Goal: Task Accomplishment & Management: Manage account settings

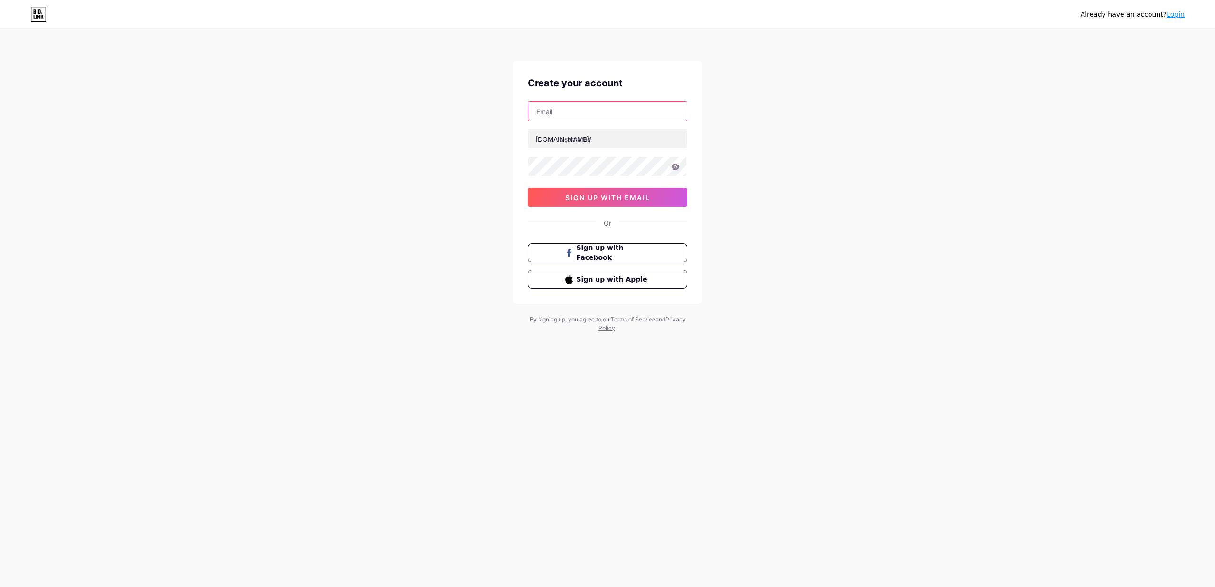
click at [566, 115] on input "text" at bounding box center [607, 111] width 159 height 19
type input "[EMAIL_ADDRESS][DOMAIN_NAME]"
click at [587, 143] on input "text" at bounding box center [607, 139] width 159 height 19
type input "9lapak"
click at [608, 192] on button "sign up with email" at bounding box center [607, 197] width 159 height 19
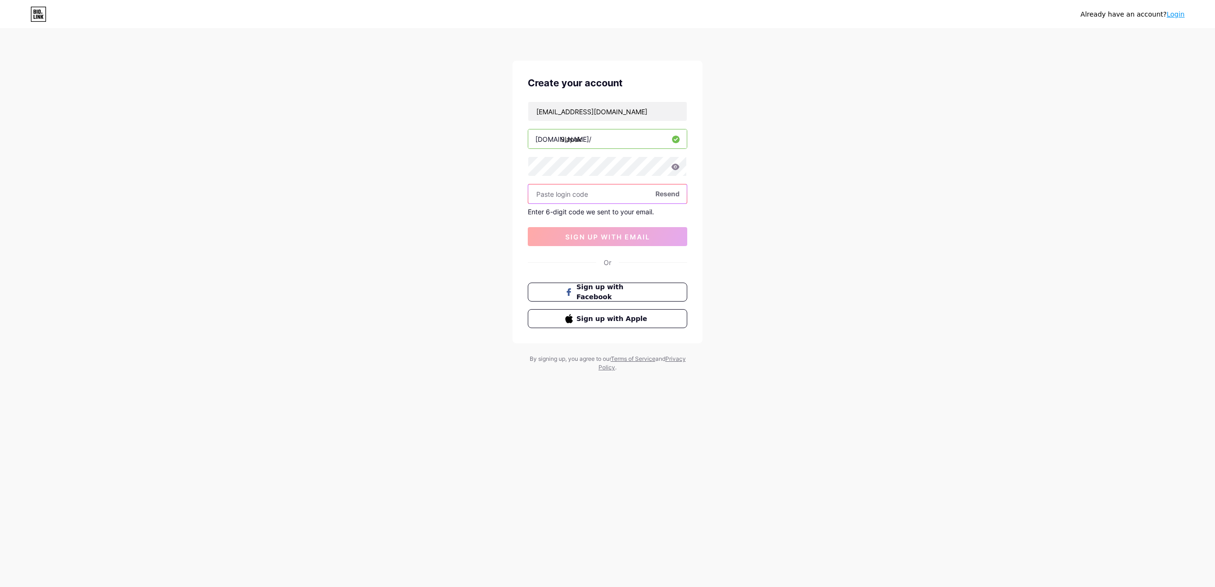
paste input "648332"
type input "648332"
click at [610, 243] on button "sign up with email" at bounding box center [607, 236] width 159 height 19
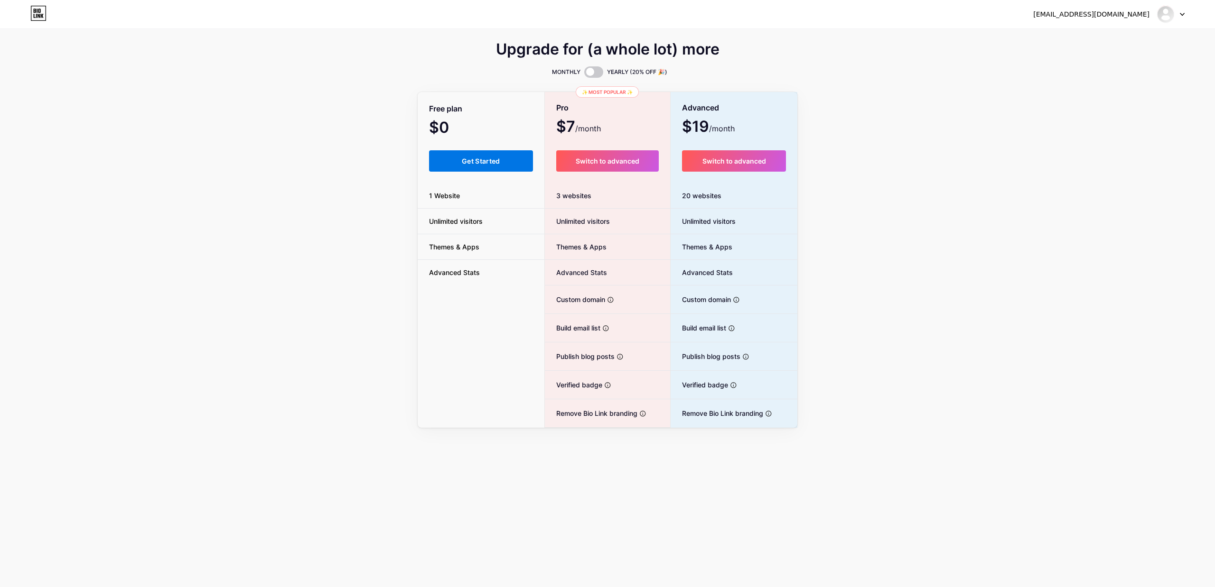
click at [494, 166] on button "Get Started" at bounding box center [481, 160] width 104 height 21
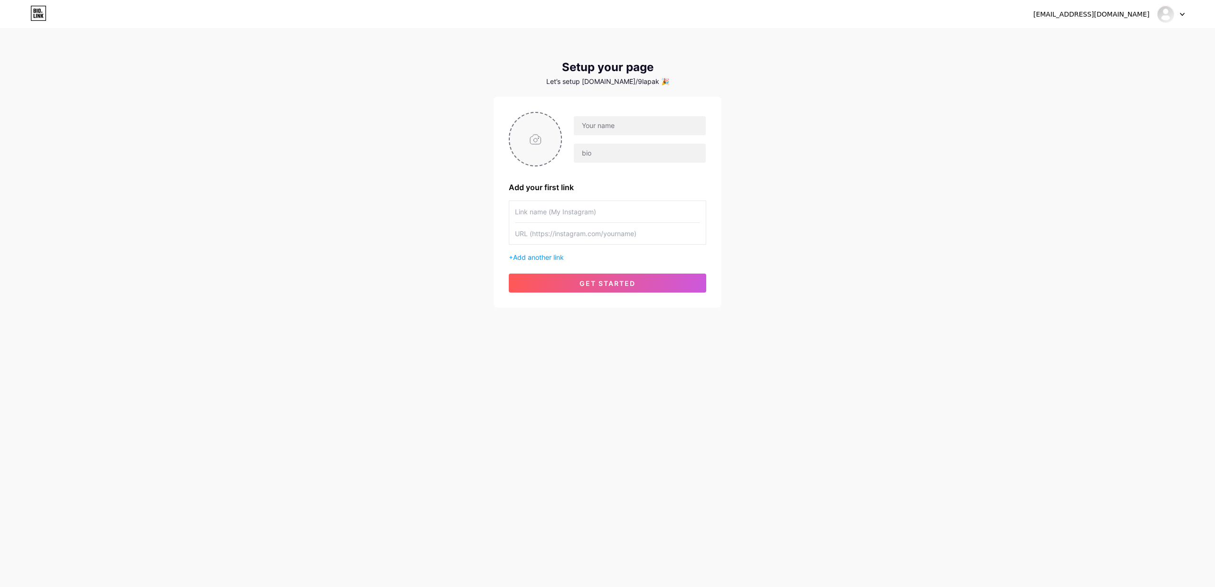
click at [531, 144] on input "file" at bounding box center [535, 139] width 51 height 53
type input "C:\fakepath\logo off.jpg"
click at [608, 127] on input "text" at bounding box center [640, 125] width 132 height 19
type input "9Lapak"
click at [593, 144] on input "text" at bounding box center [640, 153] width 132 height 19
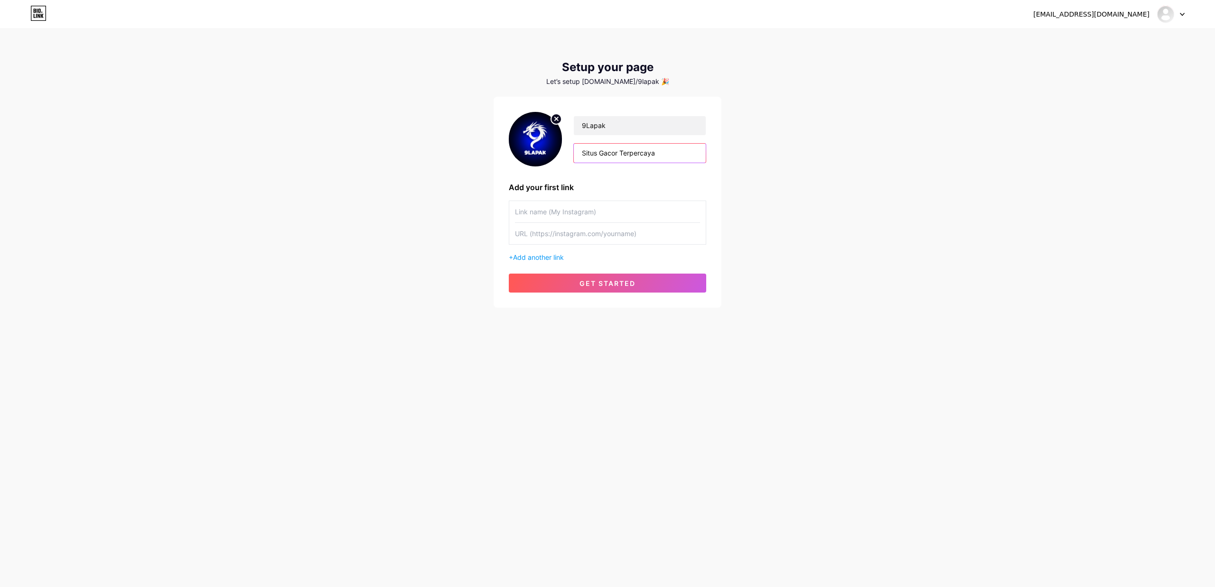
type input "Situs Gacor Terpercaya"
click at [550, 206] on input "text" at bounding box center [607, 211] width 185 height 21
type input "Link Gacor"
click at [552, 238] on input "text" at bounding box center [607, 233] width 185 height 21
type input "[URL][DOMAIN_NAME]"
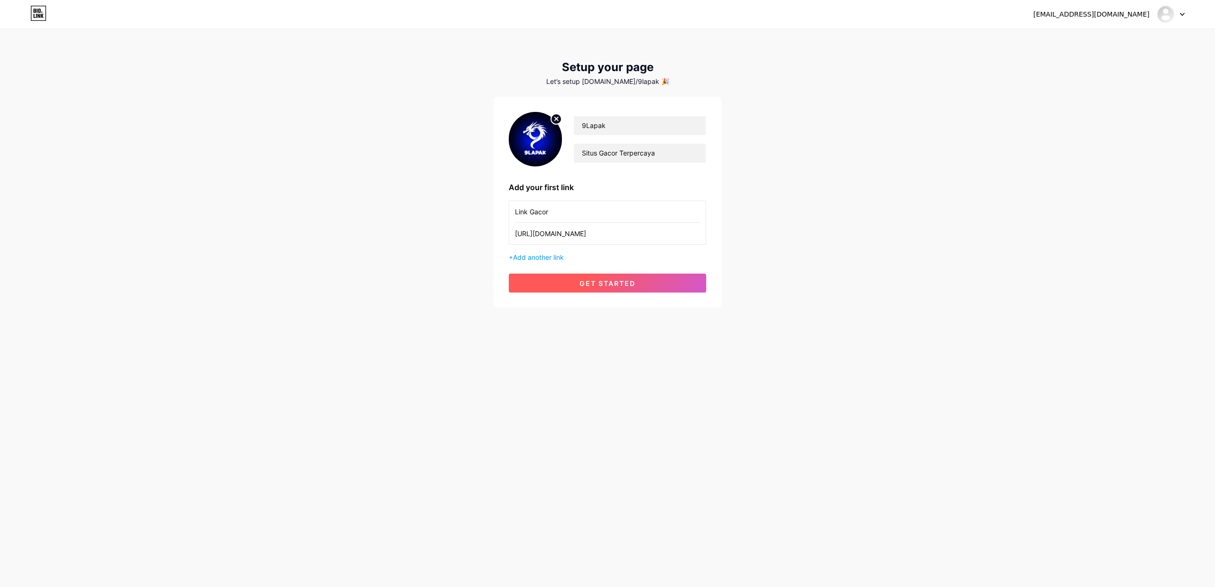
click at [613, 287] on span "get started" at bounding box center [607, 284] width 56 height 8
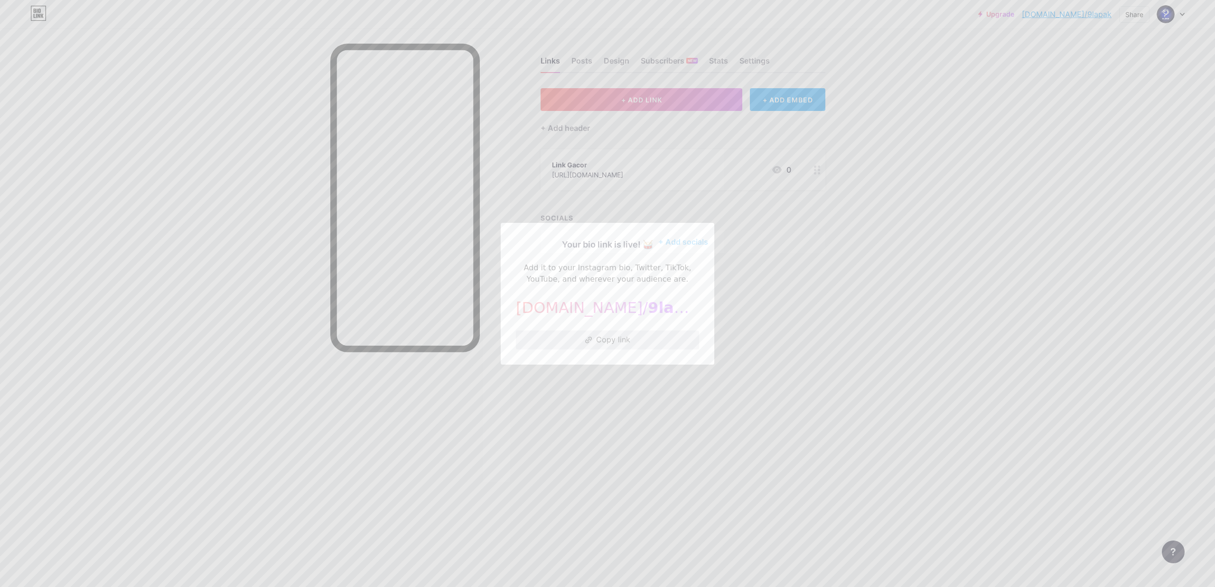
click at [606, 333] on button "Copy link" at bounding box center [607, 340] width 183 height 19
click at [744, 299] on div at bounding box center [607, 293] width 1215 height 587
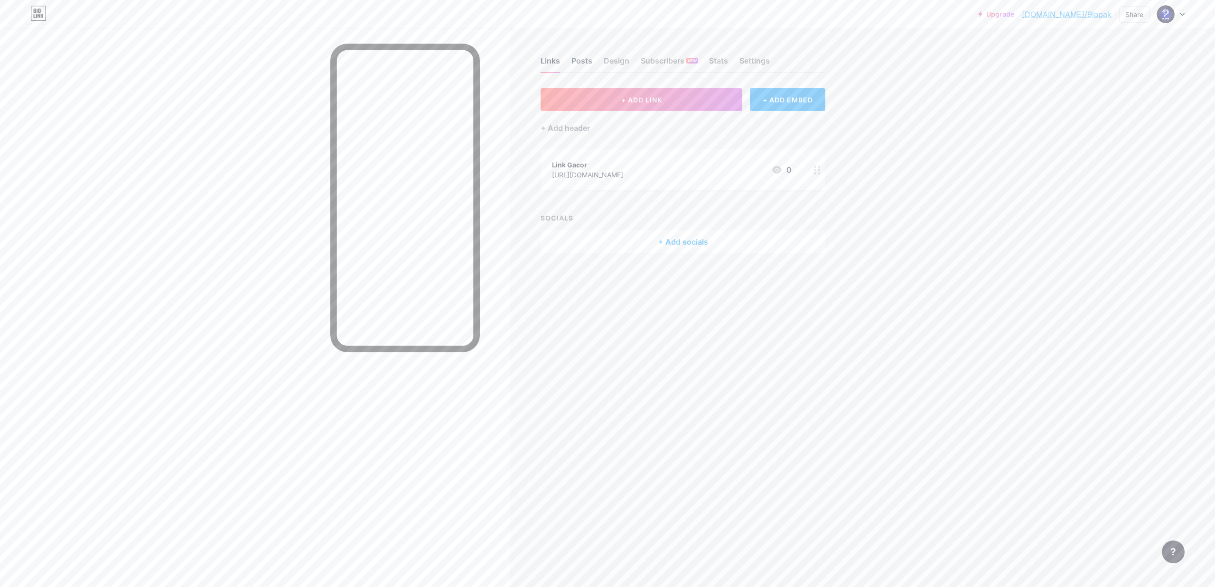
click at [576, 61] on div "Posts" at bounding box center [581, 63] width 21 height 17
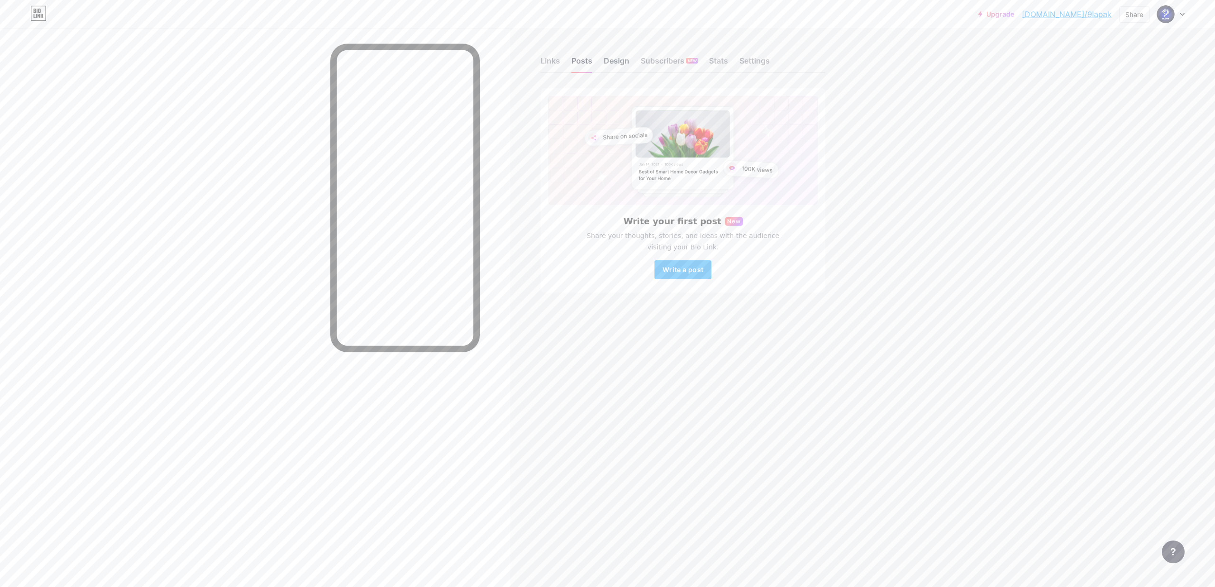
click at [625, 57] on div "Design" at bounding box center [617, 63] width 26 height 17
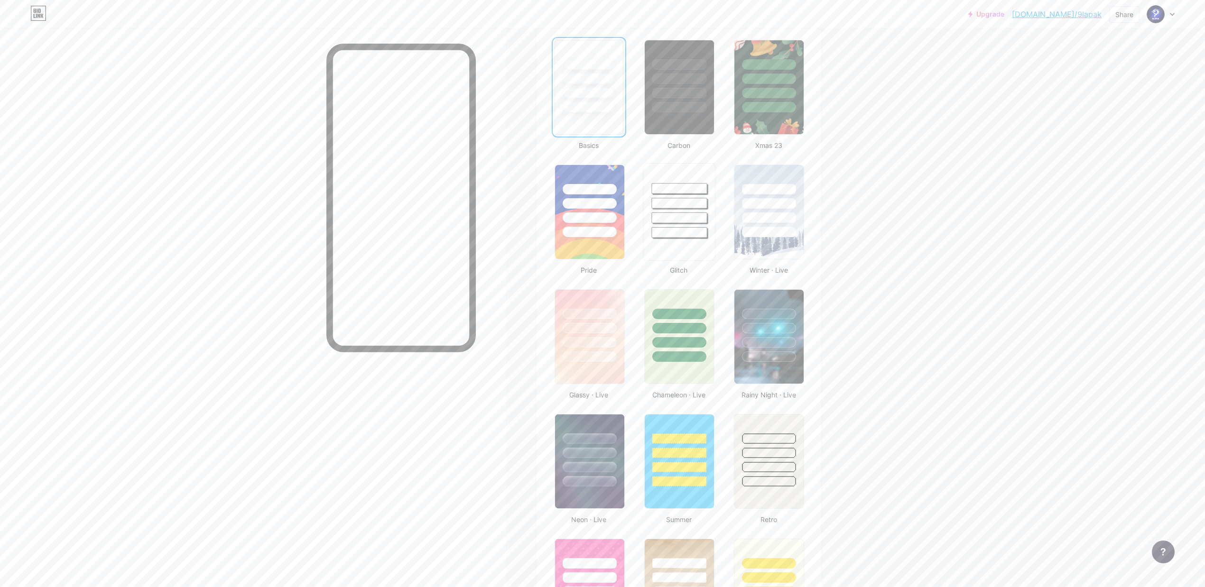
scroll to position [244, 0]
click at [610, 452] on div at bounding box center [590, 452] width 56 height 11
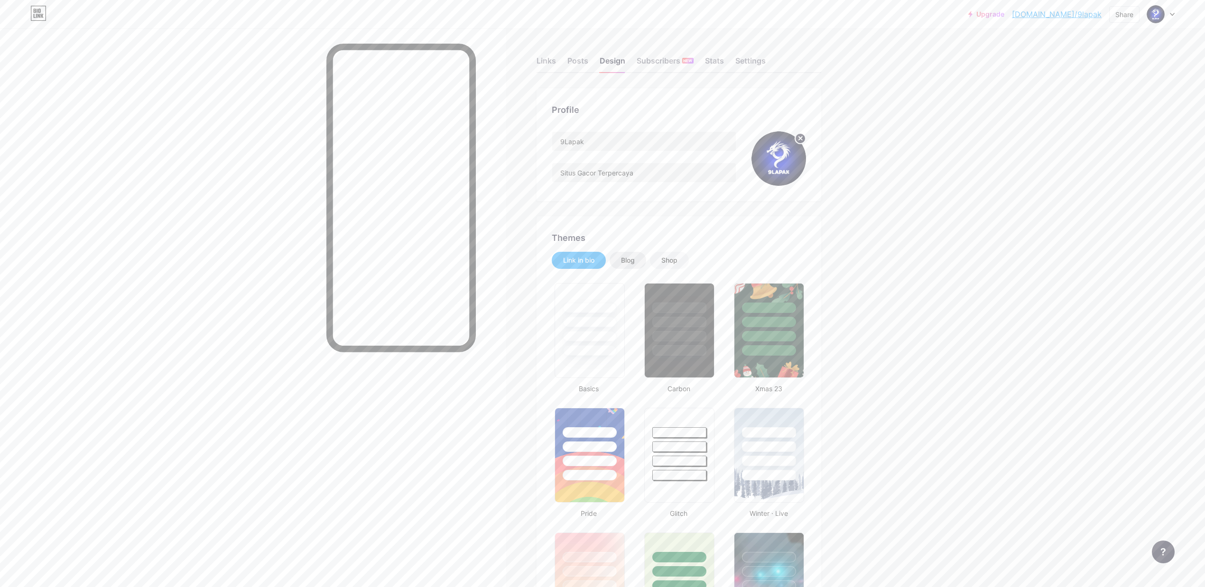
click at [635, 262] on div "Blog" at bounding box center [628, 260] width 14 height 9
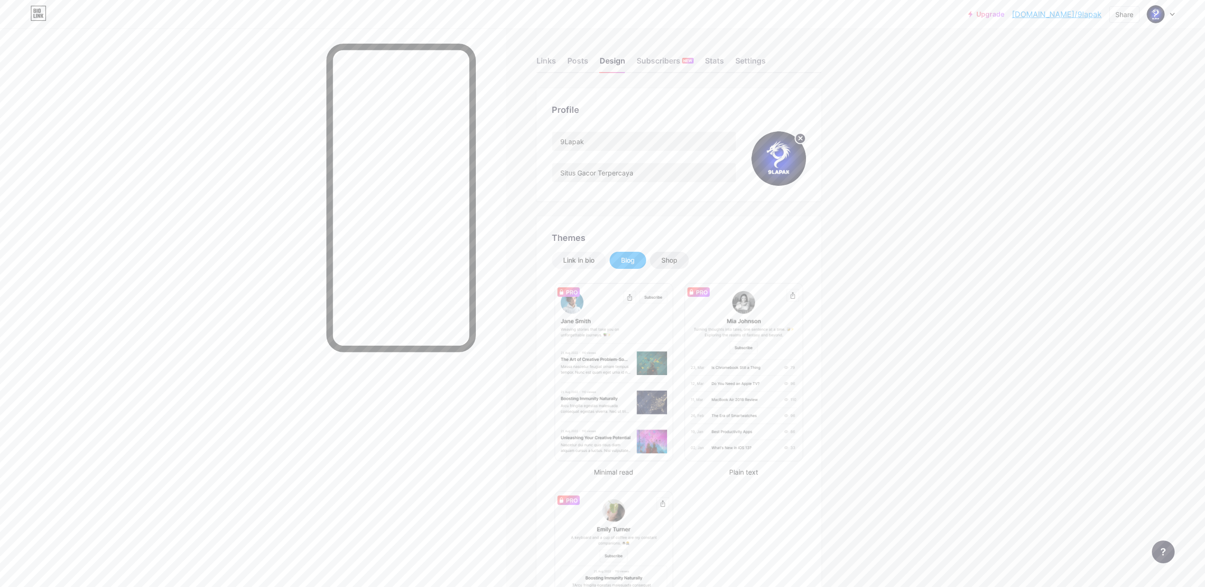
click at [671, 261] on div "Shop" at bounding box center [670, 260] width 16 height 9
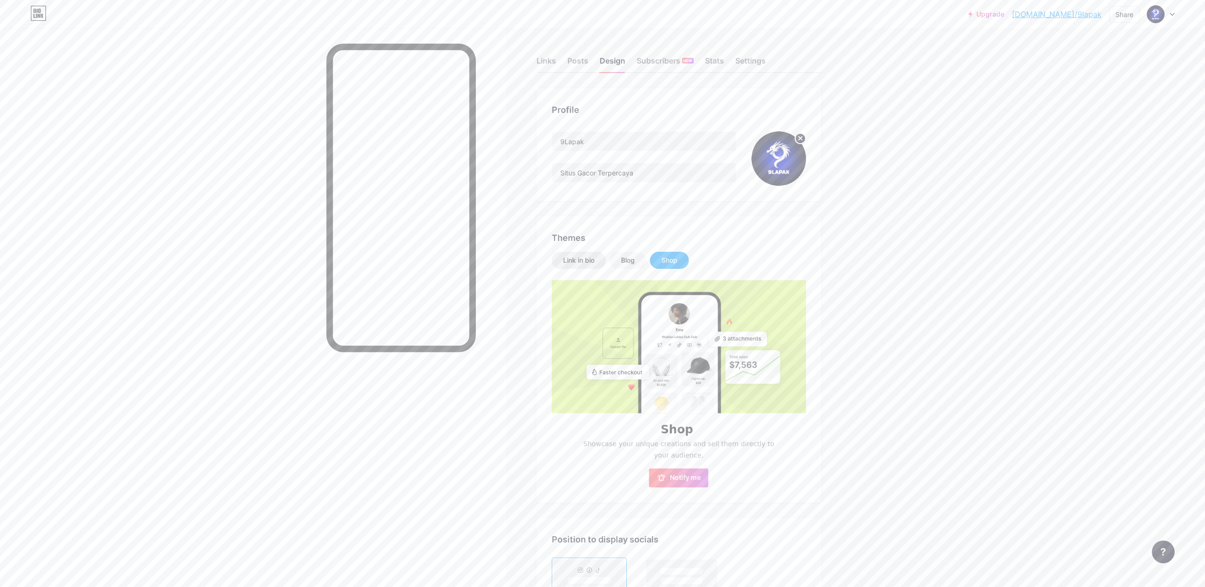
click at [573, 262] on div "Link in bio" at bounding box center [578, 260] width 31 height 9
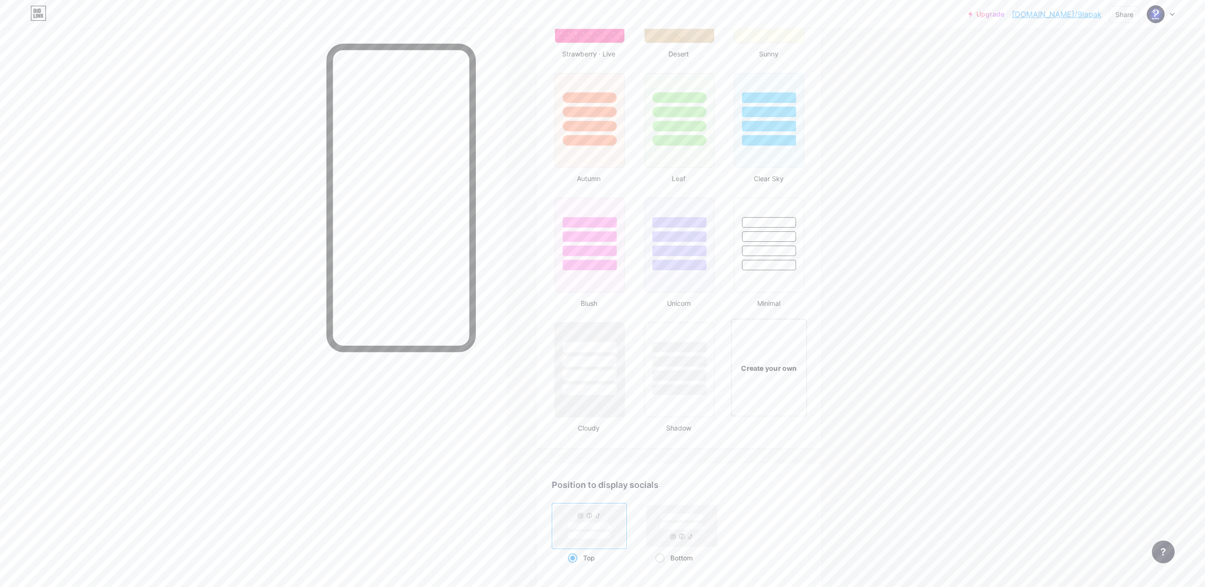
scroll to position [835, 0]
click at [769, 401] on div "Create your own" at bounding box center [769, 367] width 76 height 98
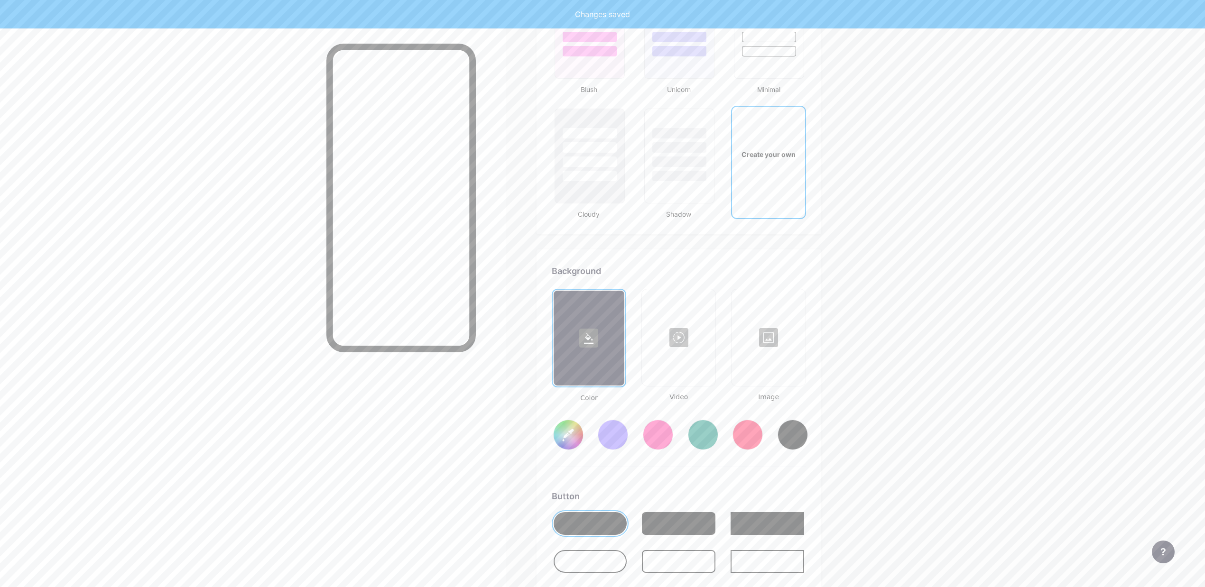
scroll to position [1255, 0]
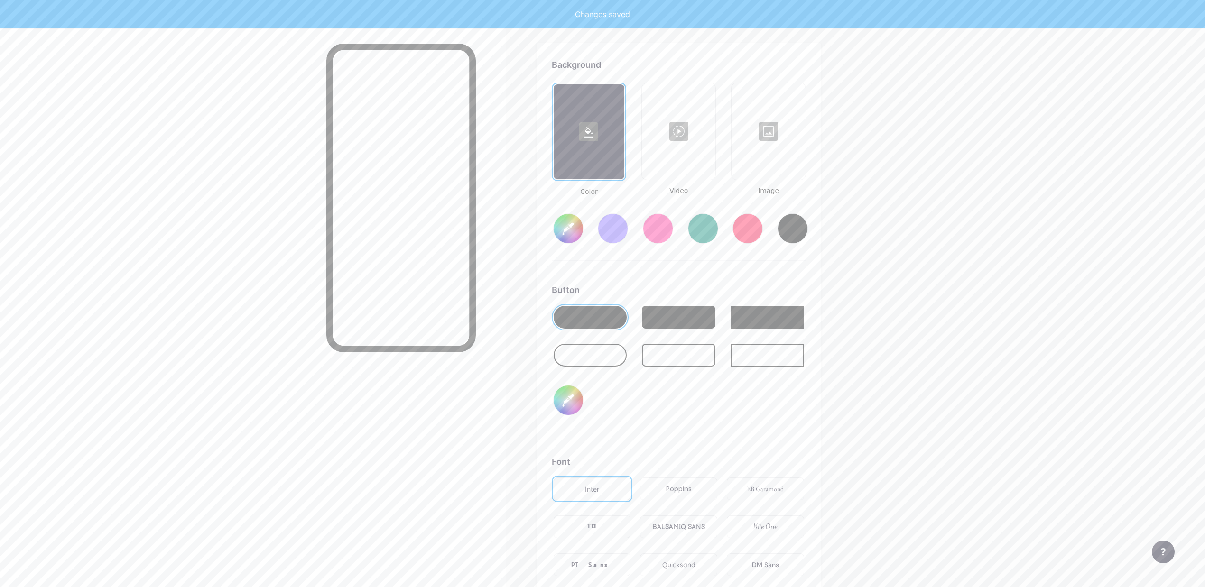
type input "#ffffff"
type input "#000000"
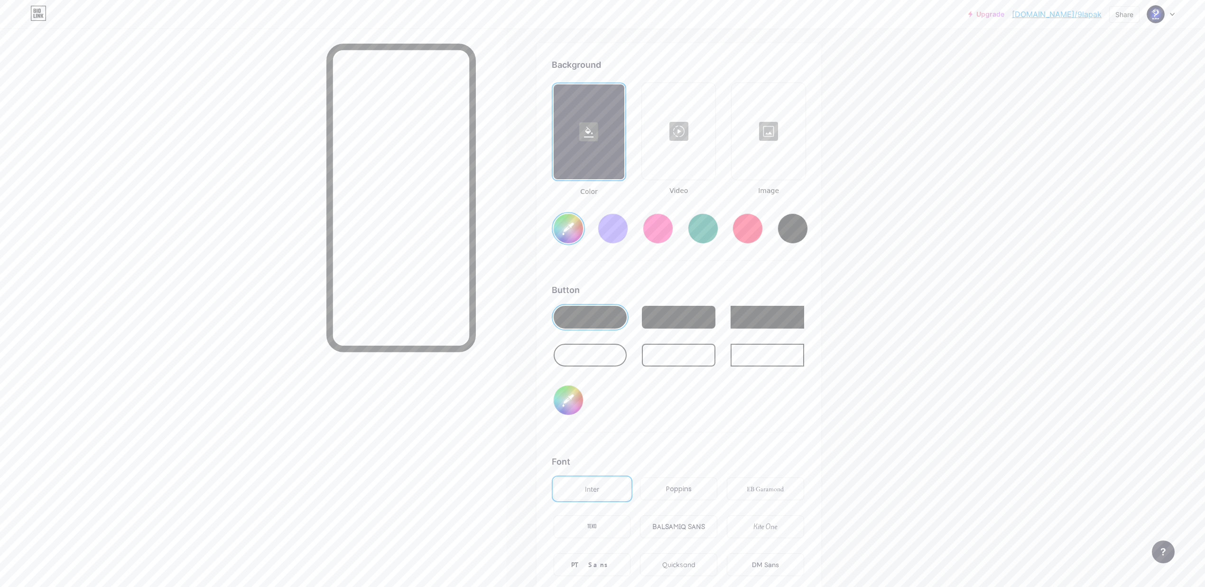
scroll to position [1203, 0]
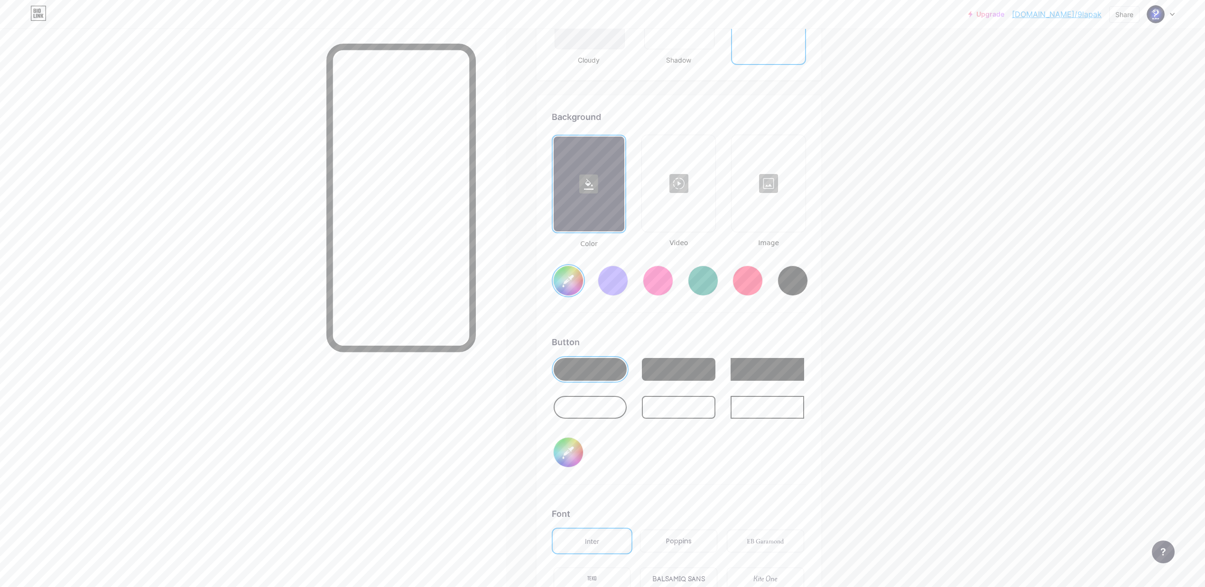
click at [793, 268] on div at bounding box center [793, 281] width 30 height 30
type input "#000000"
click at [572, 447] on input "#000000" at bounding box center [568, 452] width 29 height 29
type input "#4100f5"
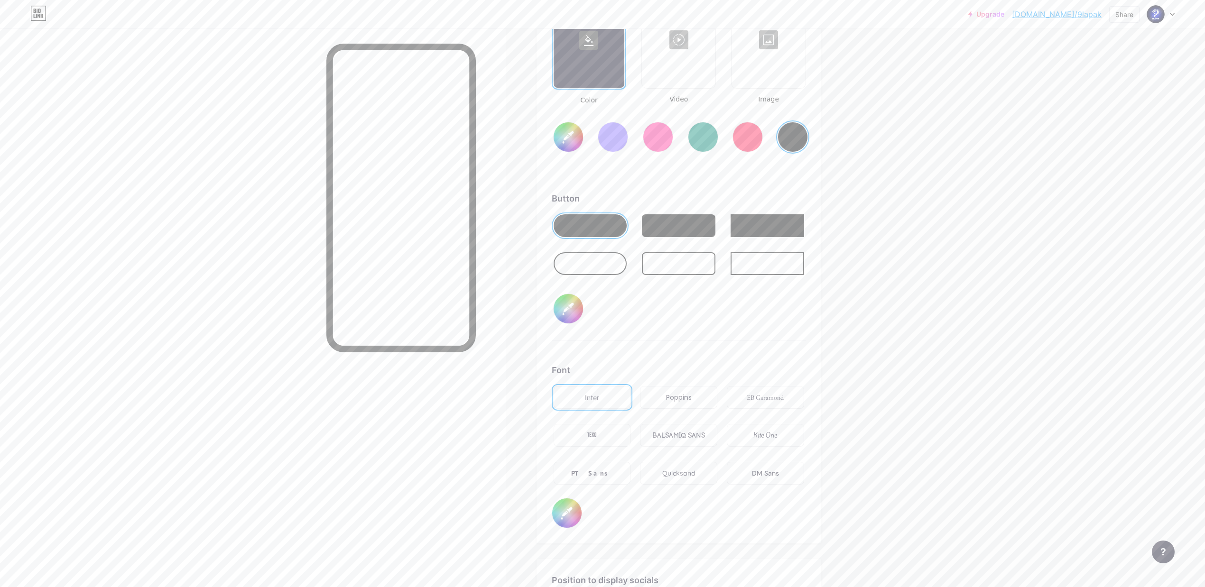
scroll to position [1349, 0]
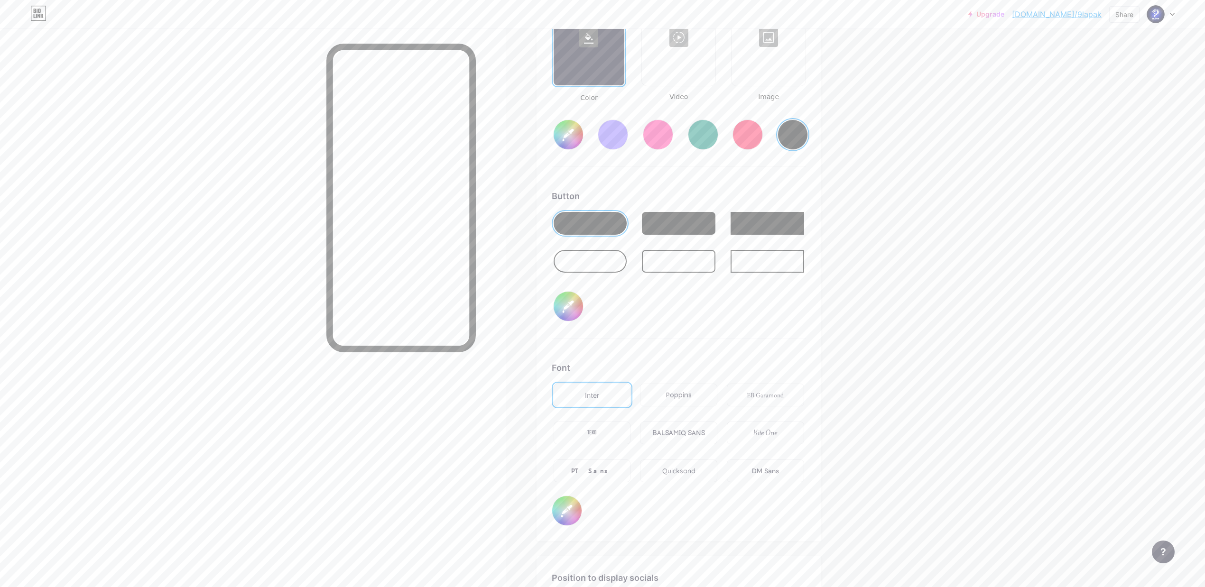
click at [676, 466] on div "Quicksand" at bounding box center [678, 471] width 33 height 10
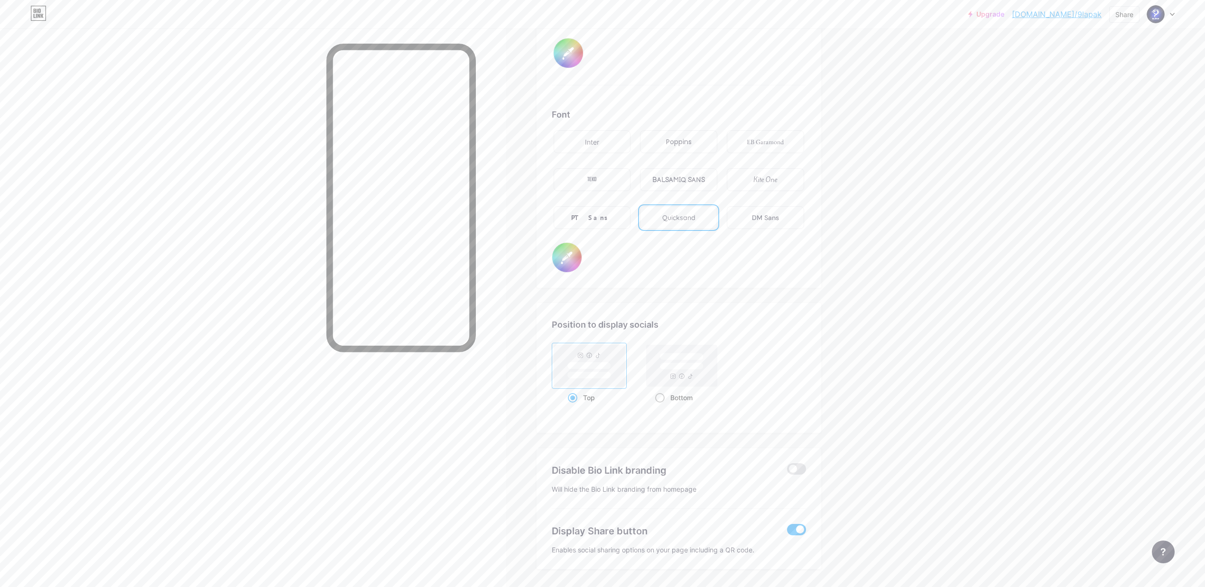
scroll to position [1626, 0]
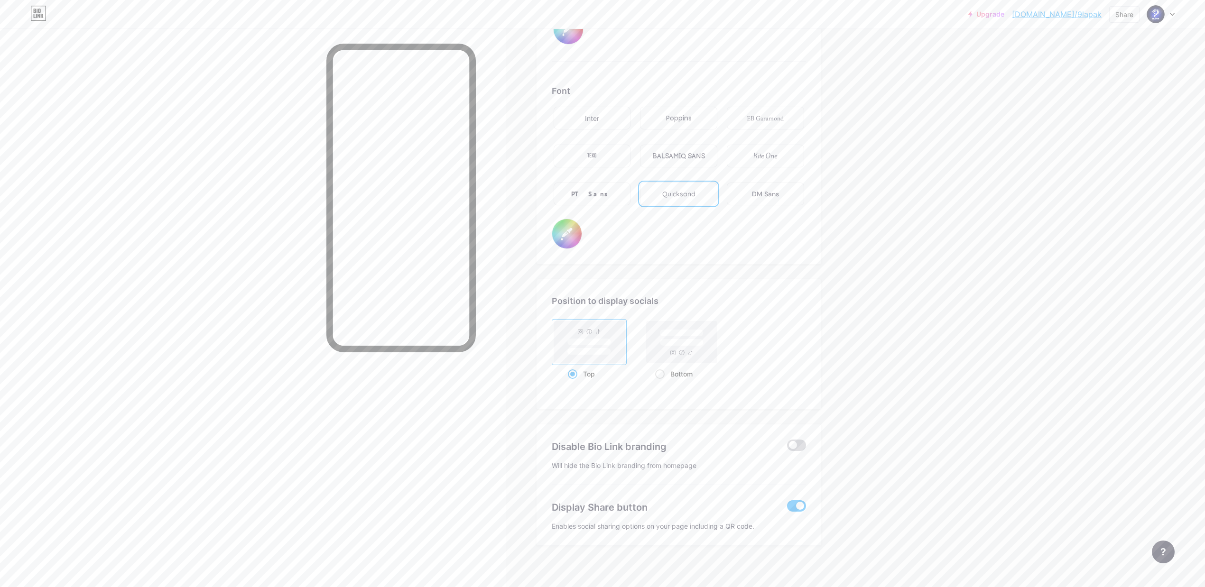
click at [794, 440] on span at bounding box center [796, 445] width 19 height 11
click at [787, 448] on input "checkbox" at bounding box center [787, 448] width 0 height 0
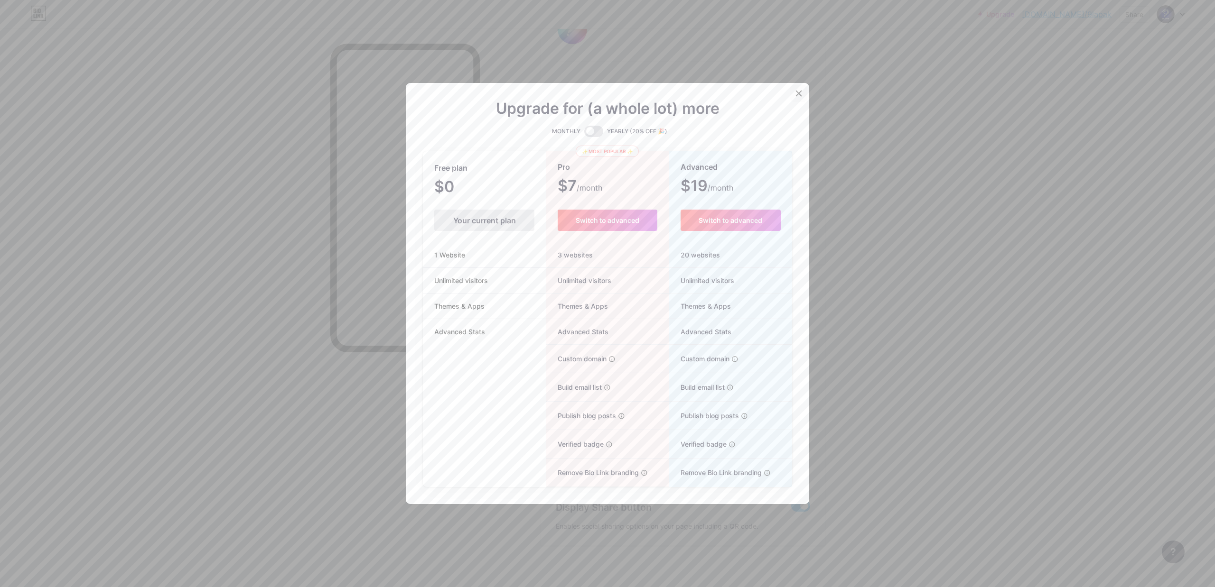
click at [799, 95] on div at bounding box center [798, 93] width 17 height 17
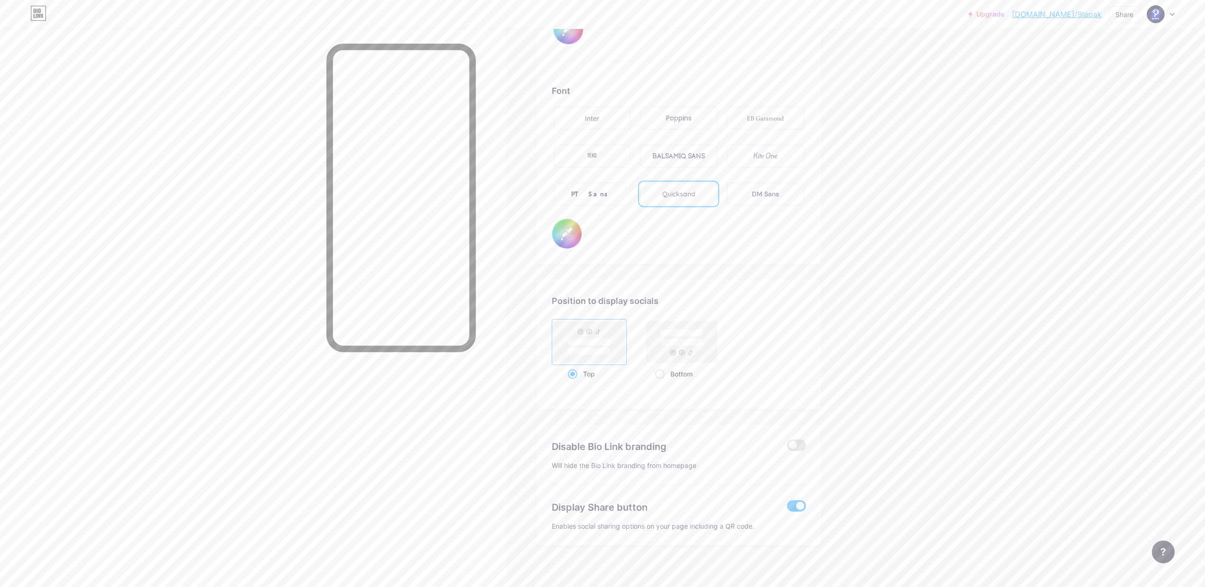
click at [802, 503] on span at bounding box center [796, 506] width 19 height 11
click at [787, 509] on input "checkbox" at bounding box center [787, 509] width 0 height 0
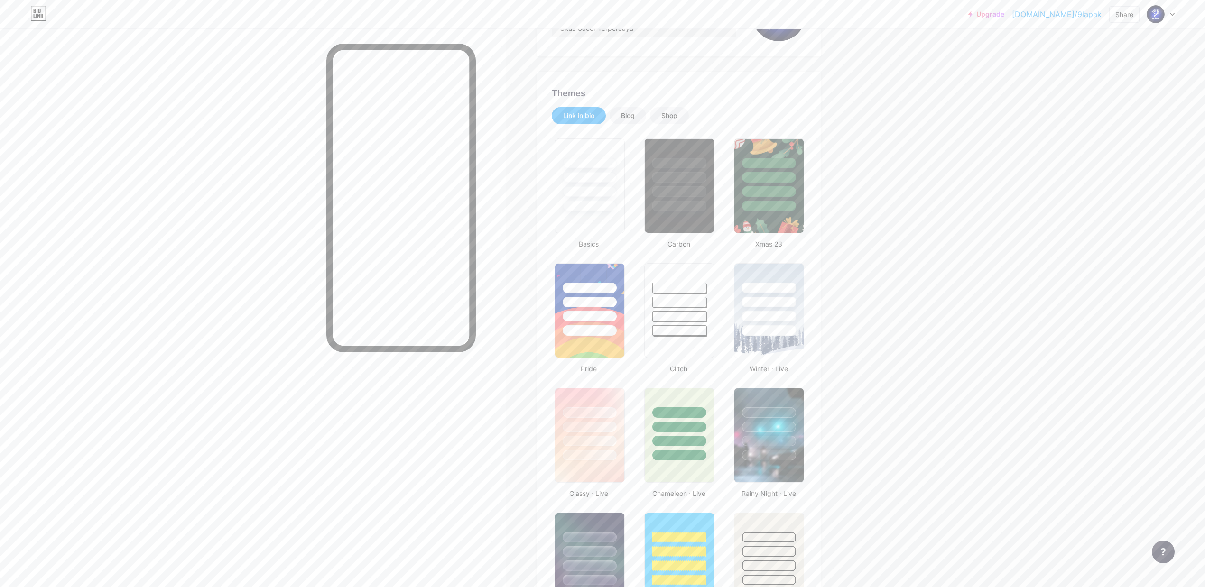
scroll to position [0, 0]
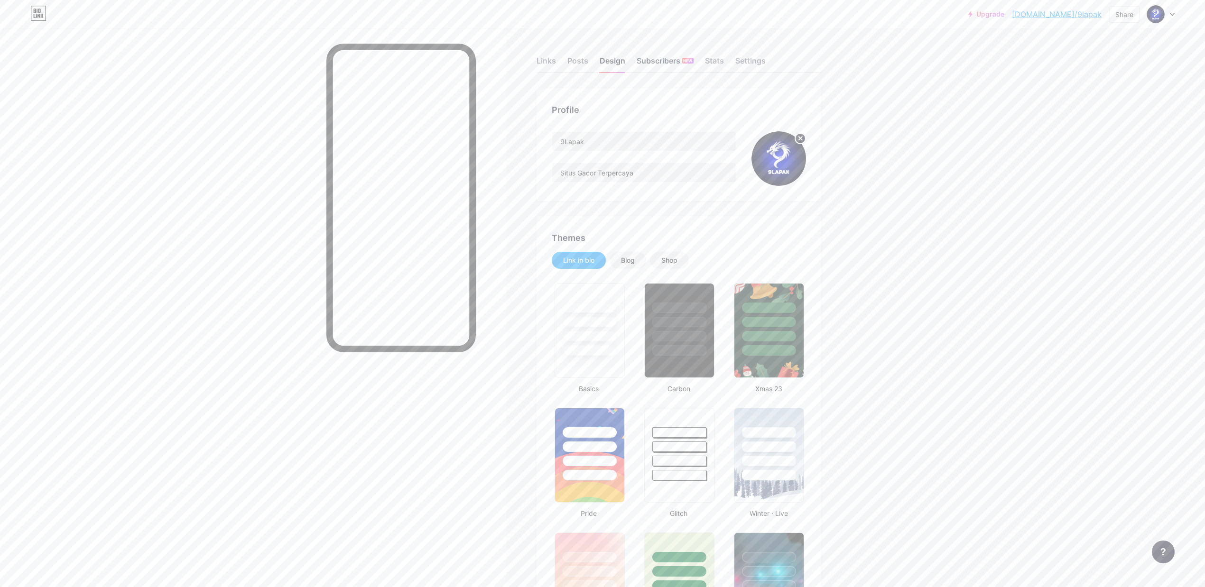
click at [672, 59] on div "Subscribers NEW" at bounding box center [665, 63] width 57 height 17
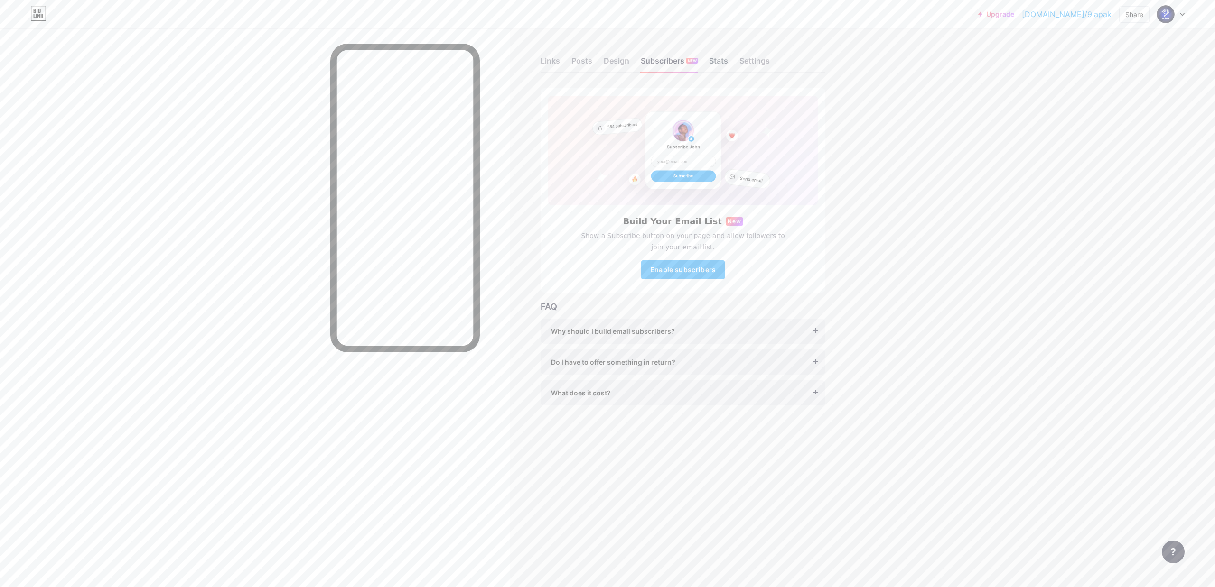
click at [712, 58] on div "Stats" at bounding box center [718, 63] width 19 height 17
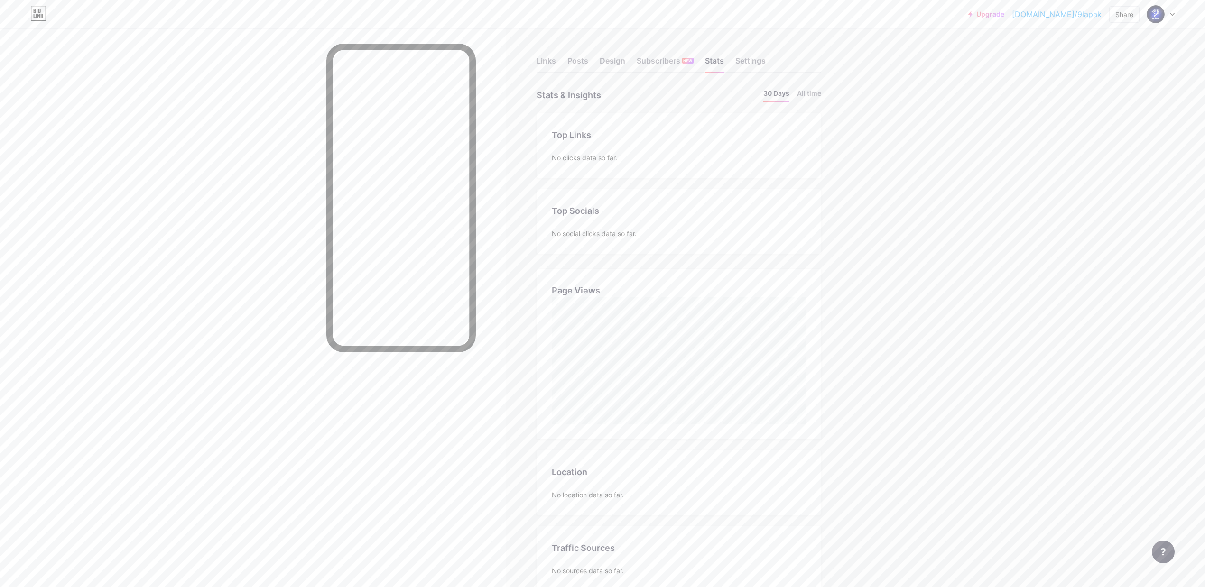
drag, startPoint x: 777, startPoint y: 57, endPoint x: 761, endPoint y: 54, distance: 16.5
click at [761, 54] on div "Links Posts Design Subscribers NEW Stats Settings" at bounding box center [679, 56] width 285 height 33
click at [748, 57] on div "Settings" at bounding box center [751, 63] width 30 height 17
click at [570, 162] on label "9lapak .[DOMAIN_NAME]" at bounding box center [604, 160] width 104 height 11
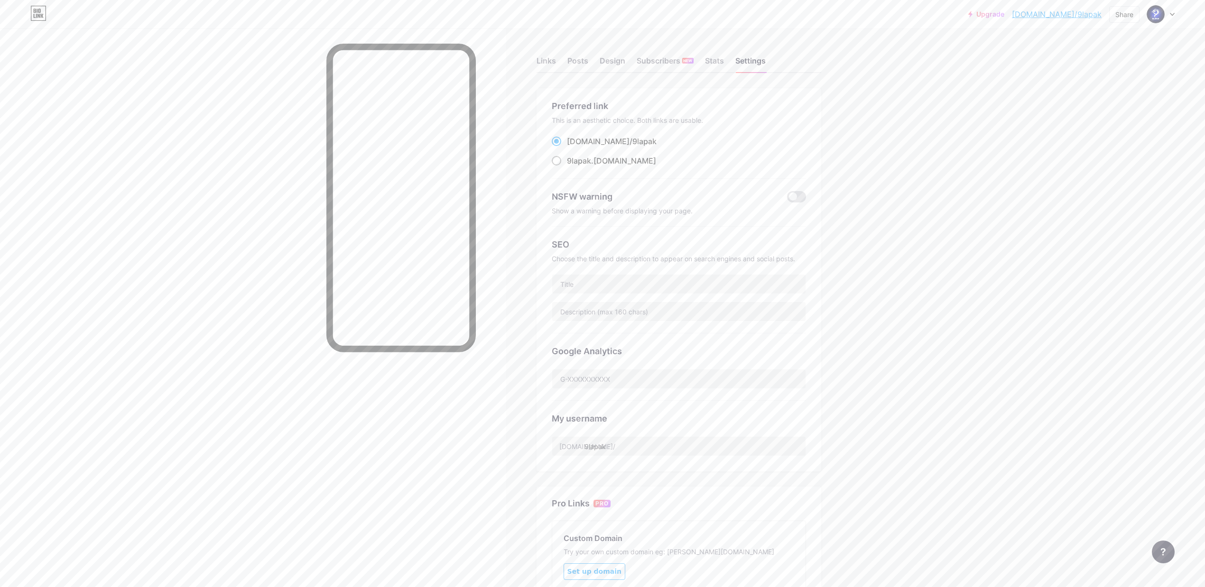
click at [570, 167] on input "9lapak .[DOMAIN_NAME]" at bounding box center [570, 170] width 6 height 6
radio input "true"
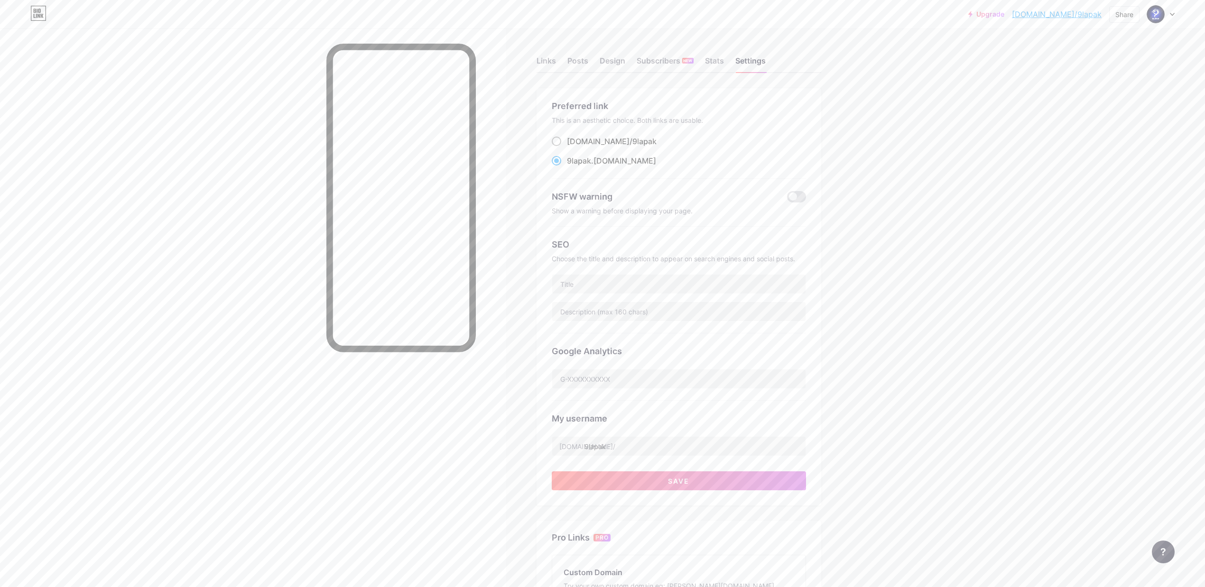
click at [565, 139] on label "[DOMAIN_NAME]/ 9lapak" at bounding box center [604, 141] width 105 height 11
click at [567, 147] on input "[DOMAIN_NAME]/ 9lapak" at bounding box center [570, 150] width 6 height 6
radio input "true"
click at [566, 159] on label "9lapak .[DOMAIN_NAME]" at bounding box center [604, 160] width 104 height 11
click at [567, 167] on input "9lapak .[DOMAIN_NAME]" at bounding box center [570, 170] width 6 height 6
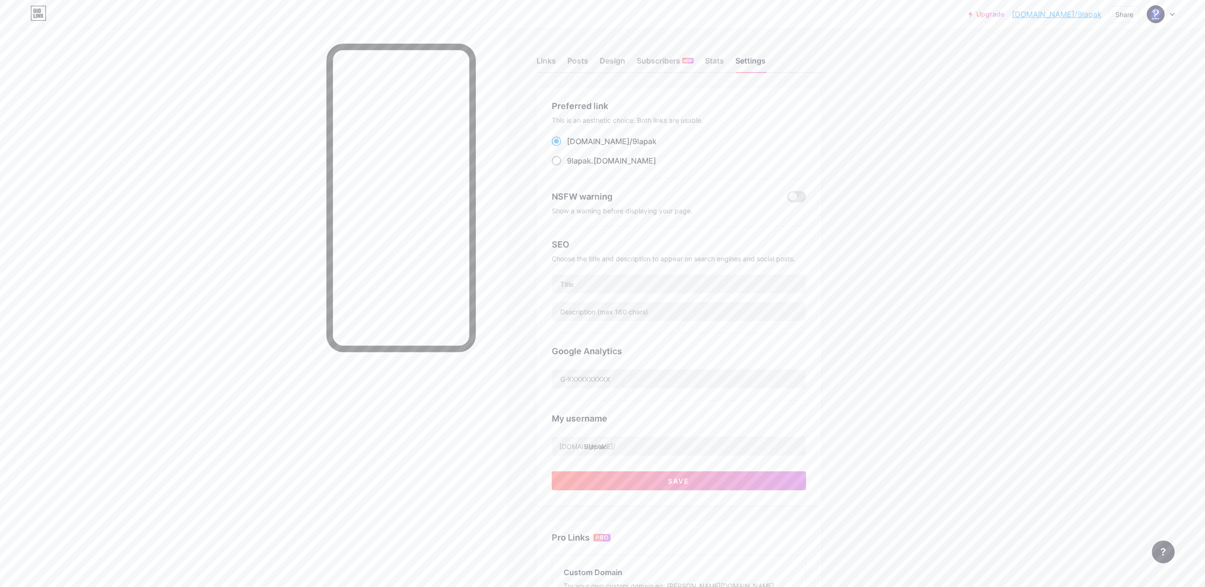
radio input "true"
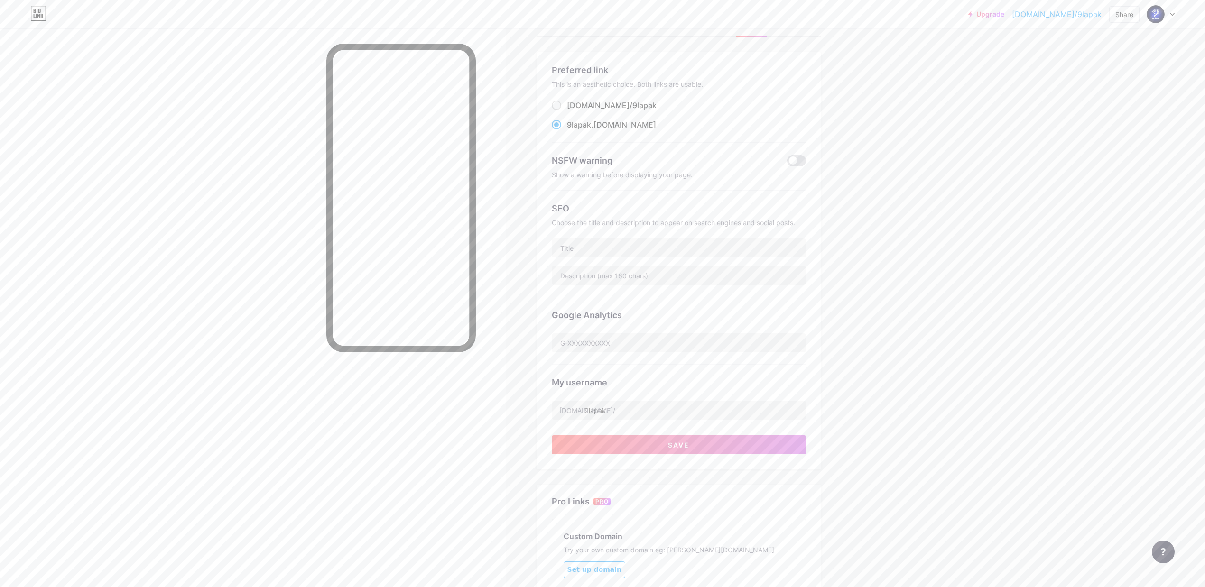
scroll to position [37, 0]
click at [718, 247] on input "text" at bounding box center [678, 247] width 253 height 19
type input "9"
click at [627, 243] on input "9LAPAK : LAPAK CUAN GACOR TERPERCAYA" at bounding box center [678, 247] width 253 height 19
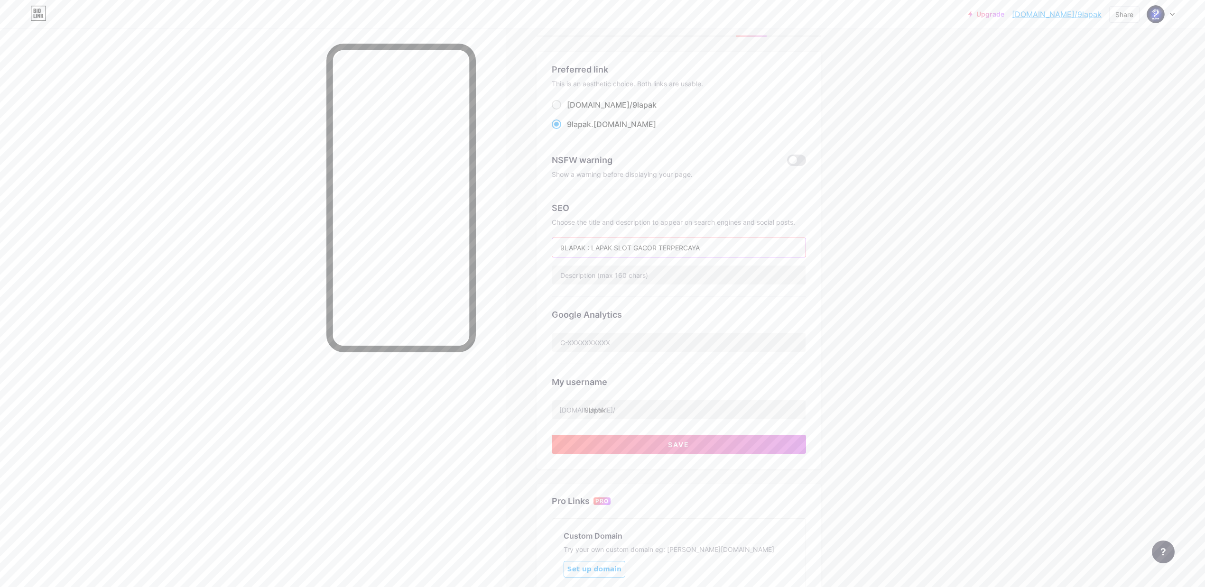
click at [716, 238] on input "9LAPAK : LAPAK SLOT GACOR TERPERCAYA" at bounding box center [678, 247] width 253 height 19
type input "9LAPAK : LAPAK SLOT GACOR TERPERCAYA"
click at [696, 272] on input "text" at bounding box center [678, 275] width 253 height 19
paste input "Dengan beragam permainan slot gacor, bonus jackpot terbesar, serta layanan pela…"
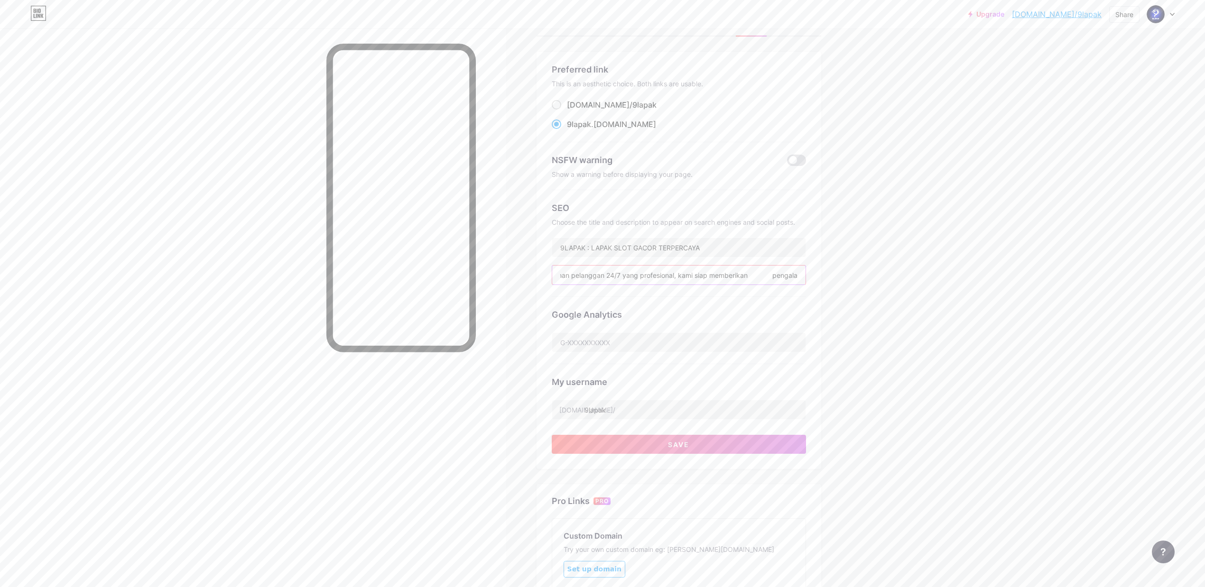
click at [778, 278] on input "Dengan beragam permainan slot gacor, bonus jackpot terbesar, serta layanan pela…" at bounding box center [678, 275] width 253 height 19
type input "Dengan beragam permainan slot gacor, bonus jackpot terbesar, serta layanan pela…"
click at [626, 269] on input "Dengan beragam permainan slot gacor, bonus jackpot terbesar, serta layanan pela…" at bounding box center [678, 275] width 253 height 19
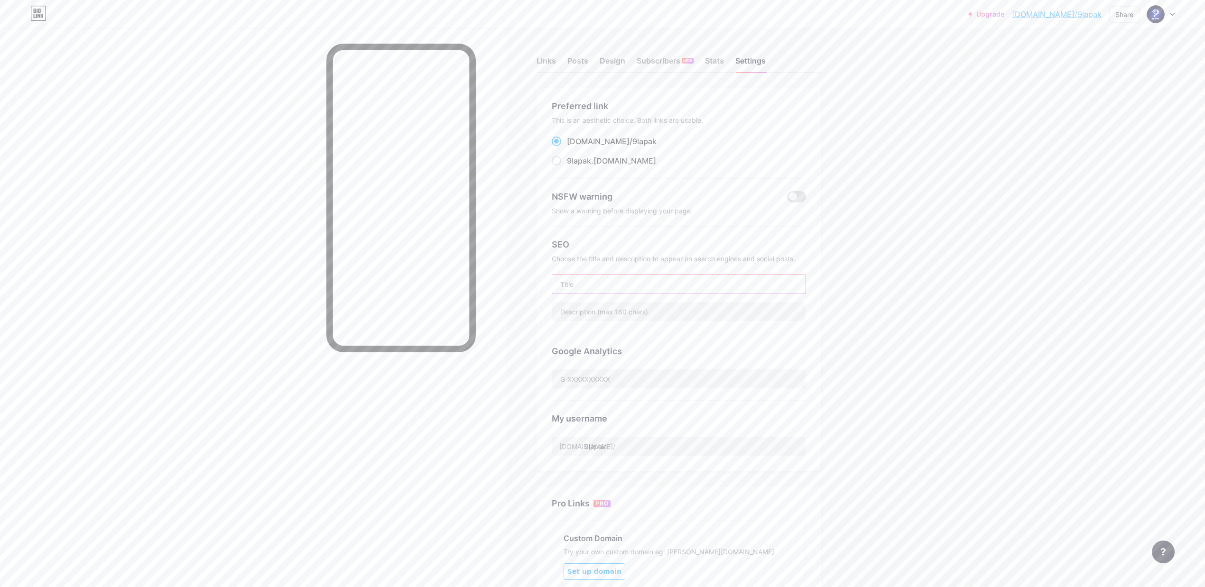
click at [601, 280] on input "text" at bounding box center [678, 284] width 253 height 19
click at [574, 159] on span "9lapak" at bounding box center [579, 160] width 24 height 9
click at [573, 167] on input "9lapak .[DOMAIN_NAME]" at bounding box center [570, 170] width 6 height 6
radio input "true"
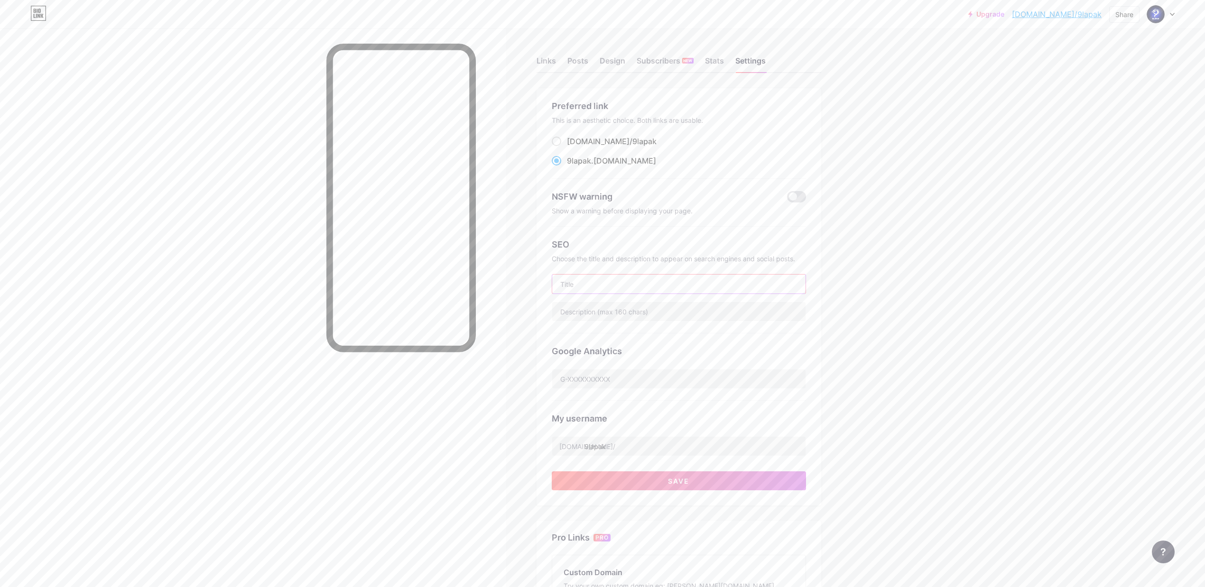
click at [648, 278] on input "text" at bounding box center [678, 284] width 253 height 19
click at [589, 287] on input "9LAPAK : SITUS SLOT GACOR TERPERCAYA BONUS MEMBER TANPA BATAS" at bounding box center [678, 284] width 253 height 19
type input "9LAPAK SITUS SLOT GACOR TERPERCAYA BONUS MEMBER TANPA BATAS"
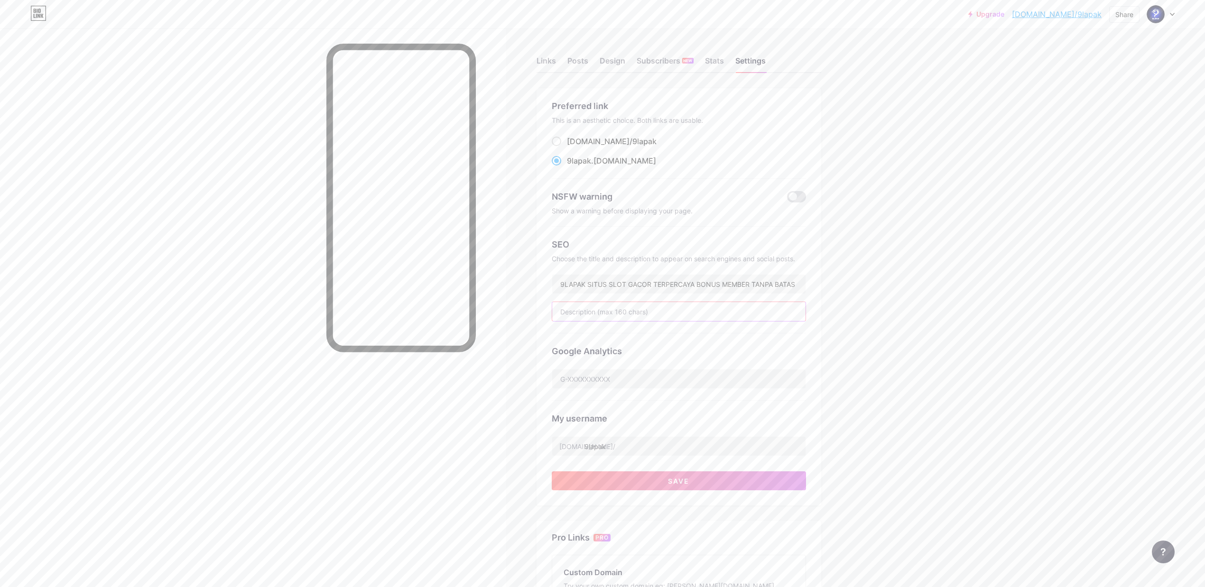
click at [642, 317] on input "text" at bounding box center [678, 311] width 253 height 19
drag, startPoint x: 675, startPoint y: 310, endPoint x: 617, endPoint y: 321, distance: 58.9
click at [617, 321] on input "Dengan beragam permainan slot gacor, bonus jackpot terbesar, serta layanan pela…" at bounding box center [678, 311] width 253 height 19
drag, startPoint x: 603, startPoint y: 314, endPoint x: 507, endPoint y: 315, distance: 95.9
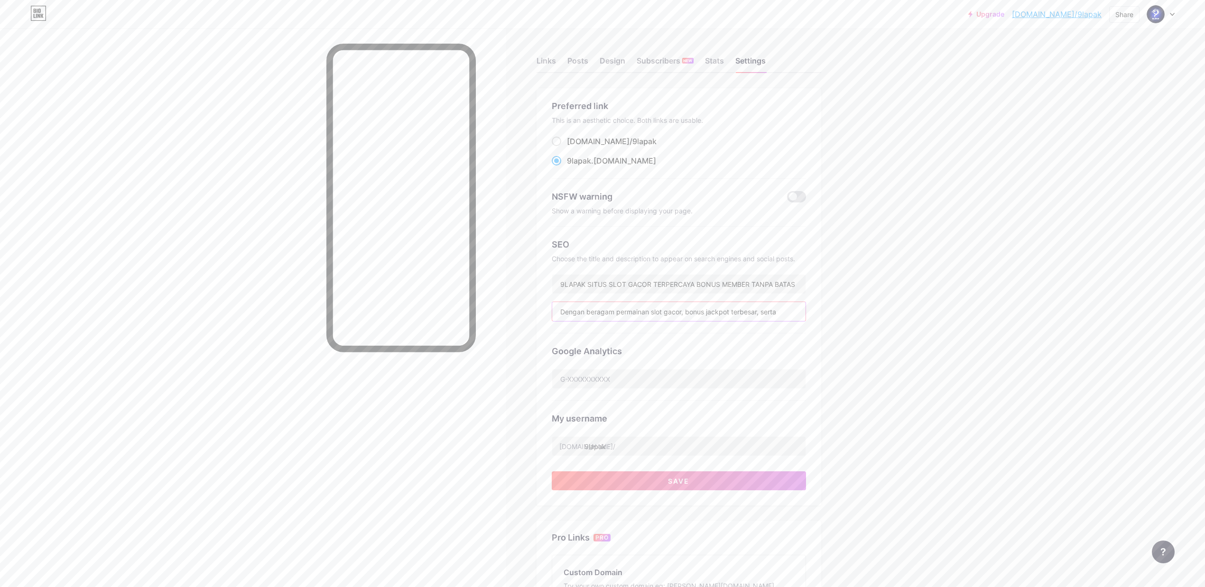
click at [507, 315] on div "Links Posts Design Subscribers NEW Stats Settings Preferred link This is an aes…" at bounding box center [430, 388] width 861 height 777
click at [790, 314] on input "Dengan beragam permainan slot gacor, bonus jackpot terbesar, serta layanan pela…" at bounding box center [678, 311] width 253 height 19
drag, startPoint x: 607, startPoint y: 316, endPoint x: 834, endPoint y: 304, distance: 227.1
click at [834, 304] on div "Links Posts Design Subscribers NEW Stats Settings Preferred link This is an aes…" at bounding box center [430, 402] width 861 height 749
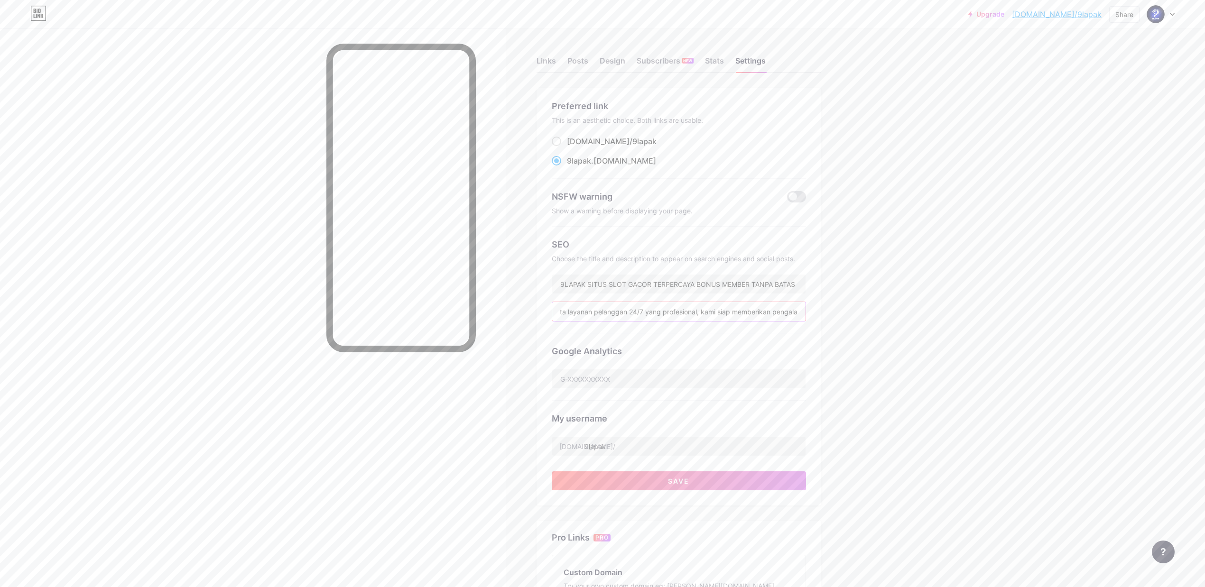
click at [796, 307] on input "Dengan beragam permainan slot gacor, bonus jackpot terbesar, serta layanan pela…" at bounding box center [678, 311] width 253 height 19
type input "Dengan beragam permainan slot gacor, bonus jackpot terbesar, serta layanan pela…"
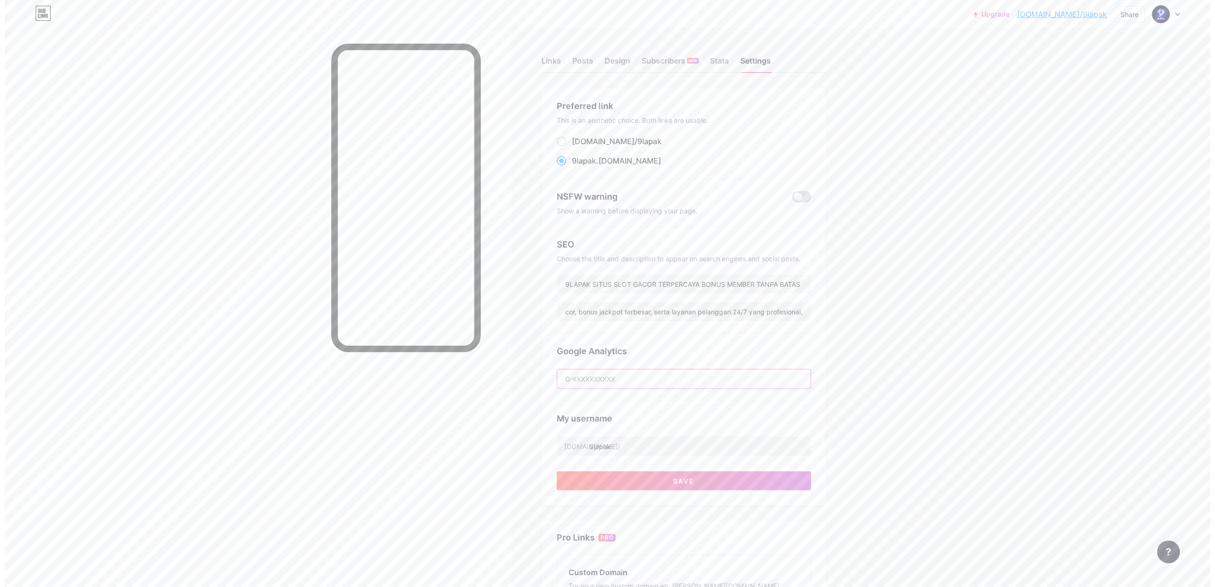
scroll to position [0, 0]
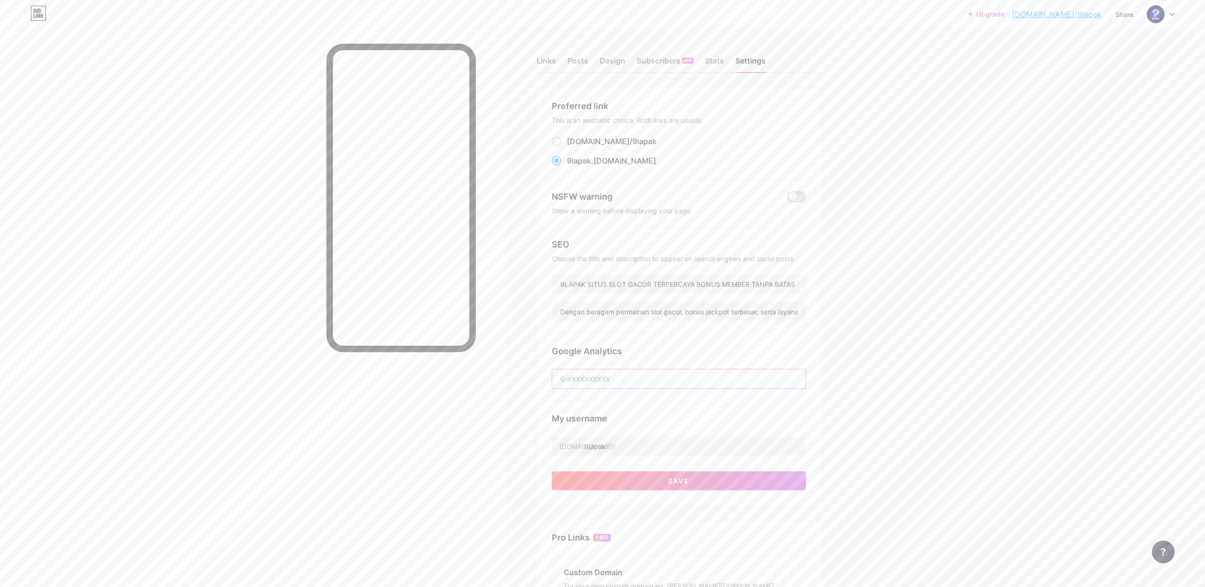
click at [644, 384] on input "text" at bounding box center [678, 379] width 253 height 19
click at [677, 483] on span "Save" at bounding box center [678, 481] width 21 height 8
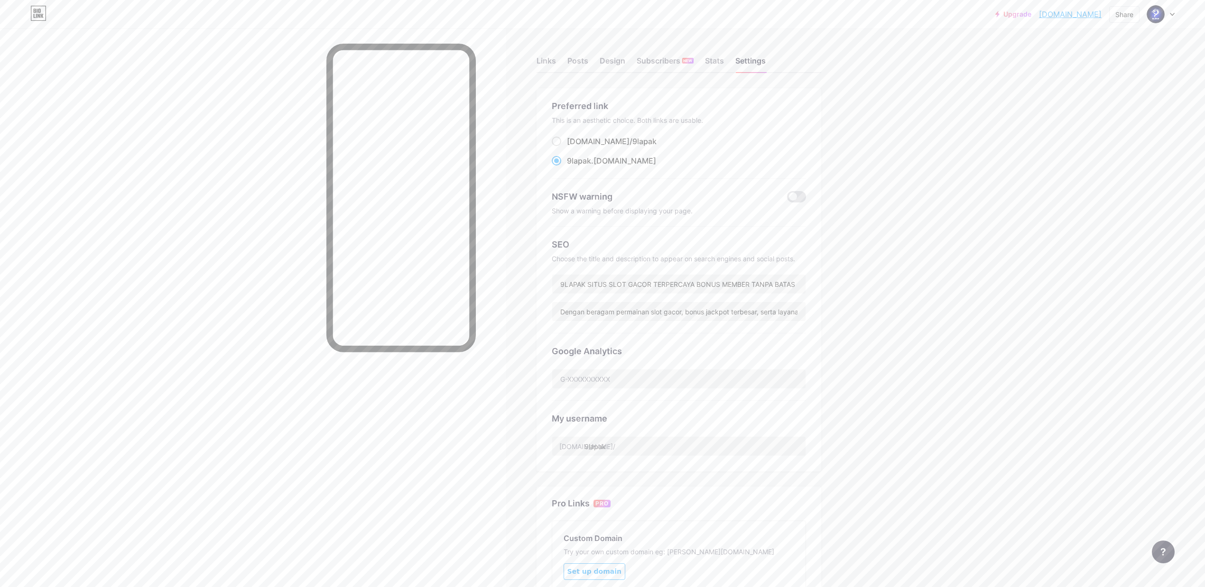
click at [1081, 15] on link "[DOMAIN_NAME]" at bounding box center [1070, 14] width 63 height 11
click at [556, 63] on div "Links" at bounding box center [546, 63] width 19 height 17
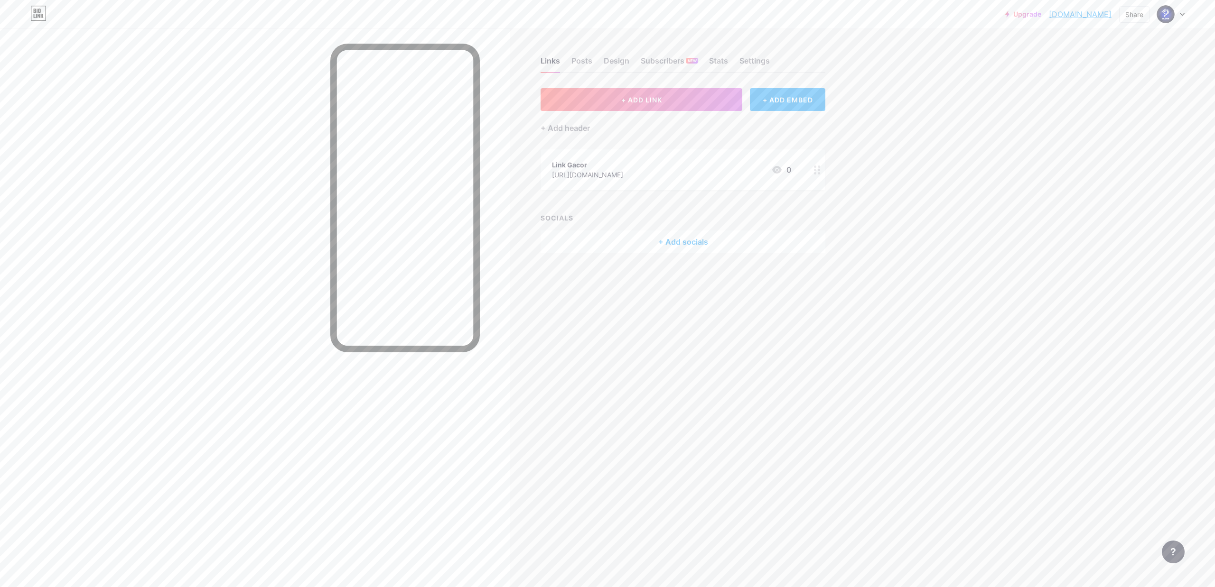
click at [623, 172] on div "[URL][DOMAIN_NAME]" at bounding box center [587, 175] width 71 height 10
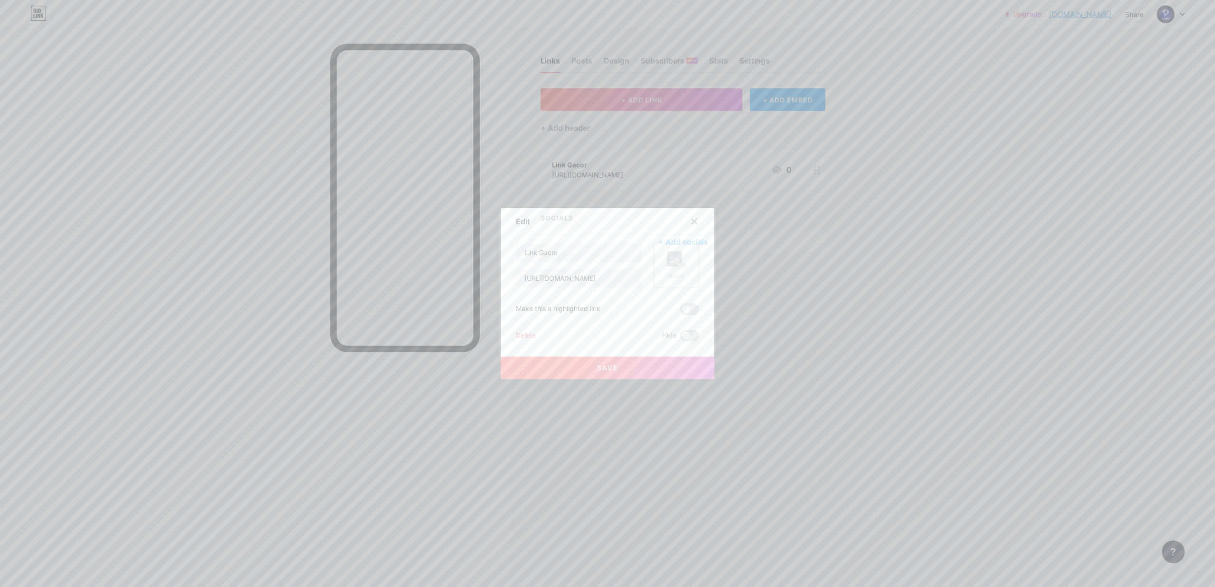
click at [679, 262] on icon at bounding box center [676, 261] width 19 height 18
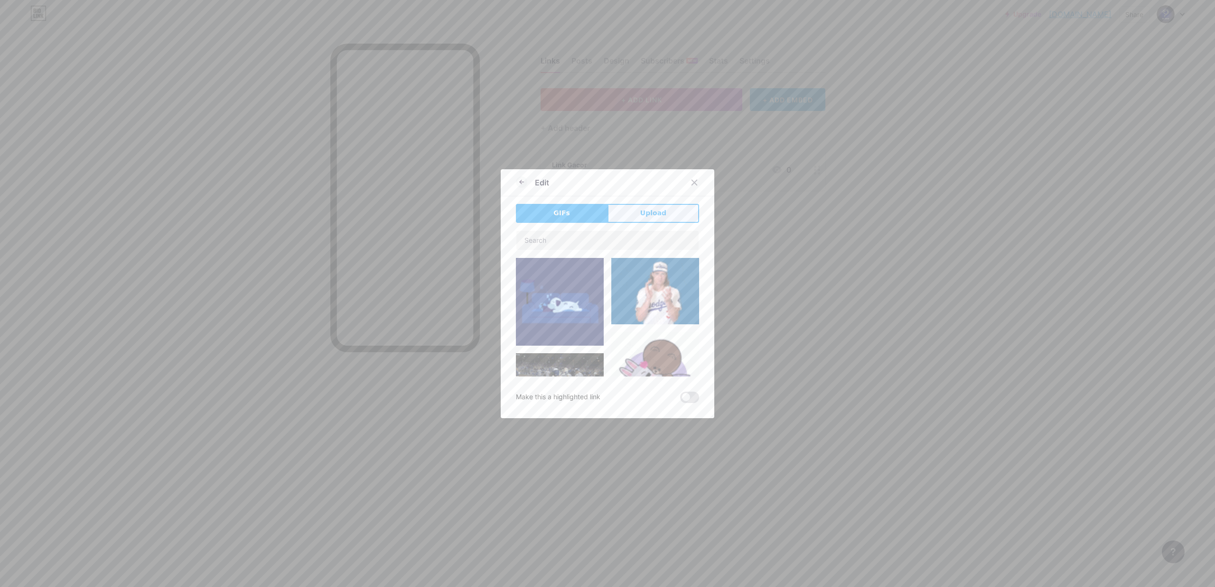
click at [631, 214] on button "Upload" at bounding box center [653, 213] width 92 height 19
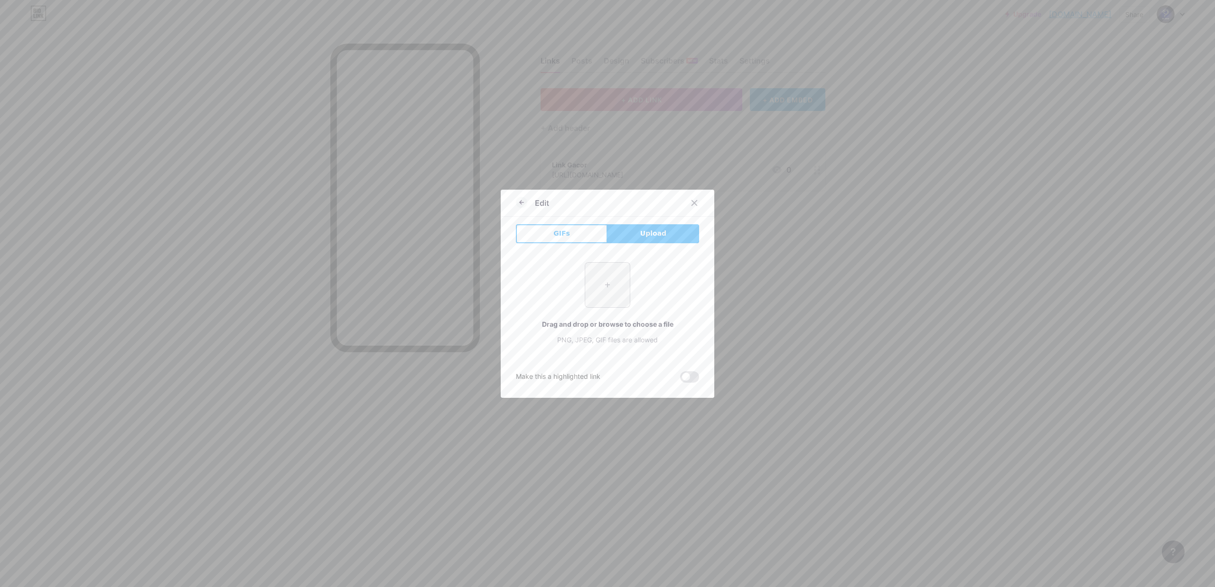
click at [611, 286] on input "file" at bounding box center [607, 285] width 45 height 45
type input "C:\fakepath\logo-naga-NEW.png"
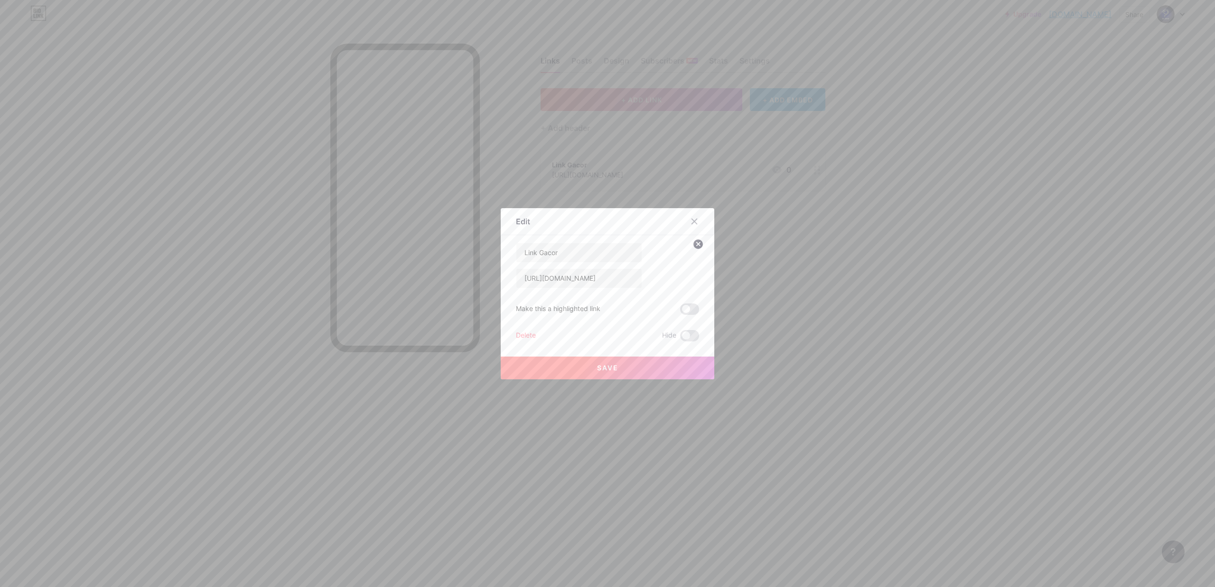
click at [605, 362] on button "Save" at bounding box center [608, 368] width 214 height 23
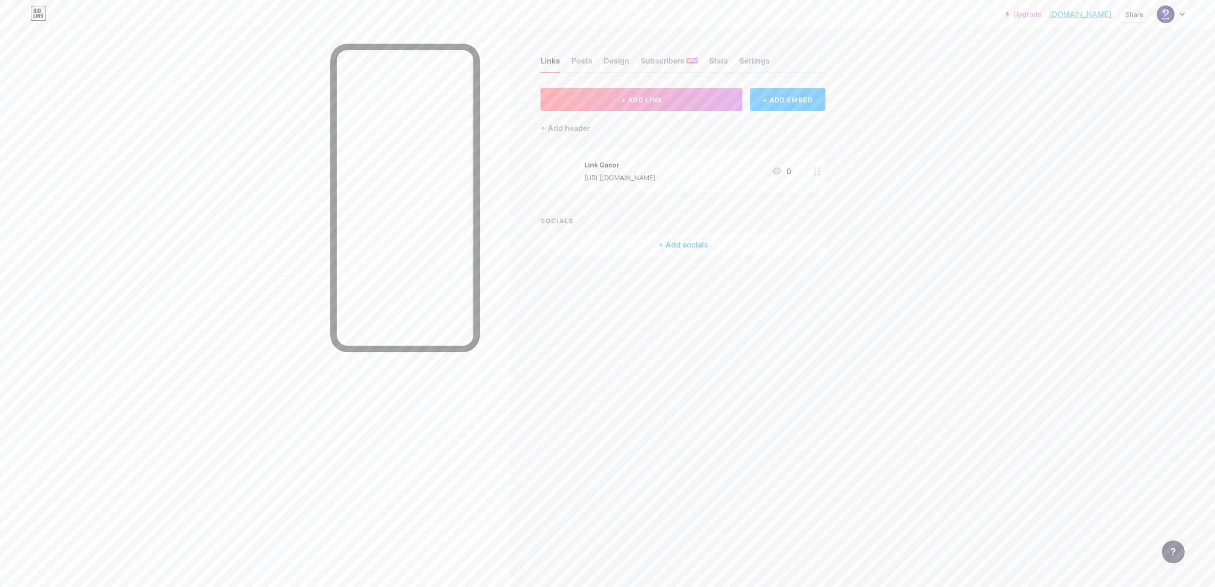
click at [621, 167] on div "Link Gacor" at bounding box center [619, 165] width 71 height 10
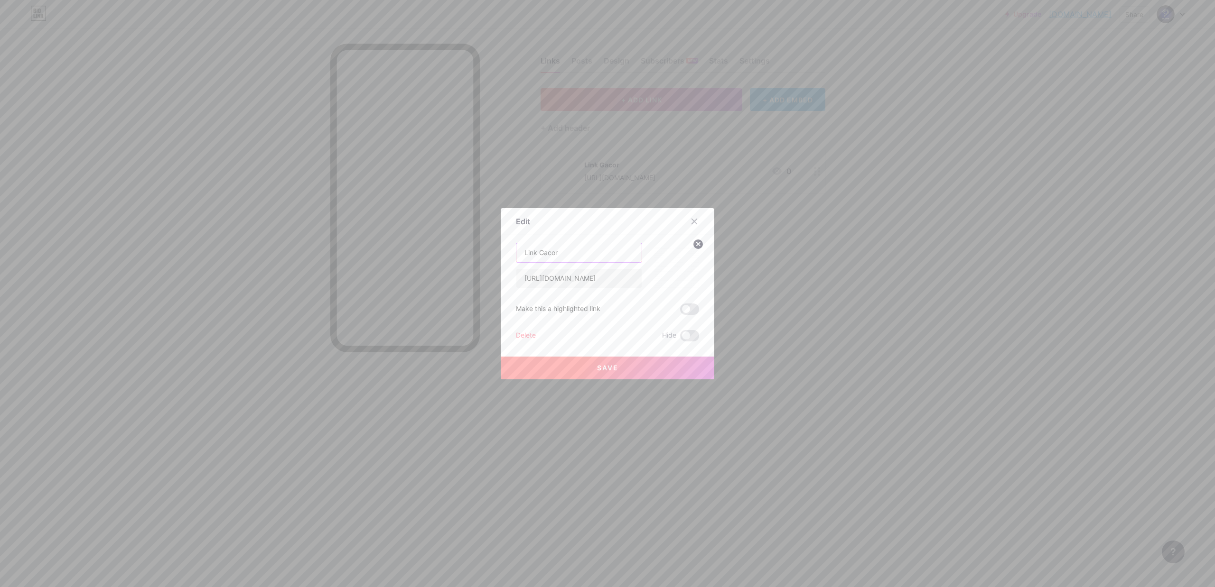
click at [582, 255] on input "Link Gacor" at bounding box center [578, 252] width 125 height 19
type input "L"
type input "l"
type input "LINK MAIN DISINI"
click at [604, 366] on span "Save" at bounding box center [607, 368] width 21 height 8
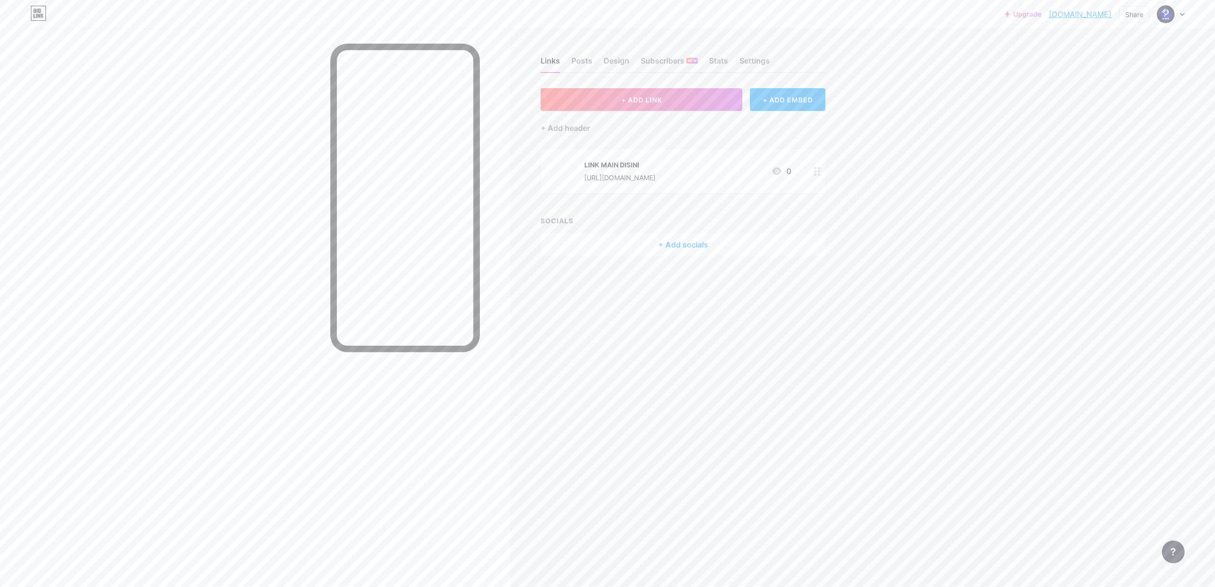
click at [682, 238] on div "+ Add socials" at bounding box center [683, 244] width 285 height 23
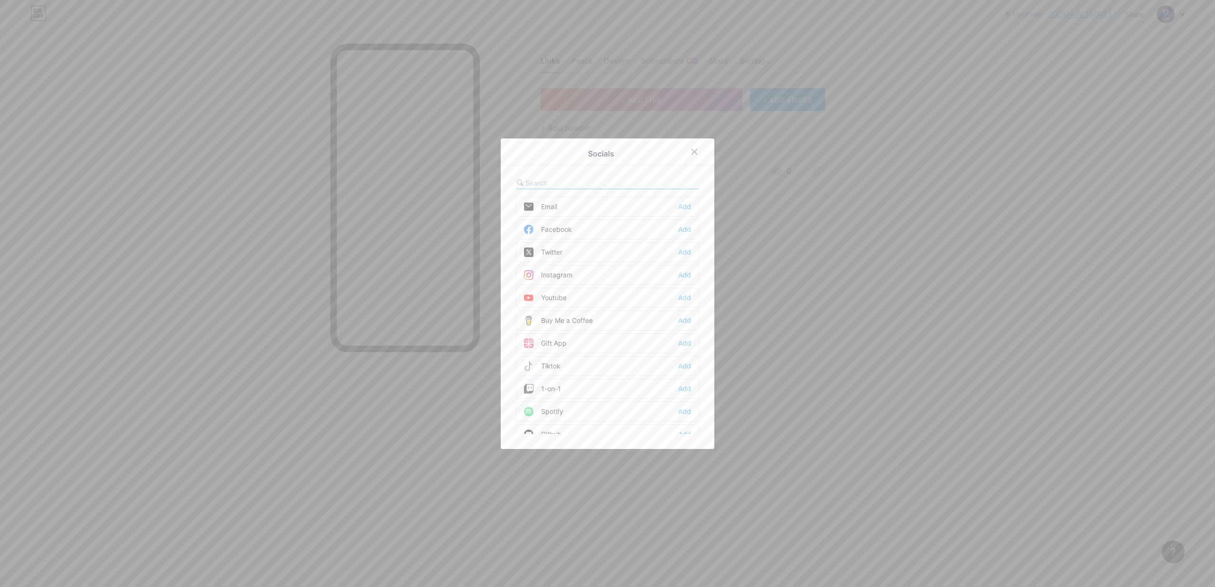
click at [592, 227] on div "Facebook Add" at bounding box center [607, 230] width 183 height 20
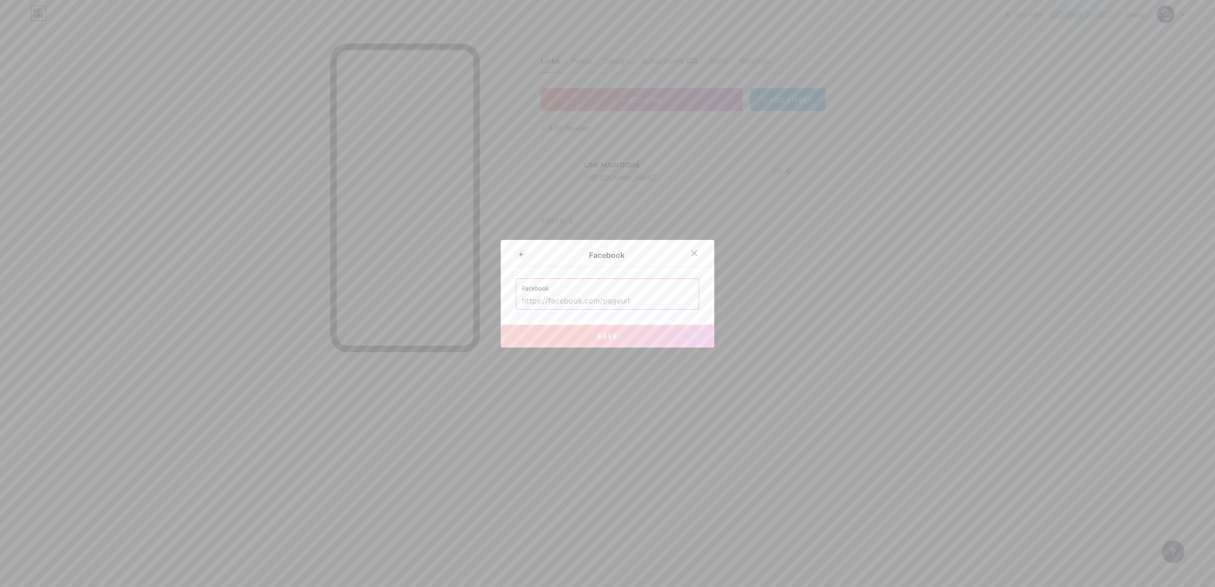
click at [615, 293] on input "text" at bounding box center [607, 301] width 171 height 16
paste input "[URL][DOMAIN_NAME]"
type input "[URL][DOMAIN_NAME]"
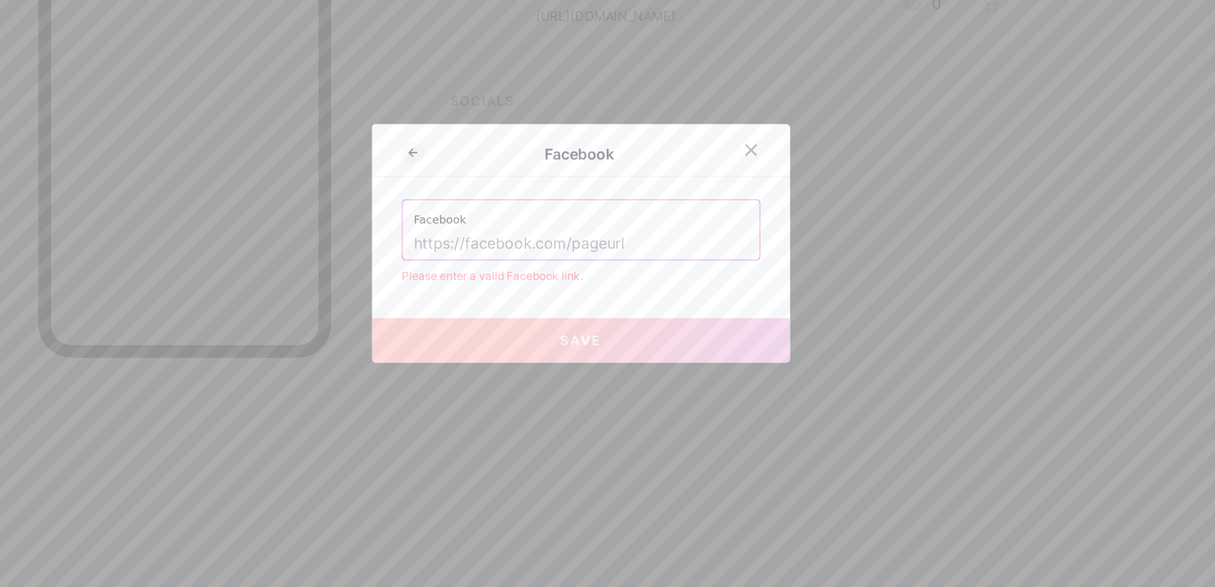
click at [593, 295] on input "text" at bounding box center [607, 294] width 171 height 16
paste input "[URL][DOMAIN_NAME]"
click at [564, 292] on input "[URL][DOMAIN_NAME]" at bounding box center [607, 294] width 171 height 16
paste input "[DOMAIN_NAME][URL][DOMAIN_NAME]"
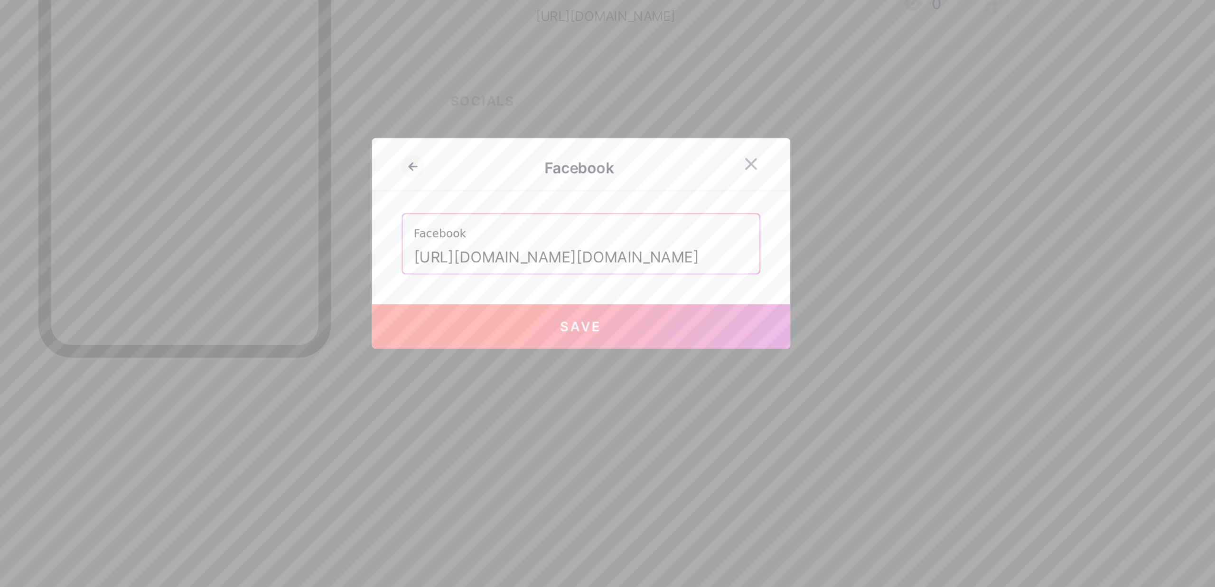
type input "[URL][DOMAIN_NAME][DOMAIN_NAME]"
click at [597, 332] on span "Save" at bounding box center [607, 336] width 21 height 8
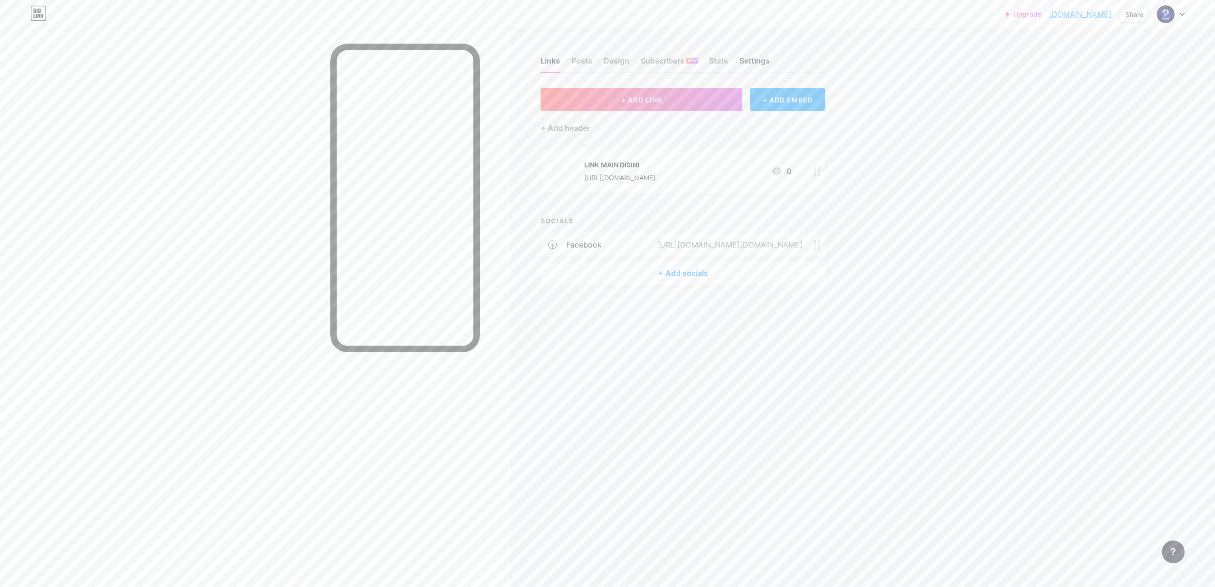
click at [745, 63] on div "Settings" at bounding box center [754, 63] width 30 height 17
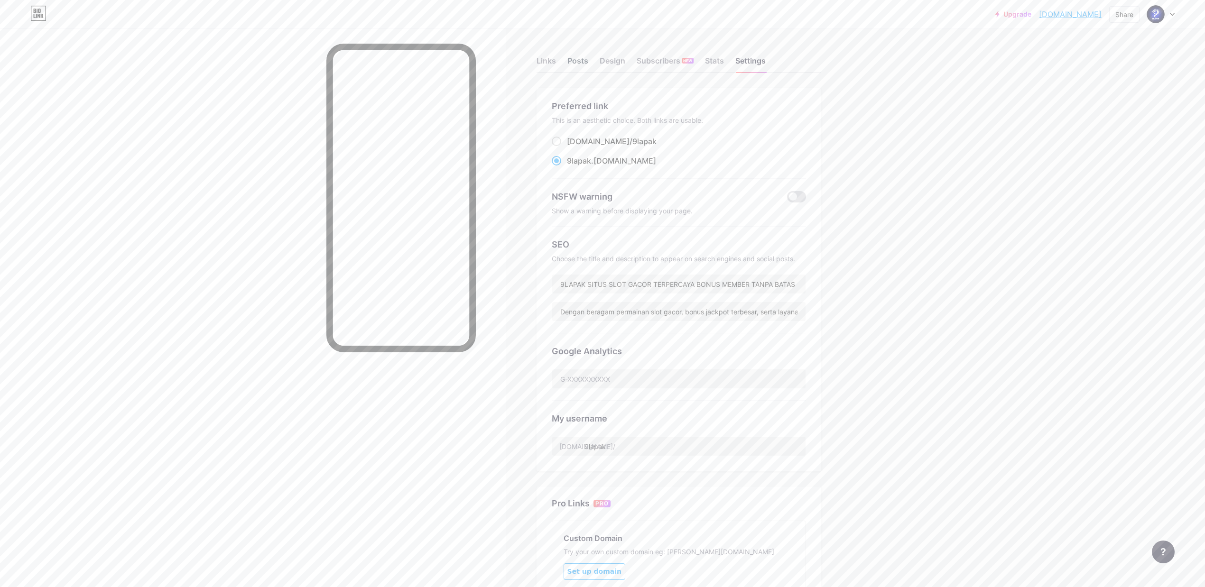
click at [584, 65] on div "Posts" at bounding box center [578, 63] width 21 height 17
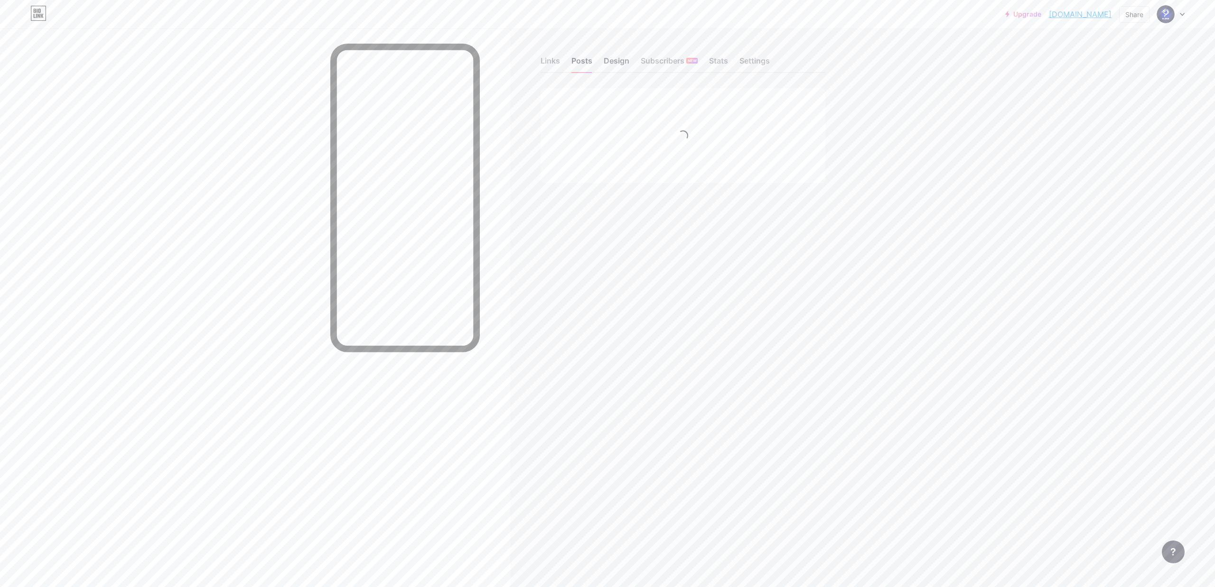
click at [618, 61] on div "Design" at bounding box center [617, 63] width 26 height 17
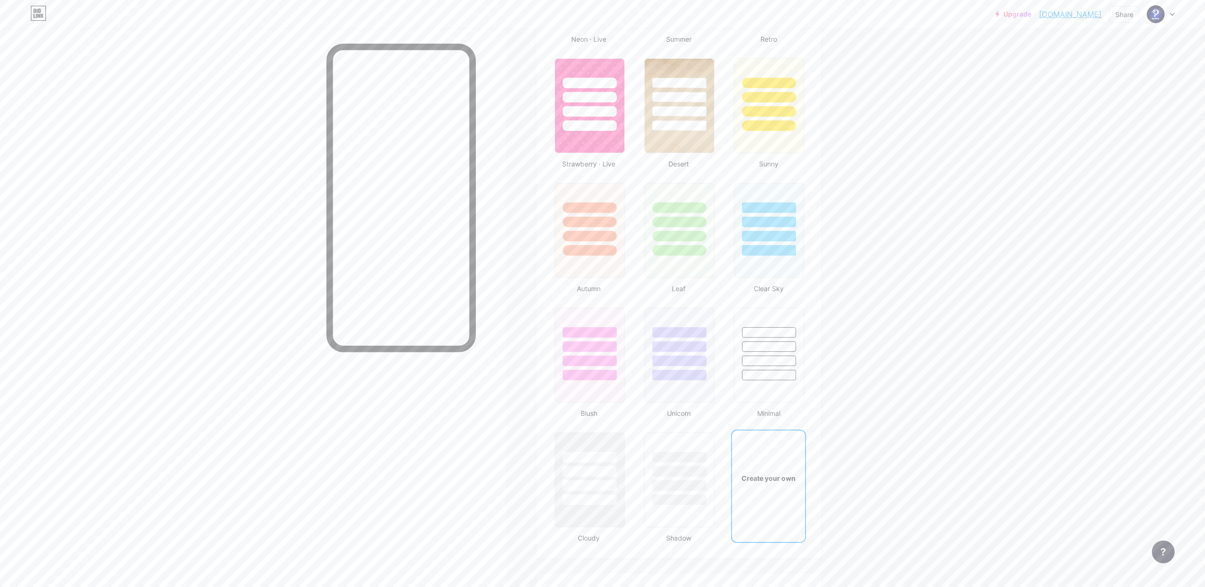
type input "#000000"
type input "#4100f5"
type input "#ffffff"
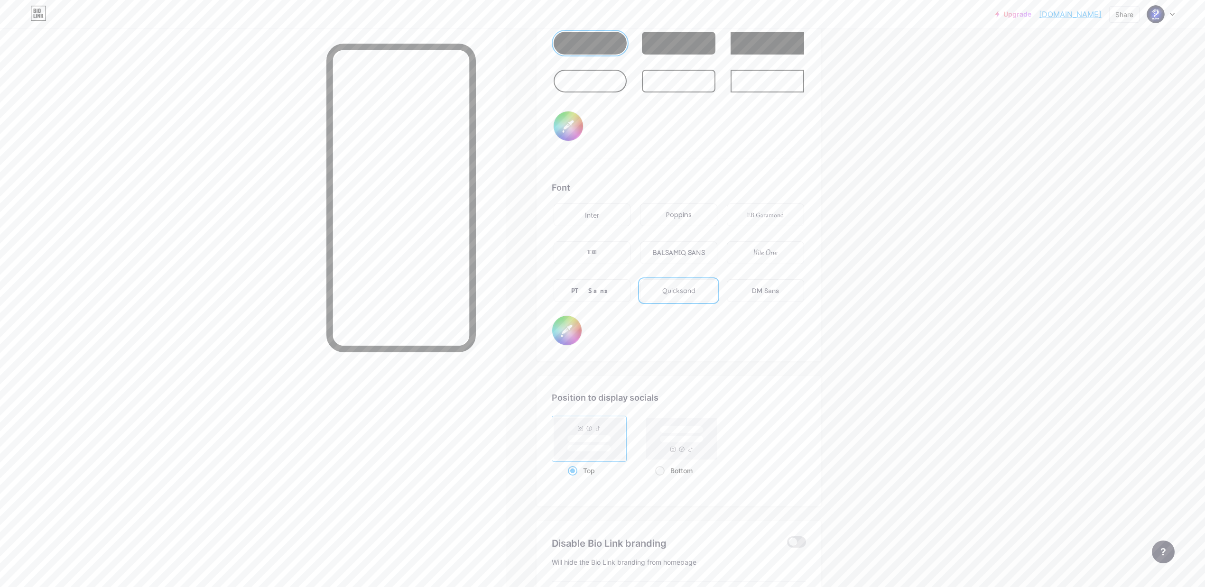
scroll to position [1626, 0]
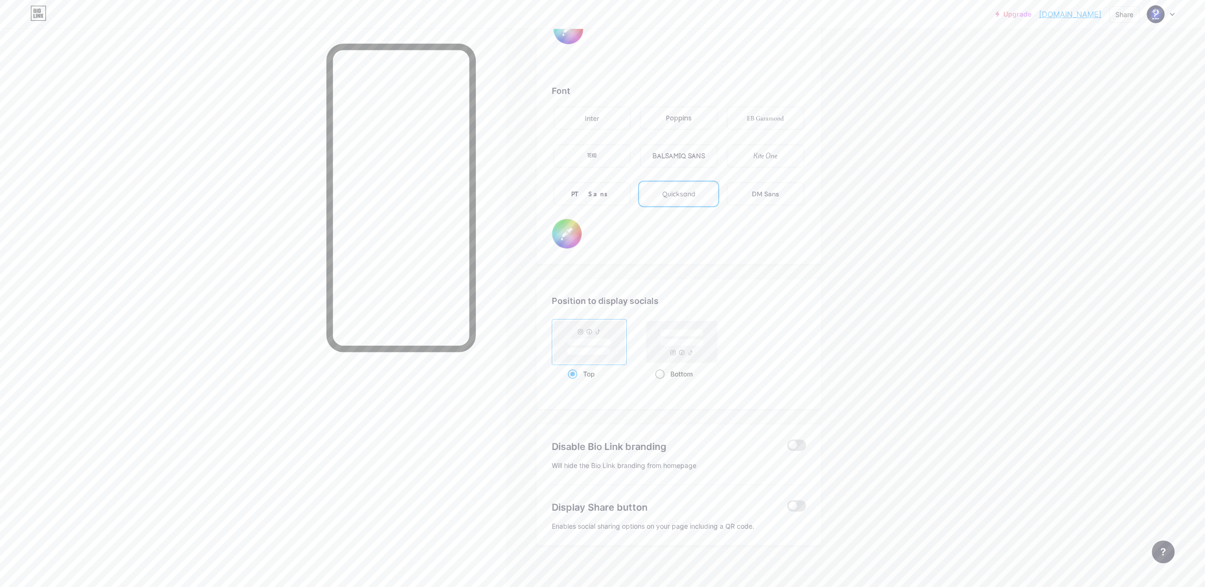
click at [684, 345] on rect at bounding box center [681, 342] width 71 height 42
click at [662, 383] on input "Bottom" at bounding box center [658, 386] width 6 height 6
radio input "true"
type input "#ffffff"
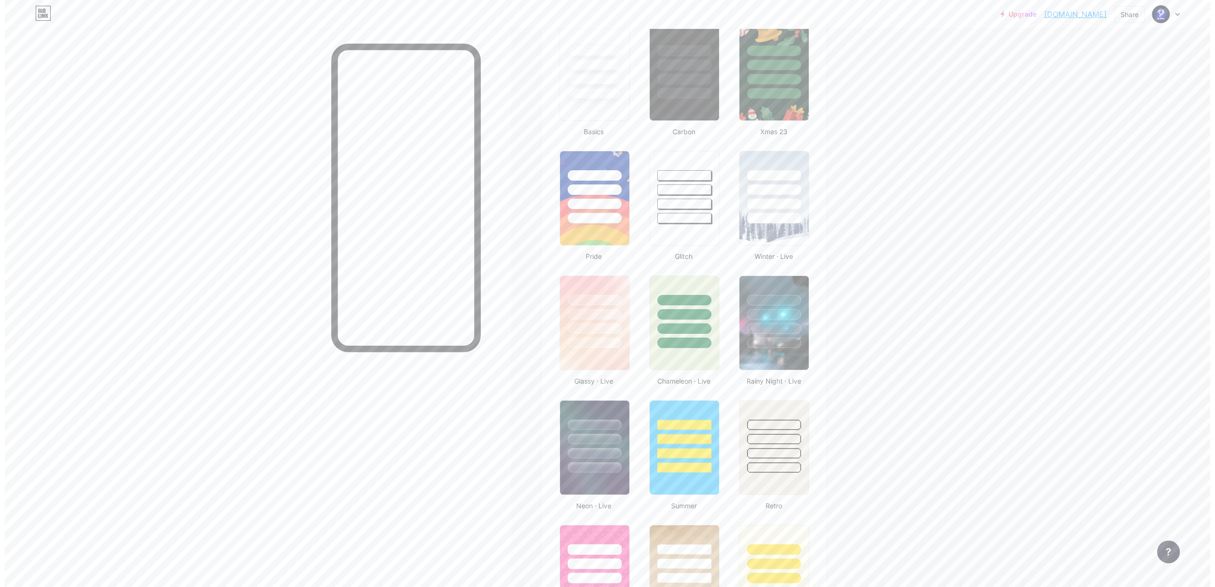
scroll to position [0, 0]
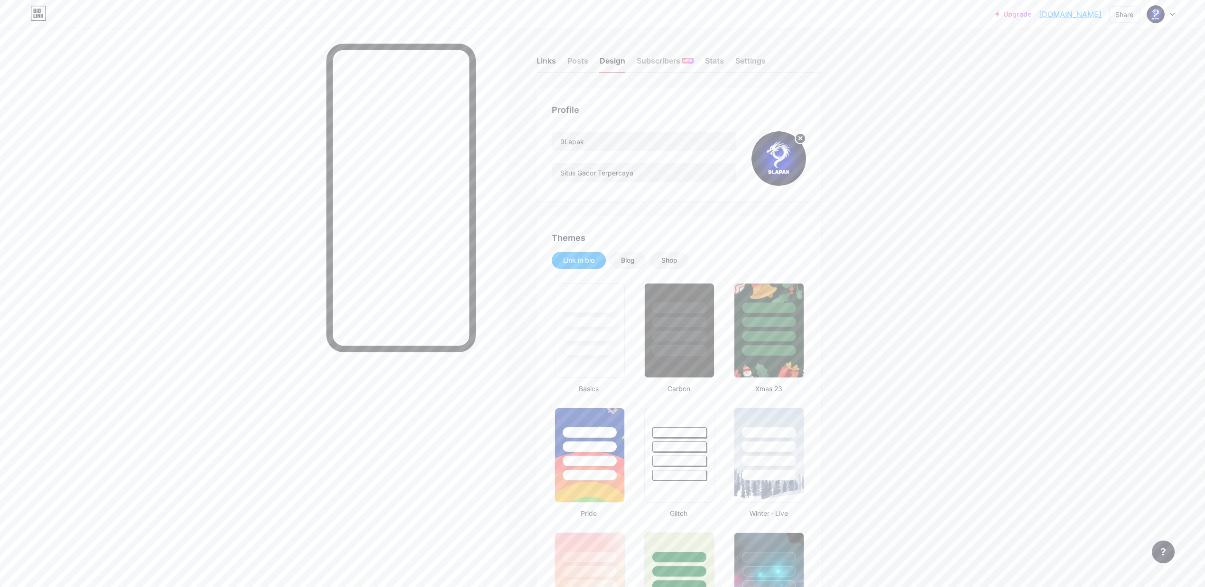
click at [545, 61] on div "Links" at bounding box center [546, 63] width 19 height 17
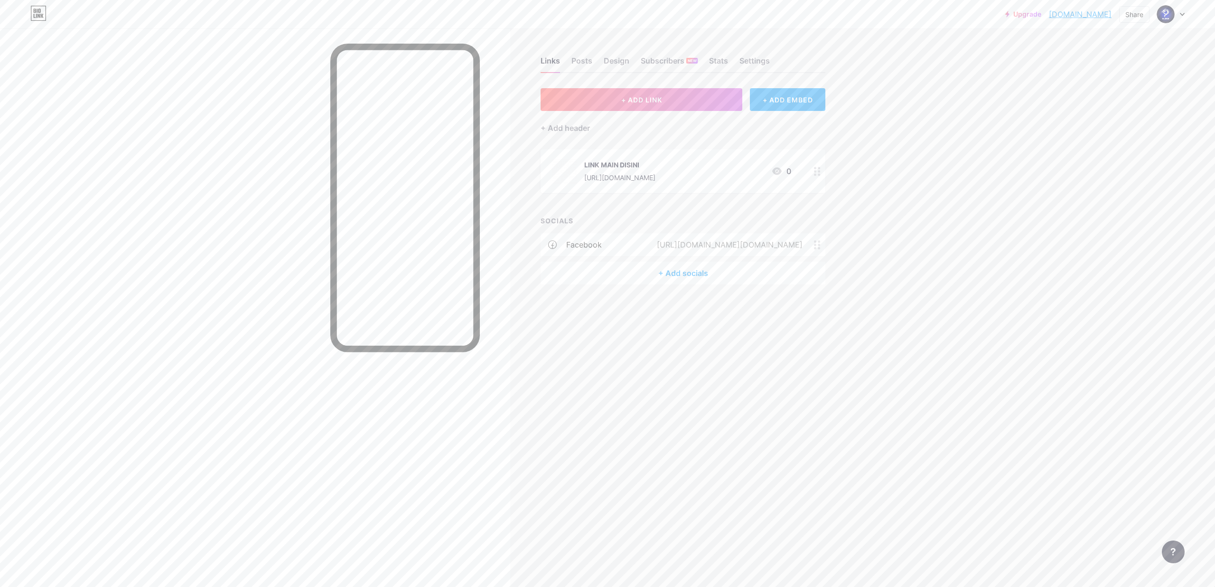
click at [676, 270] on div "+ Add socials" at bounding box center [683, 273] width 285 height 23
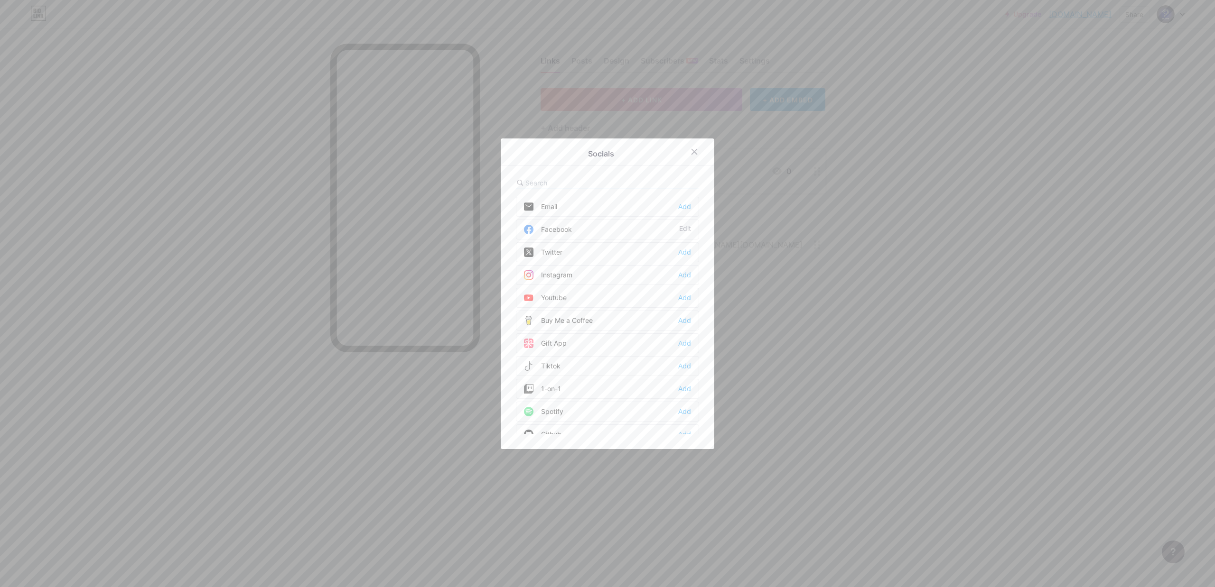
click at [562, 295] on div "Youtube Add" at bounding box center [607, 298] width 183 height 20
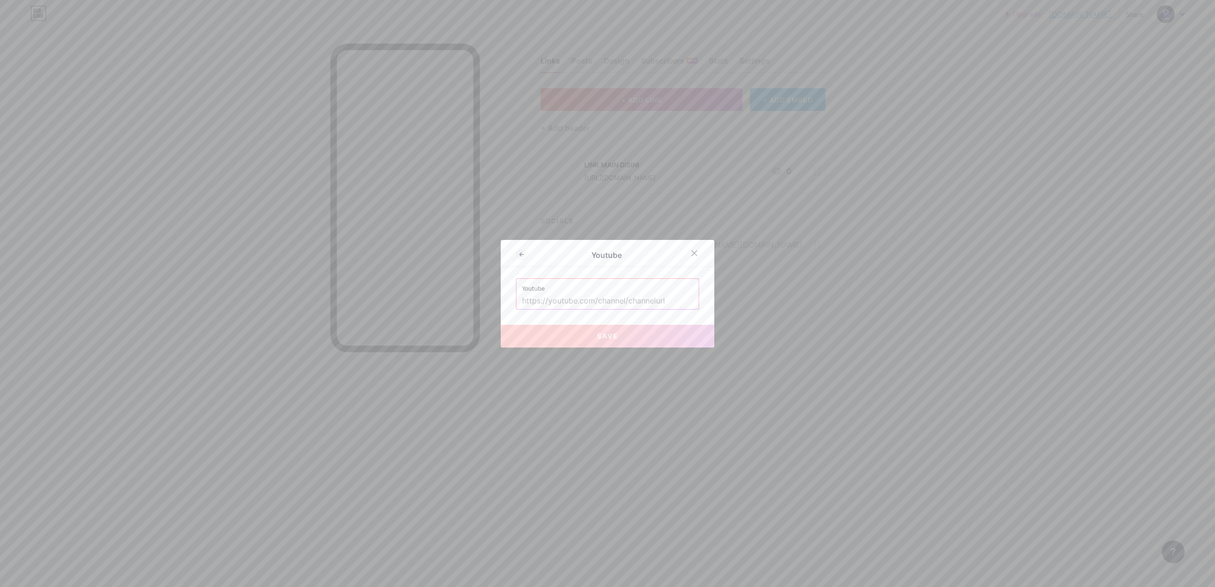
click at [597, 302] on input "text" at bounding box center [607, 301] width 171 height 16
paste input "[URL][DOMAIN_NAME]"
type input "[URL][DOMAIN_NAME]"
click at [603, 334] on span "Save" at bounding box center [607, 336] width 21 height 8
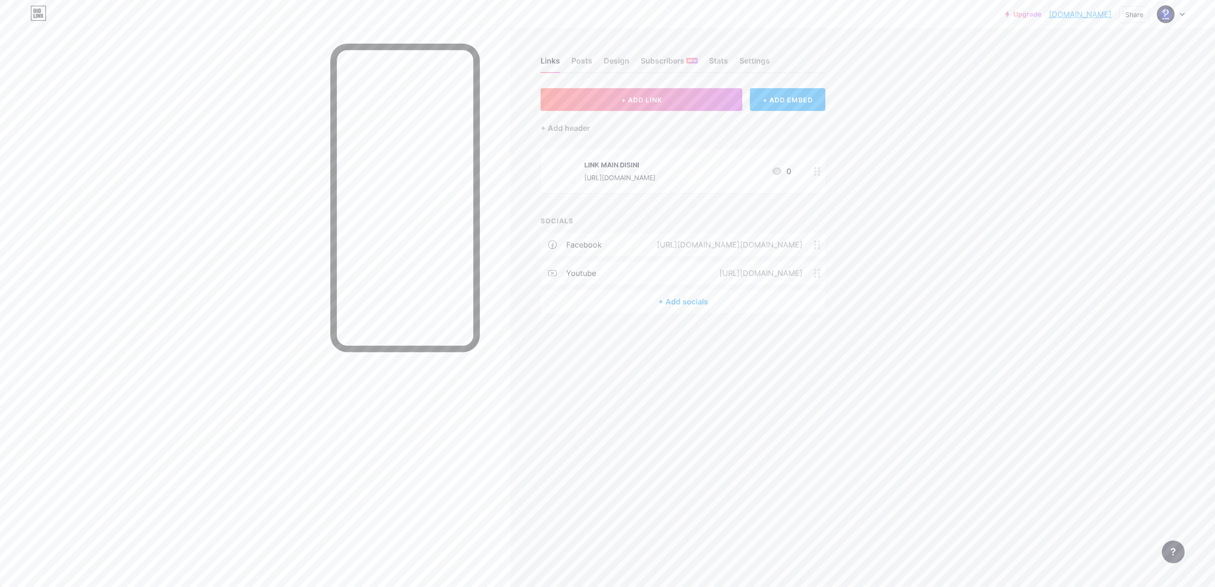
click at [673, 300] on div "+ Add socials" at bounding box center [683, 301] width 285 height 23
click at [562, 256] on div "Twitter Add" at bounding box center [607, 252] width 183 height 20
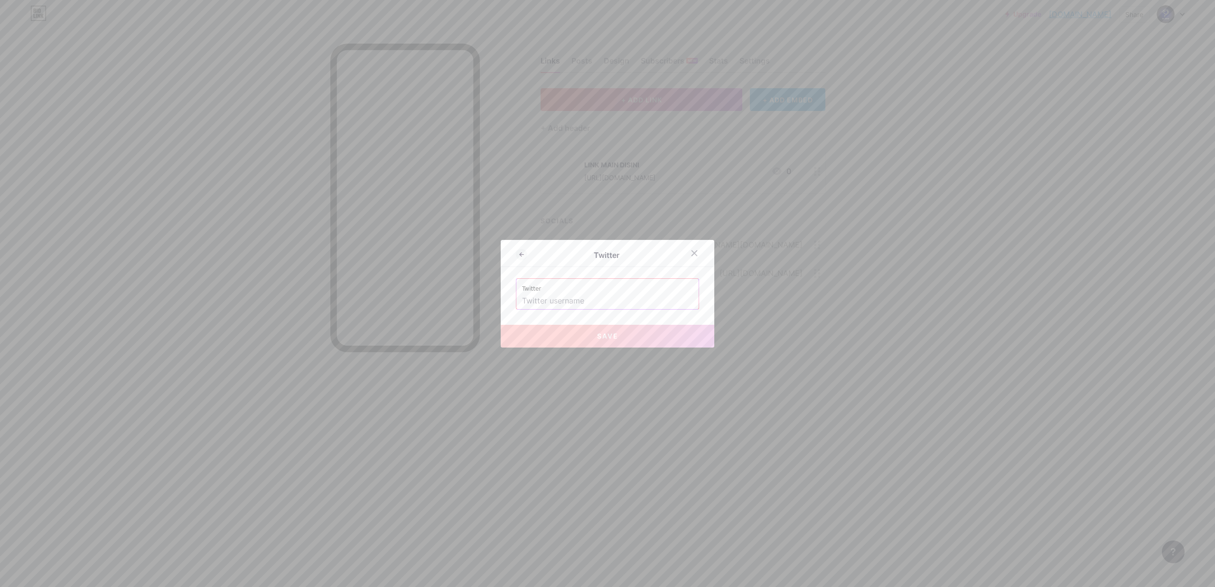
click at [623, 304] on input "text" at bounding box center [607, 301] width 171 height 16
paste input "[URL][DOMAIN_NAME]"
drag, startPoint x: 569, startPoint y: 289, endPoint x: 477, endPoint y: 306, distance: 93.0
click at [477, 306] on div "Twitter Twitter [URL][DOMAIN_NAME] Please enter a valid Twitter username. Save" at bounding box center [607, 293] width 1215 height 587
click at [612, 335] on span "Save" at bounding box center [607, 336] width 21 height 8
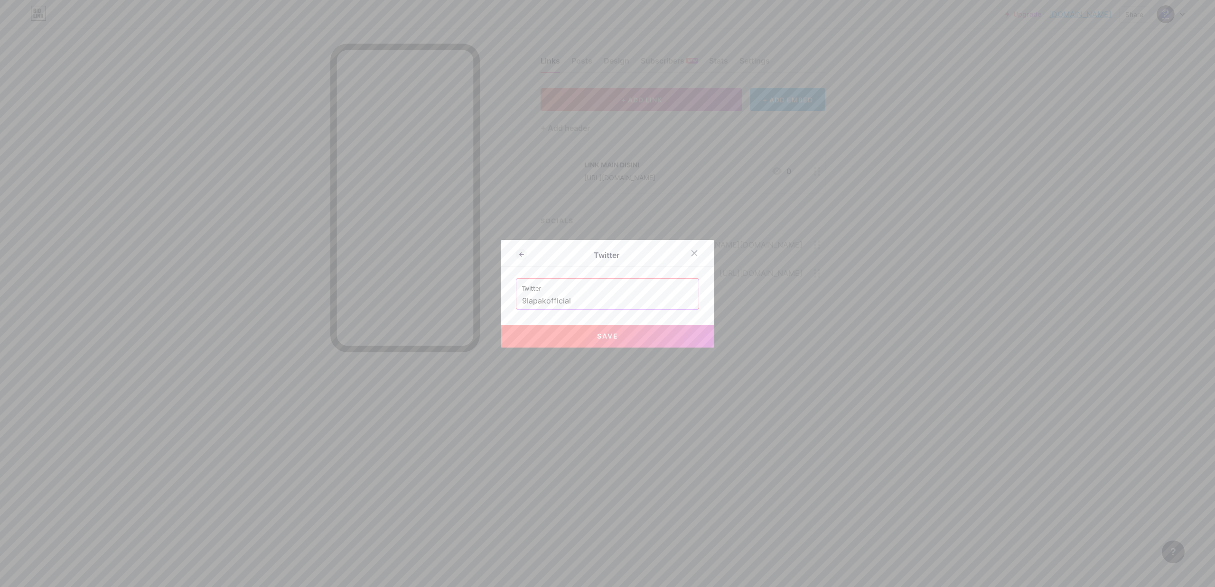
type input "[URL][DOMAIN_NAME]"
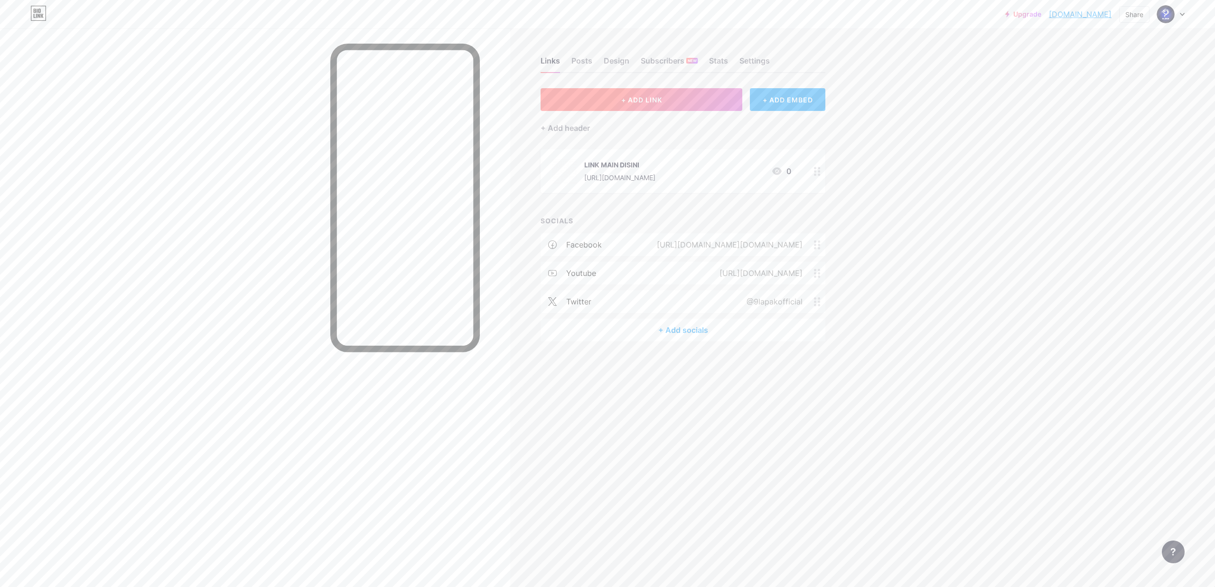
click at [690, 103] on button "+ ADD LINK" at bounding box center [642, 99] width 202 height 23
drag, startPoint x: 549, startPoint y: 280, endPoint x: 538, endPoint y: 267, distance: 16.9
click at [538, 267] on div at bounding box center [579, 283] width 126 height 46
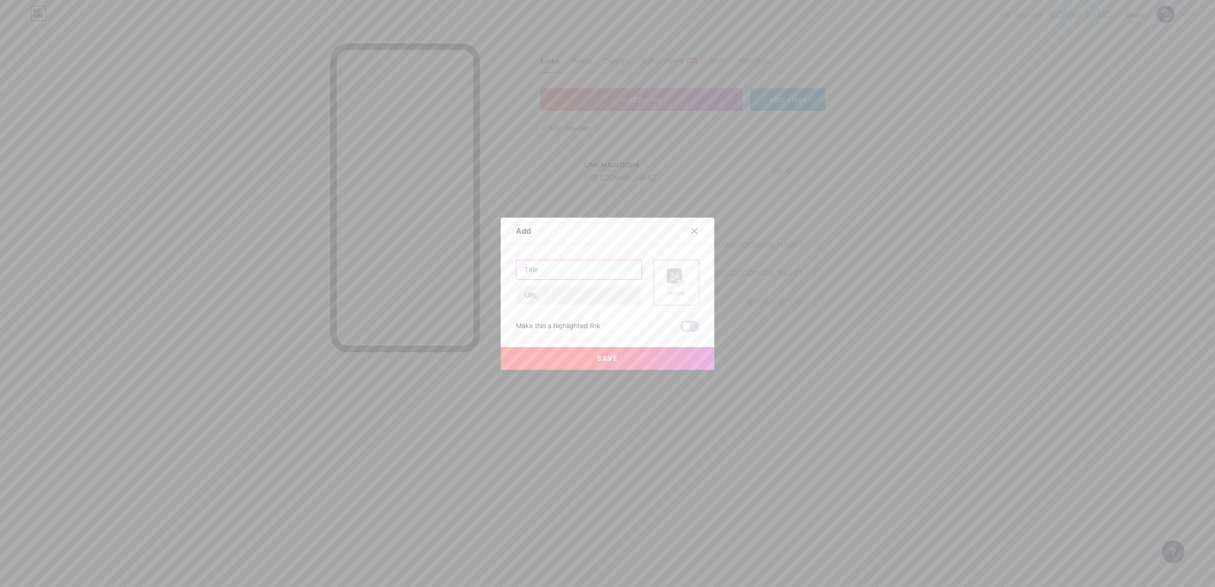
click at [538, 267] on input "text" at bounding box center [578, 270] width 125 height 19
type input "LINK ALTERNATIF 1"
click at [667, 281] on icon at bounding box center [676, 278] width 19 height 18
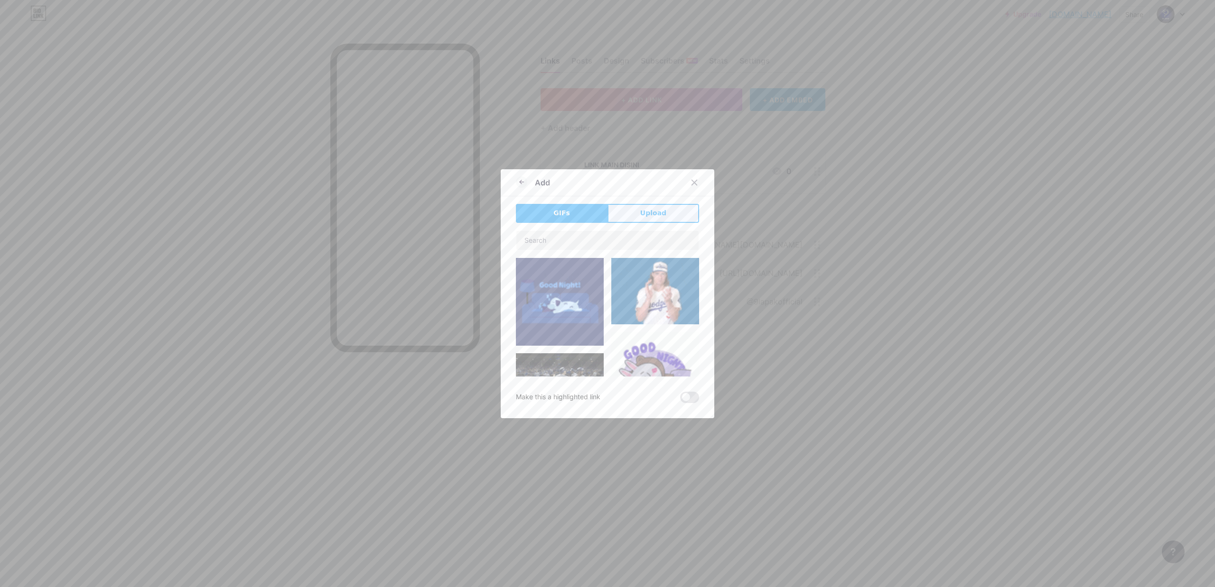
click at [640, 210] on span "Upload" at bounding box center [653, 213] width 26 height 10
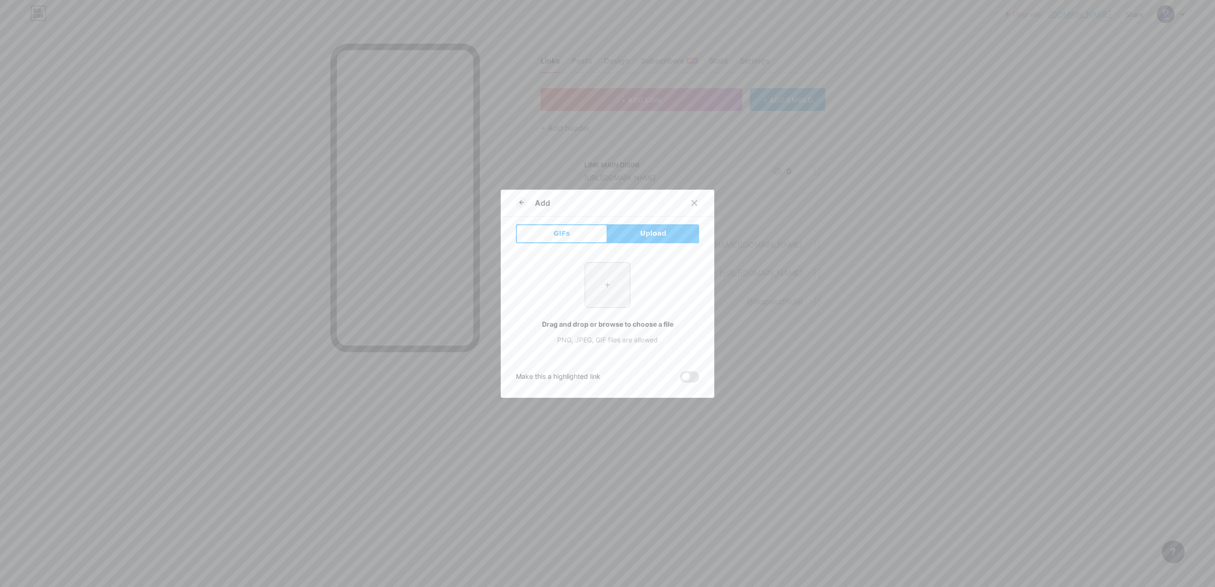
click at [593, 293] on input "file" at bounding box center [607, 285] width 45 height 45
type input "C:\fakepath\logo-naga-NEW.png"
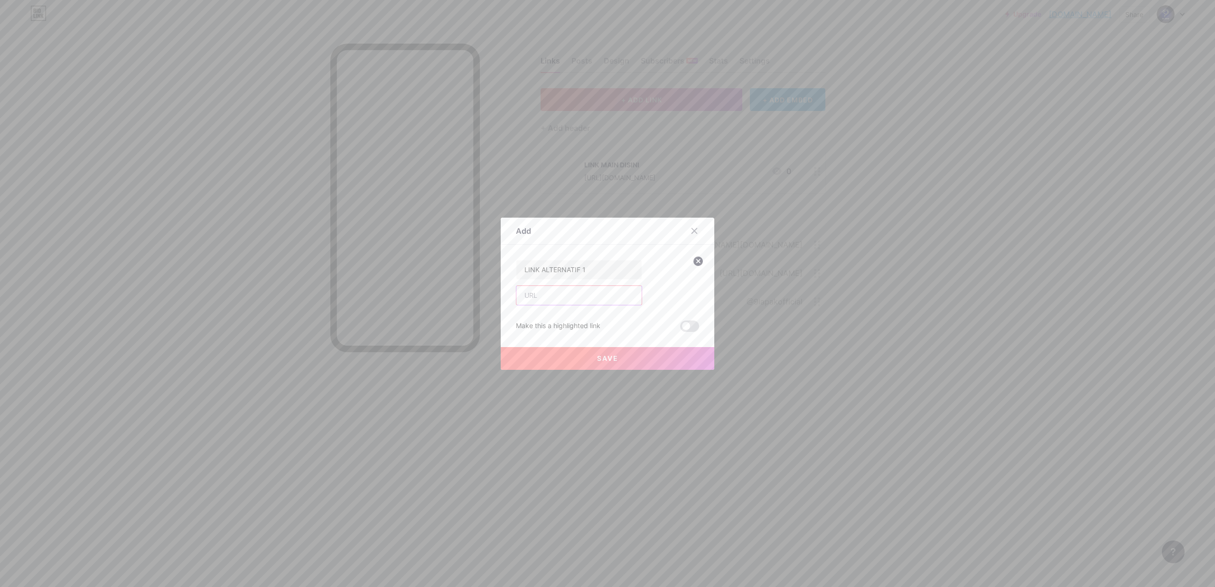
click at [549, 292] on input "text" at bounding box center [578, 295] width 125 height 19
type input "H"
paste input "[DOMAIN_NAME]"
type input "[URL][DOMAIN_NAME]"
click at [600, 358] on span "Save" at bounding box center [607, 358] width 21 height 8
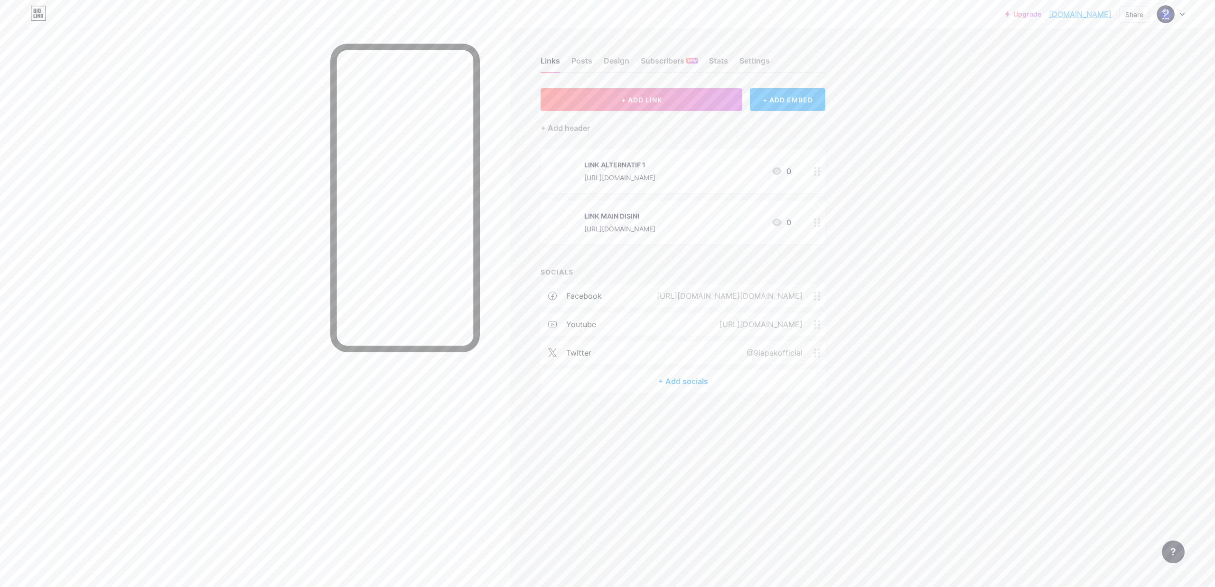
drag, startPoint x: 659, startPoint y: 162, endPoint x: 663, endPoint y: 221, distance: 59.0
click at [663, 221] on span "LINK ALTERNATIF 1 [URL][DOMAIN_NAME] 0 LINK MAIN DISINI [URL][DOMAIN_NAME] 0" at bounding box center [683, 196] width 285 height 95
click at [893, 205] on div "Upgrade [DOMAIN_NAME]... [DOMAIN_NAME] Share Switch accounts 9Lapak [DOMAIN_NAM…" at bounding box center [607, 293] width 1215 height 587
click at [638, 98] on span "+ ADD LINK" at bounding box center [641, 100] width 41 height 8
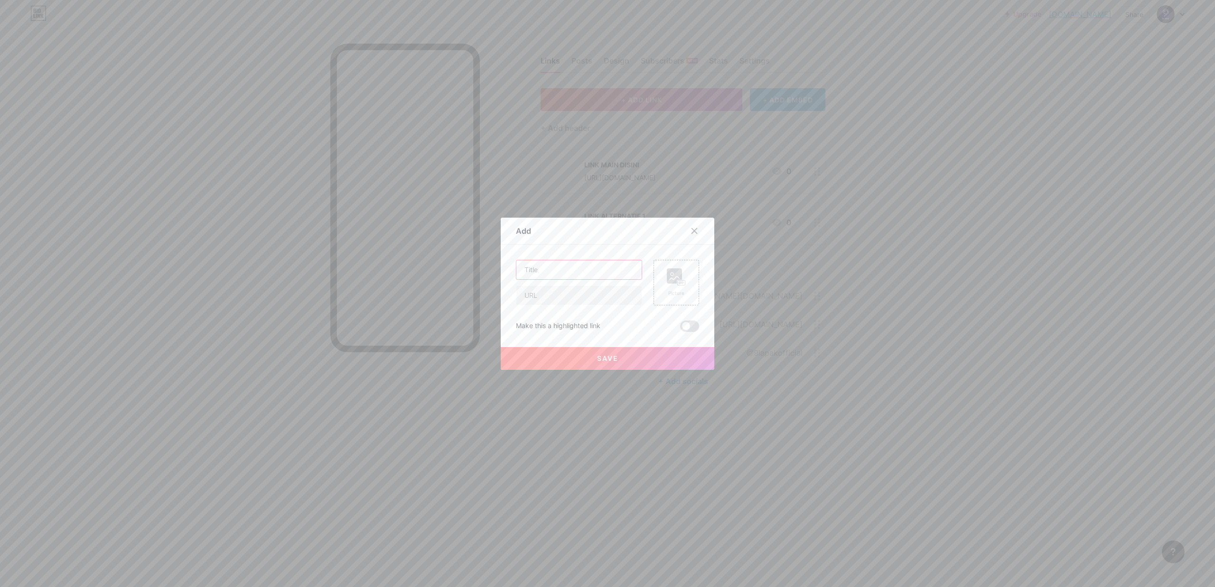
click at [574, 274] on input "text" at bounding box center [578, 270] width 125 height 19
type input "LINK ALTERNATIF 2"
click at [661, 278] on div "Picture" at bounding box center [676, 283] width 46 height 46
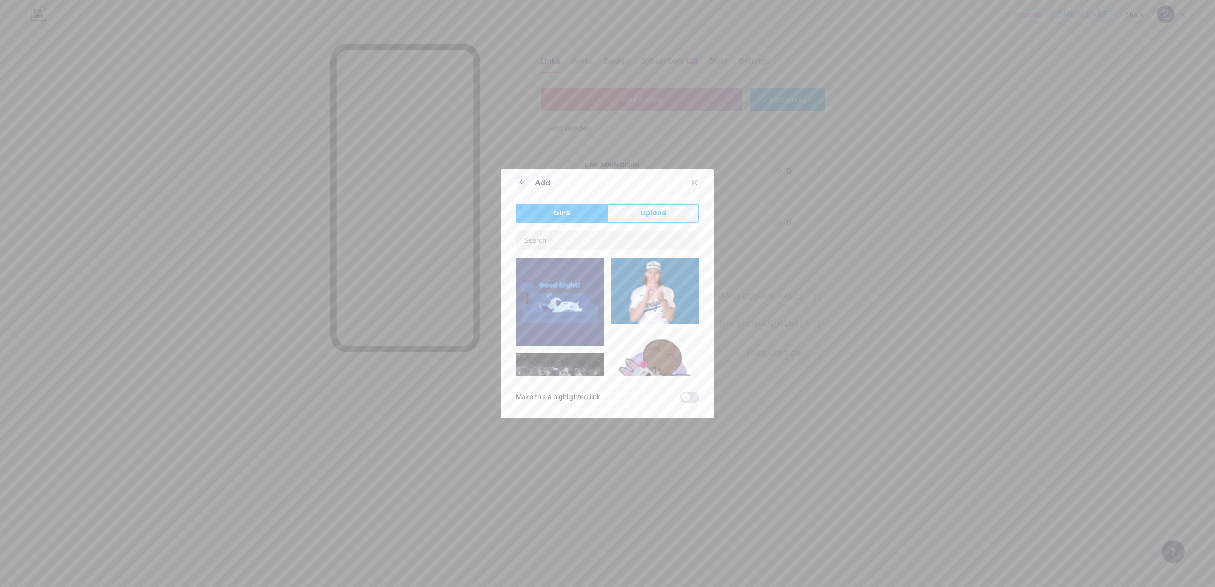
click at [649, 207] on button "Upload" at bounding box center [653, 213] width 92 height 19
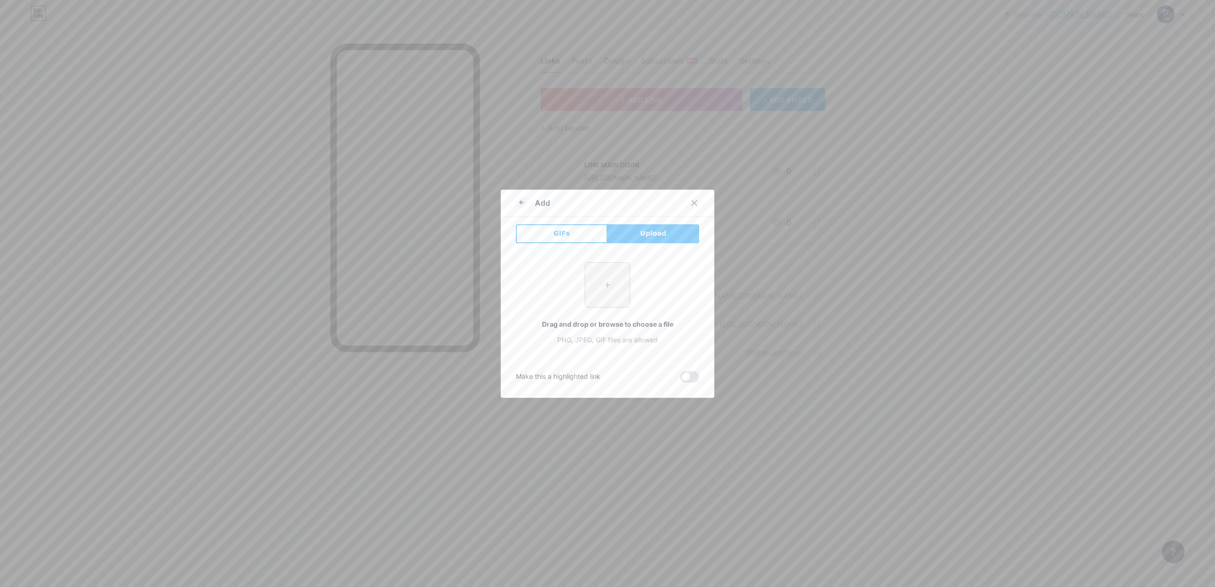
click at [602, 276] on input "file" at bounding box center [607, 285] width 45 height 45
type input "C:\fakepath\logo-naga-NEW.png"
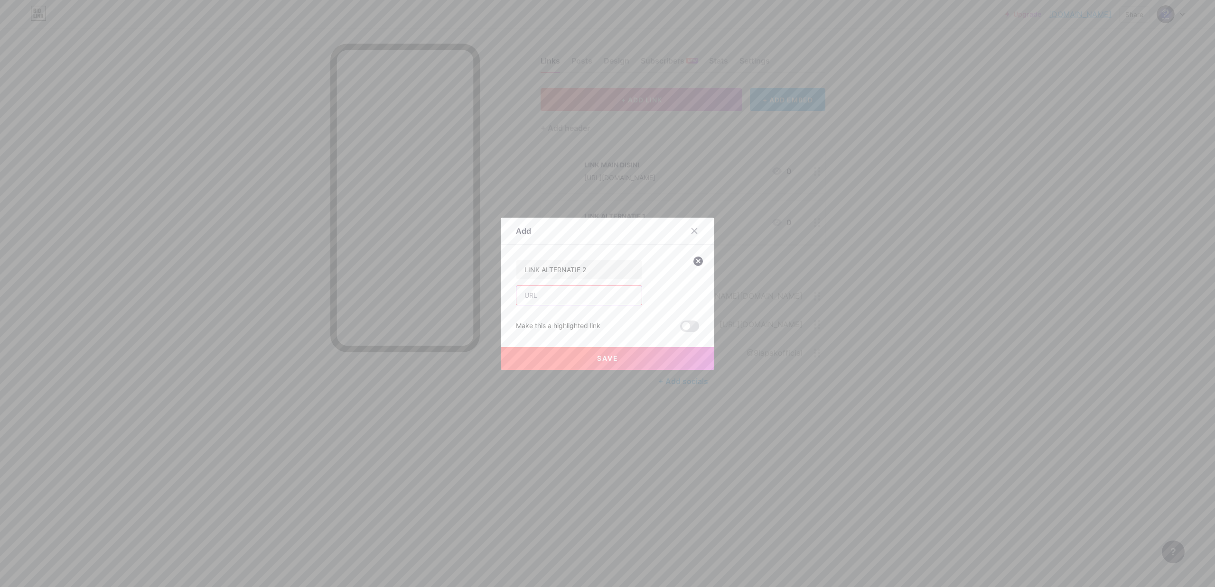
click at [563, 288] on input "text" at bounding box center [578, 295] width 125 height 19
paste input "[DOMAIN_NAME]"
type input "[URL][DOMAIN_NAME]"
click at [614, 357] on button "Save" at bounding box center [608, 358] width 214 height 23
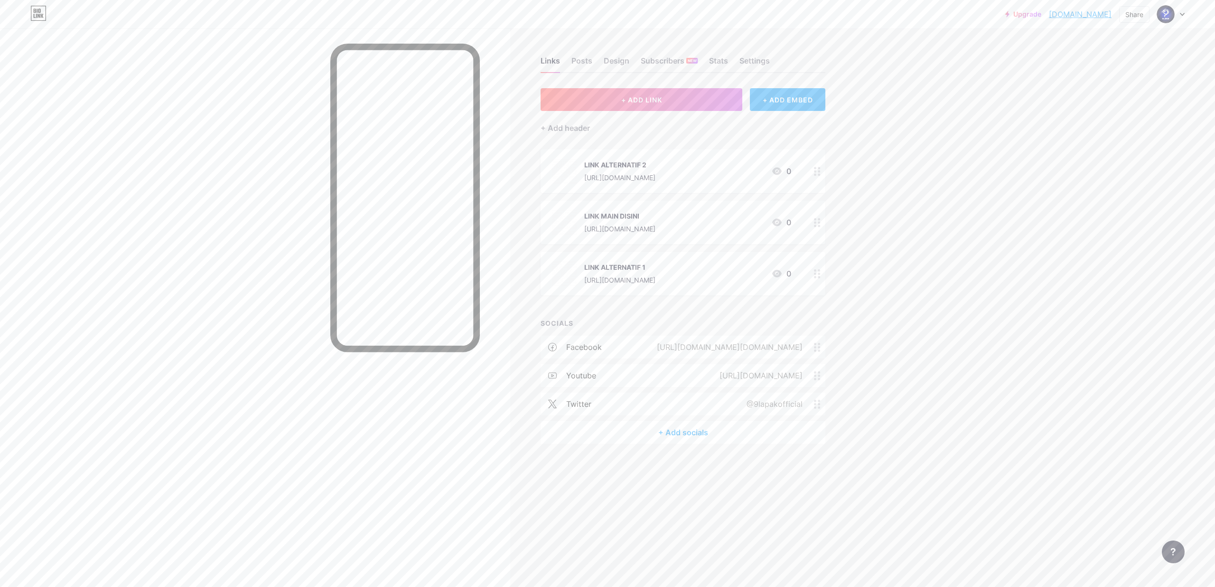
click at [660, 111] on div "+ Add header" at bounding box center [683, 122] width 285 height 23
click at [643, 98] on span "+ ADD LINK" at bounding box center [641, 100] width 41 height 8
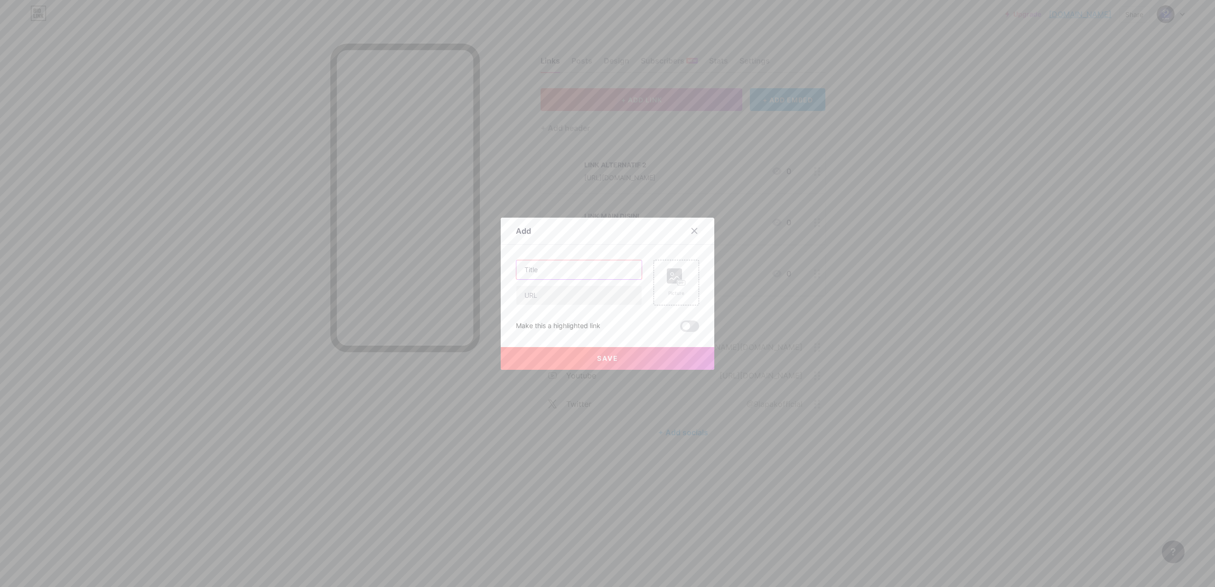
click at [559, 273] on input "text" at bounding box center [578, 270] width 125 height 19
type input "LIVE RTP"
click at [547, 297] on input "text" at bounding box center [578, 295] width 125 height 19
paste input "[DOMAIN_NAME]"
type input "[URL][DOMAIN_NAME]"
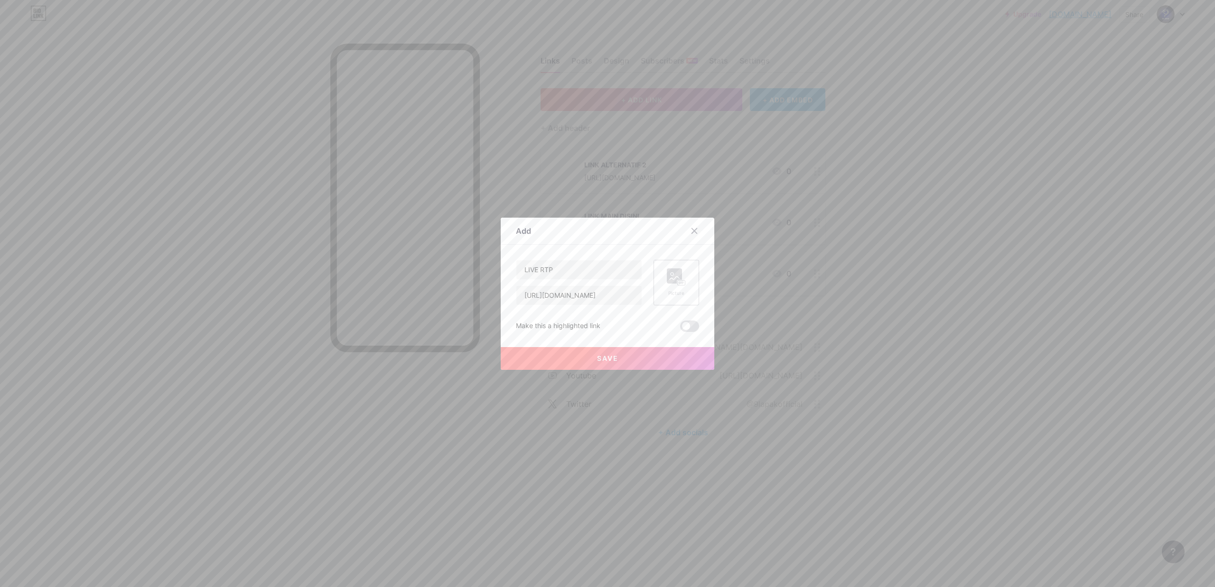
click at [682, 278] on div "Picture" at bounding box center [676, 283] width 46 height 46
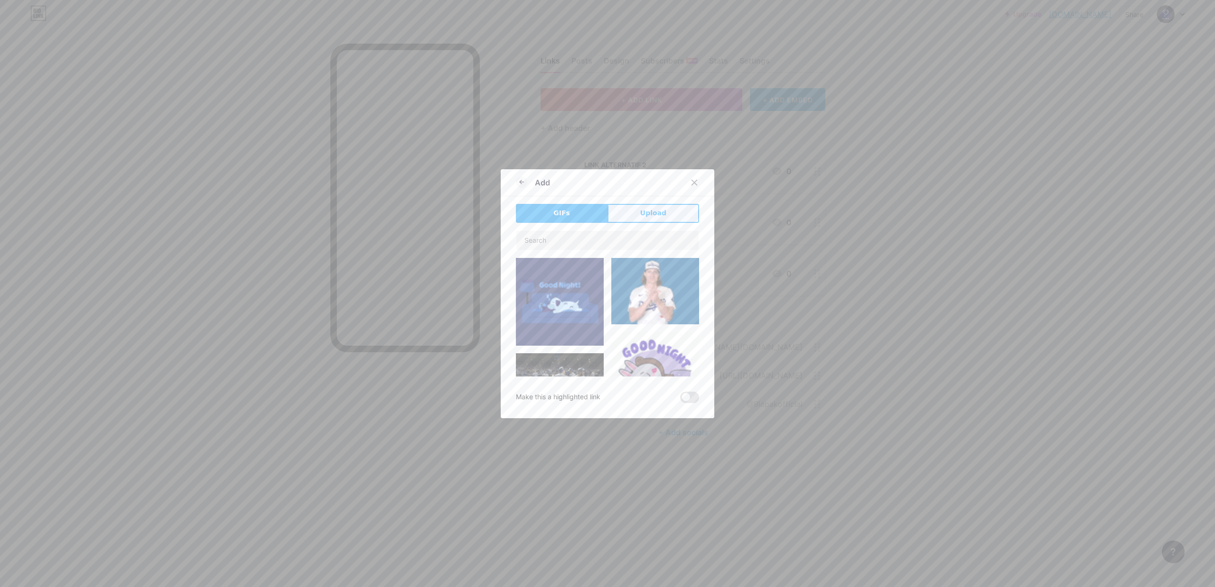
click at [635, 207] on button "Upload" at bounding box center [653, 213] width 92 height 19
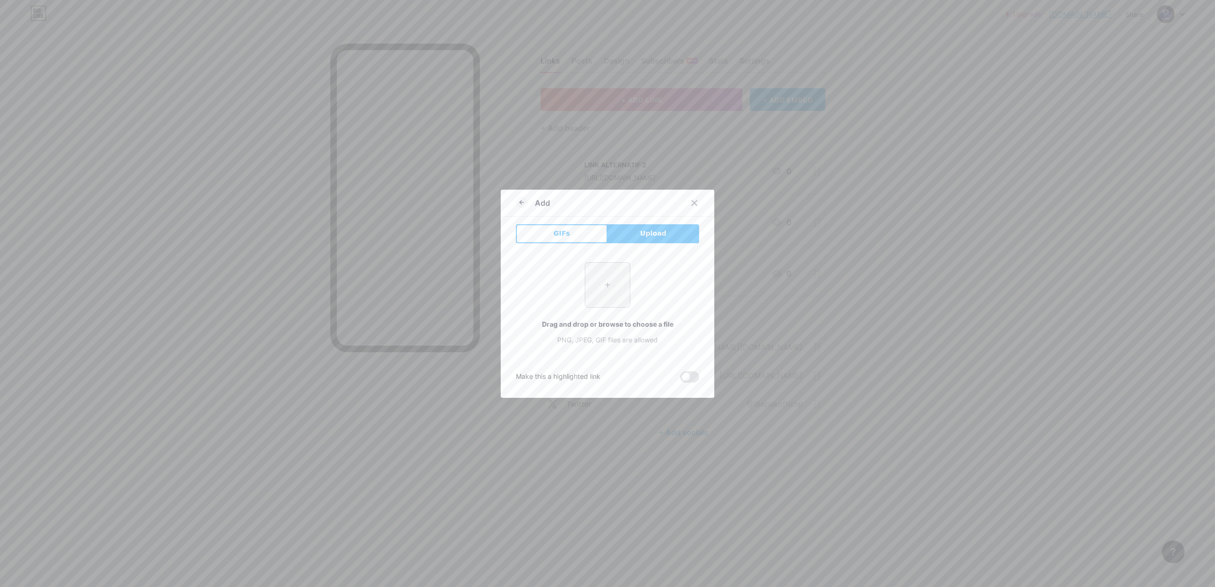
click at [597, 283] on input "file" at bounding box center [607, 285] width 45 height 45
type input "C:\fakepath\logo-naga-NEW.png"
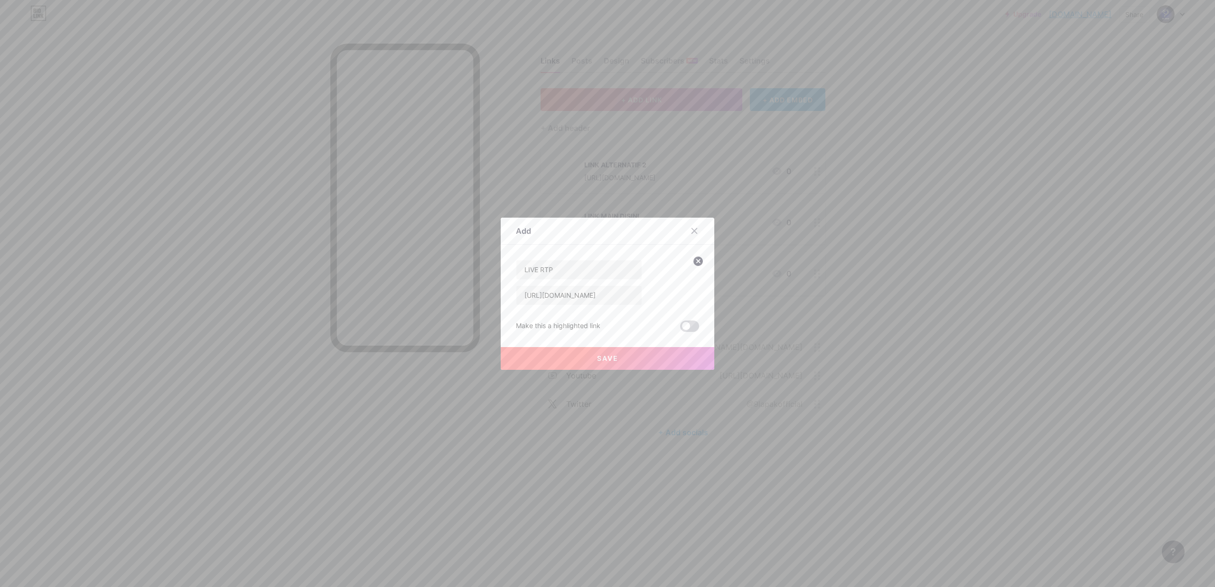
click at [686, 327] on span at bounding box center [689, 326] width 19 height 11
click at [680, 329] on input "checkbox" at bounding box center [680, 329] width 0 height 0
click at [597, 351] on button "Save" at bounding box center [608, 358] width 214 height 23
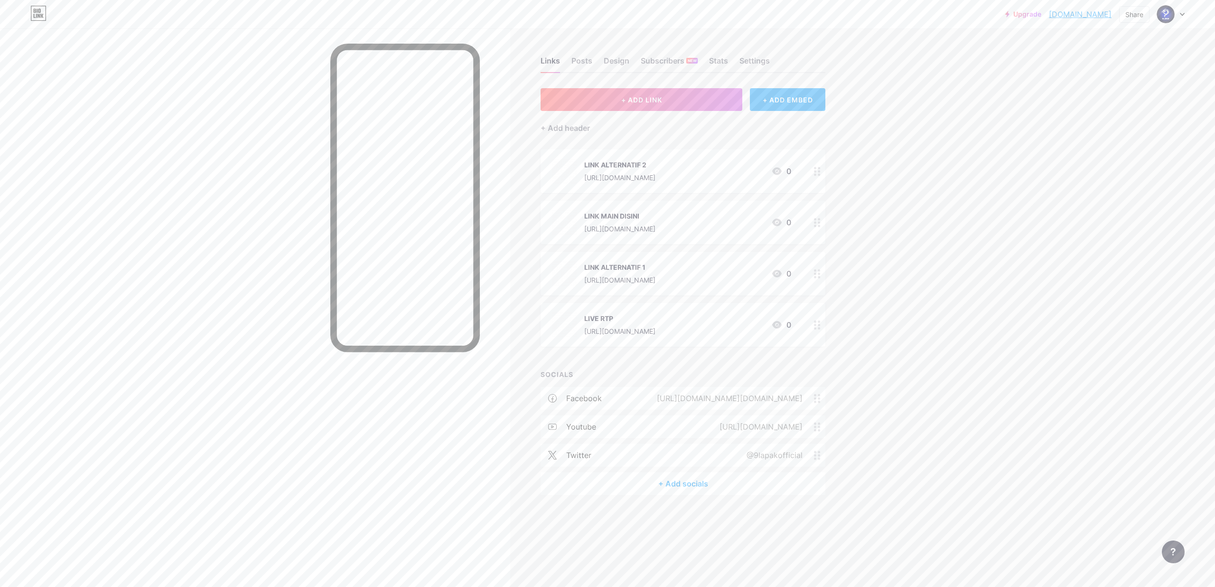
click at [1074, 12] on link "[DOMAIN_NAME]" at bounding box center [1080, 14] width 63 height 11
click at [585, 61] on div "Posts" at bounding box center [581, 63] width 21 height 17
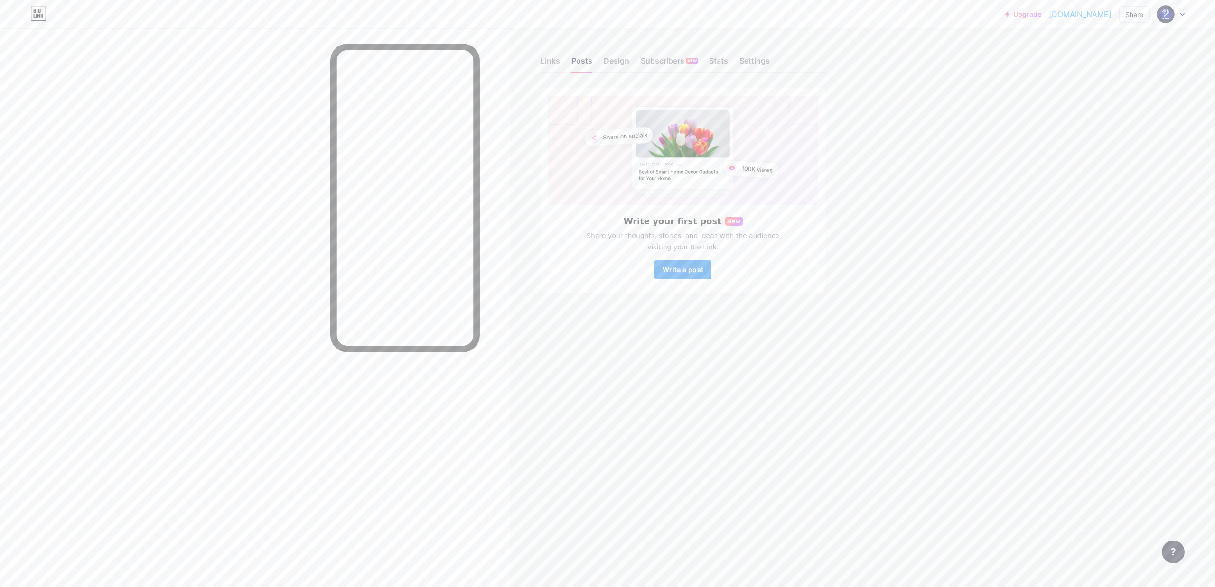
click at [674, 276] on button "Write a post" at bounding box center [682, 270] width 57 height 19
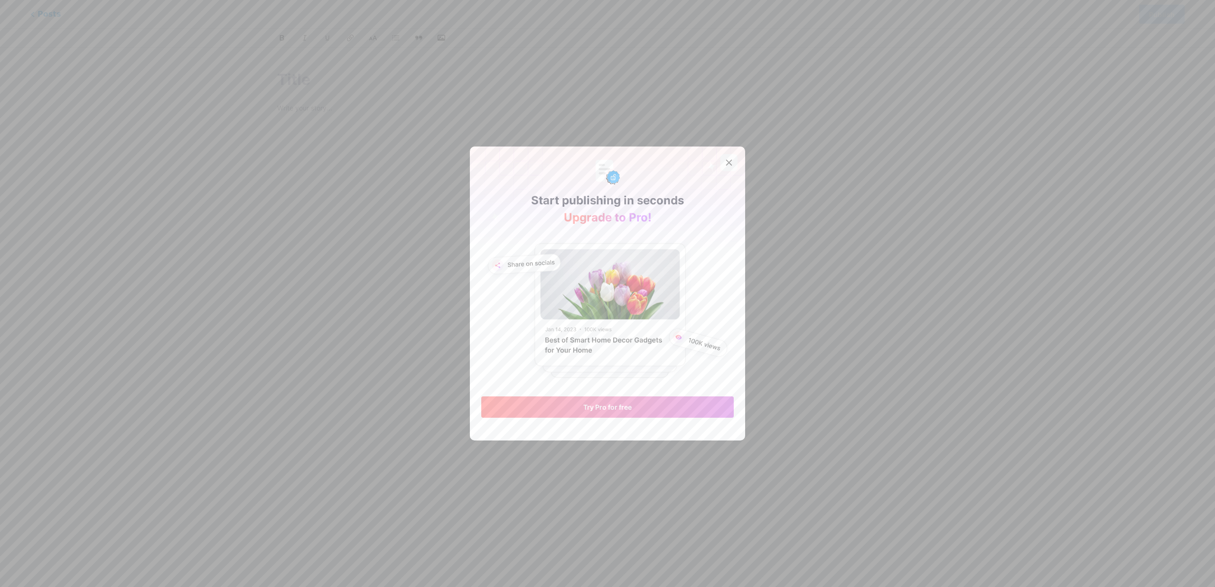
click at [725, 166] on icon at bounding box center [729, 163] width 8 height 8
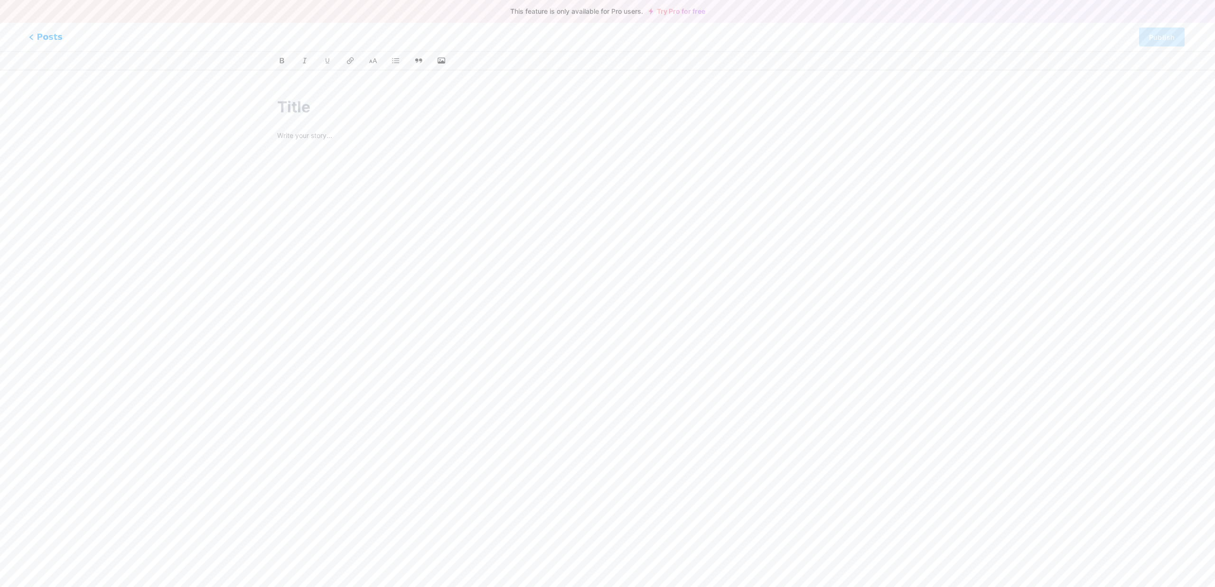
click at [42, 38] on span "Posts" at bounding box center [46, 37] width 34 height 12
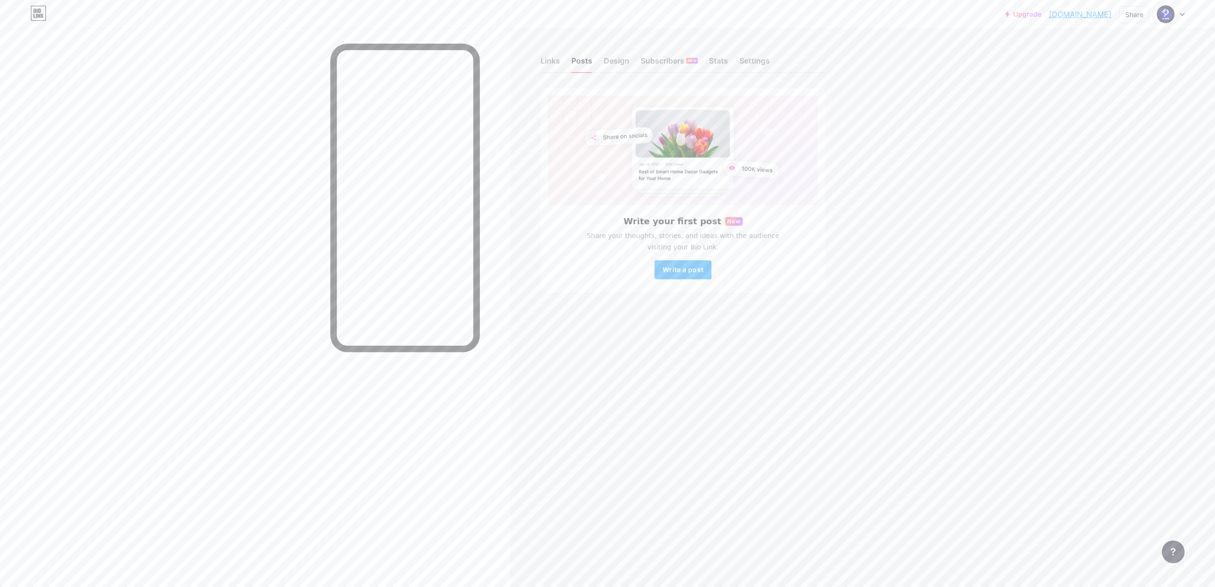
click at [1182, 13] on icon at bounding box center [1182, 14] width 5 height 3
click at [1094, 107] on link "Account settings" at bounding box center [1125, 108] width 118 height 26
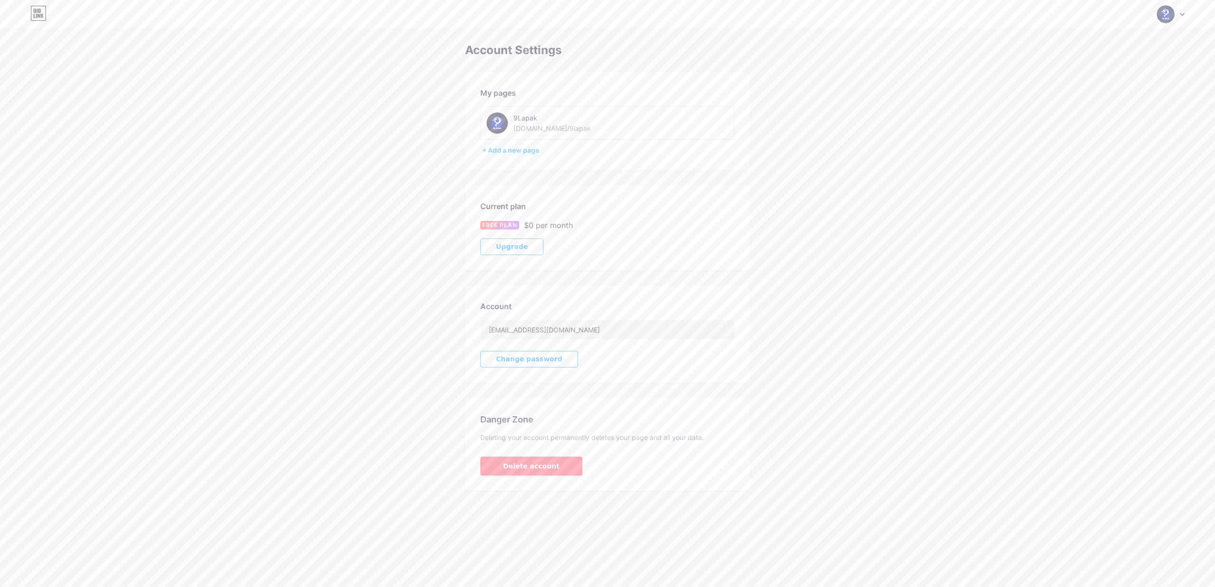
click at [64, 73] on div "Account Settings My pages 9Lapak [DOMAIN_NAME]/9lapak + Add a new page Current …" at bounding box center [607, 268] width 1215 height 448
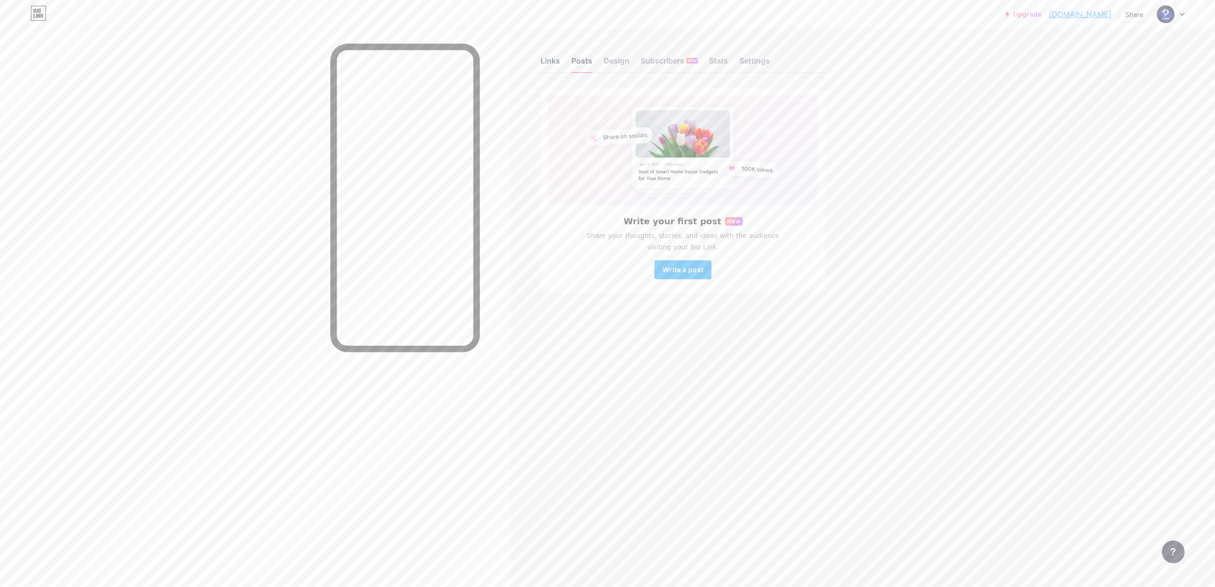
click at [547, 67] on div "Links" at bounding box center [550, 63] width 19 height 17
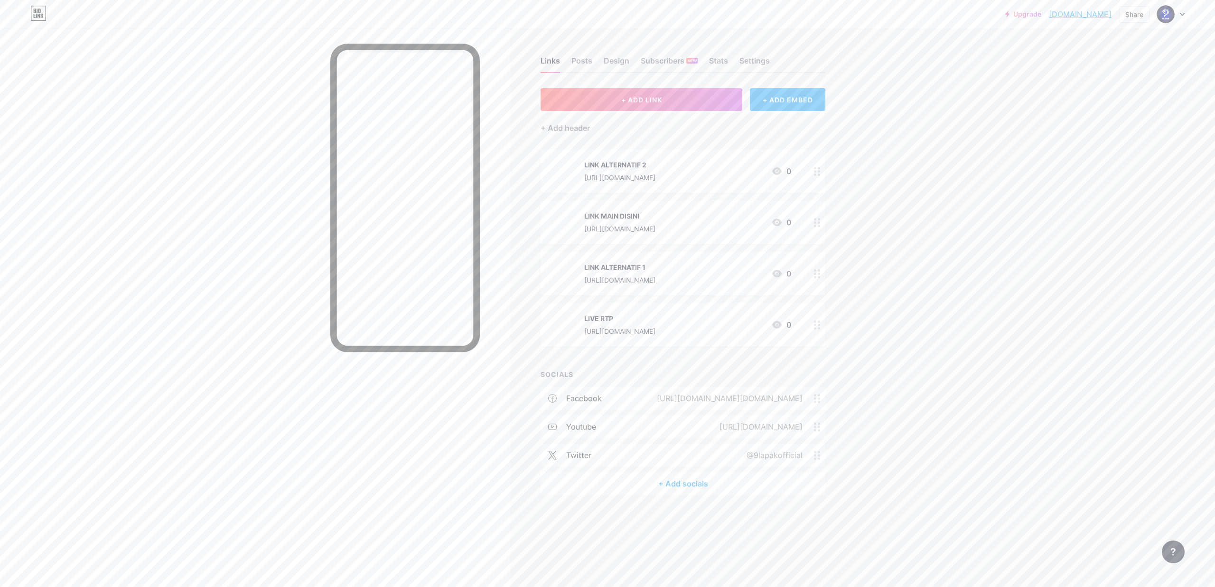
click at [774, 92] on div "+ ADD EMBED" at bounding box center [787, 99] width 75 height 23
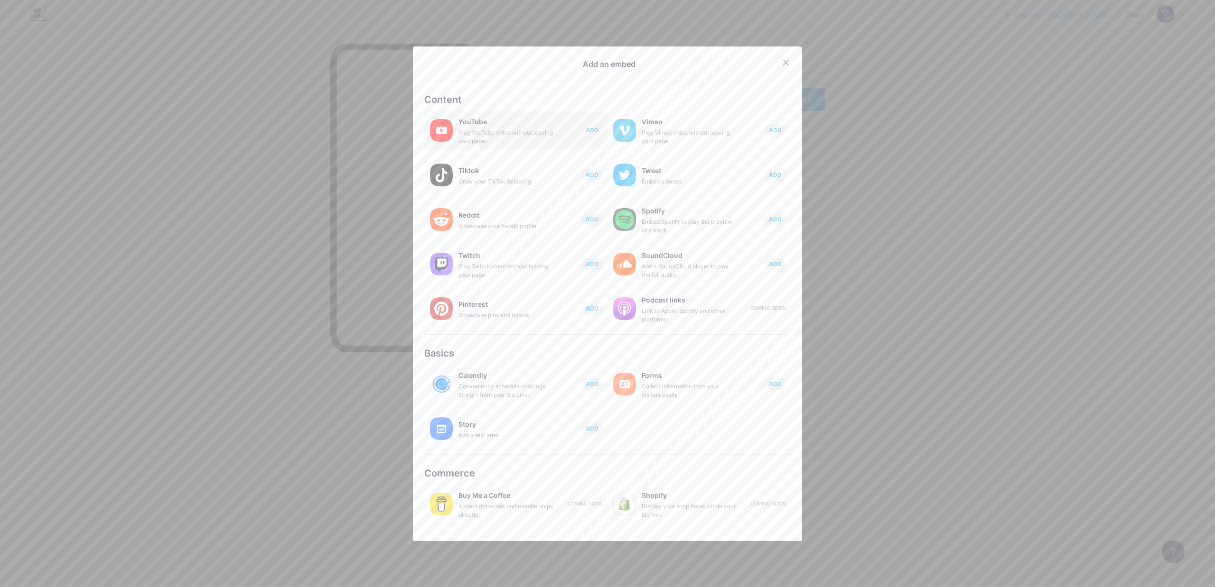
click at [520, 134] on div "Play YouTube video without leaving your page." at bounding box center [505, 137] width 95 height 17
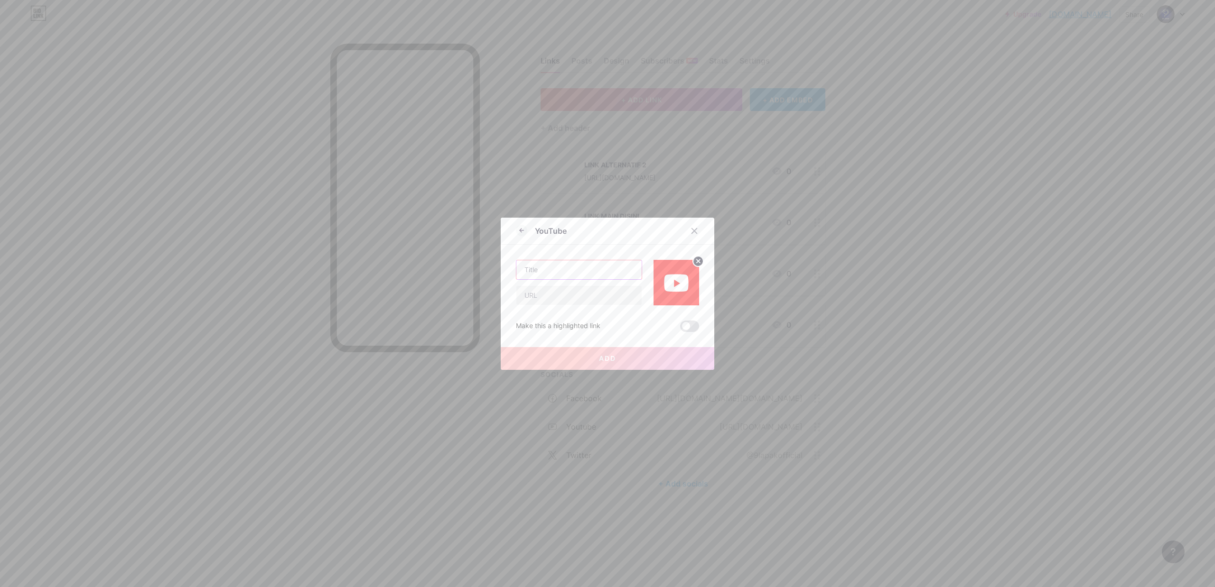
click at [544, 269] on input "text" at bounding box center [578, 270] width 125 height 19
click at [690, 228] on icon at bounding box center [694, 231] width 8 height 8
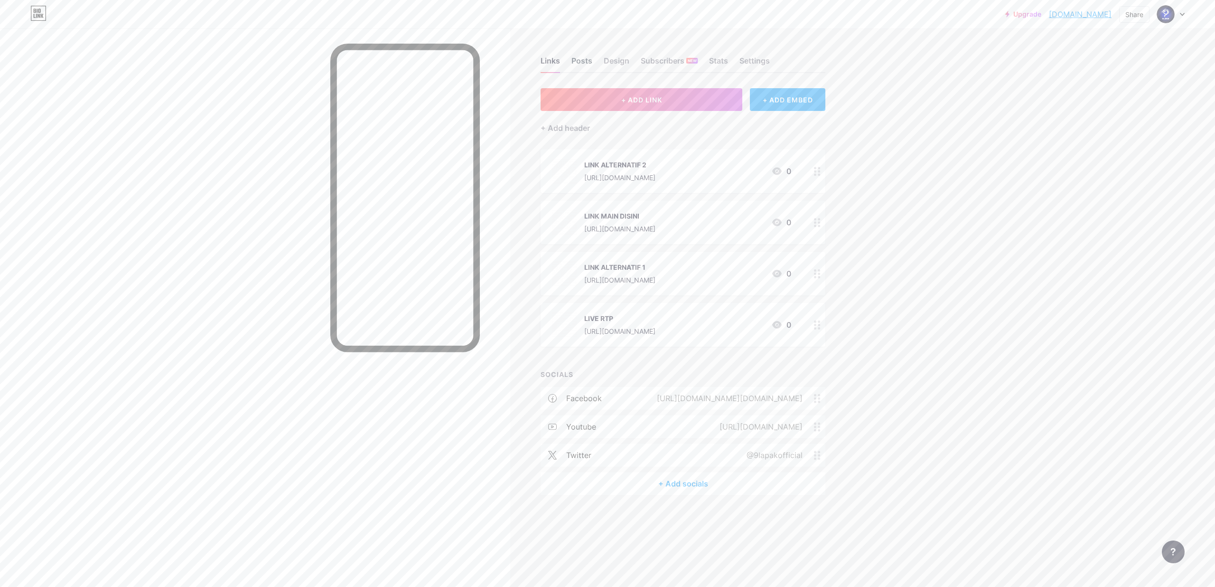
click at [584, 56] on div "Posts" at bounding box center [581, 63] width 21 height 17
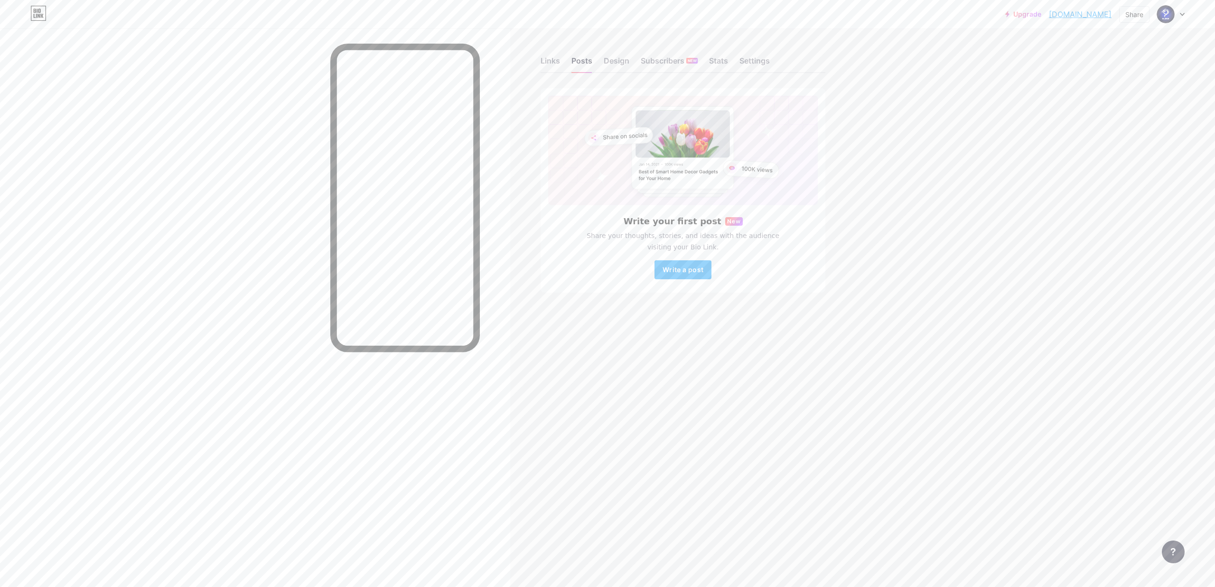
click at [614, 54] on div "Links Posts Design Subscribers NEW Stats Settings" at bounding box center [683, 56] width 285 height 33
click at [617, 59] on div "Design" at bounding box center [617, 63] width 26 height 17
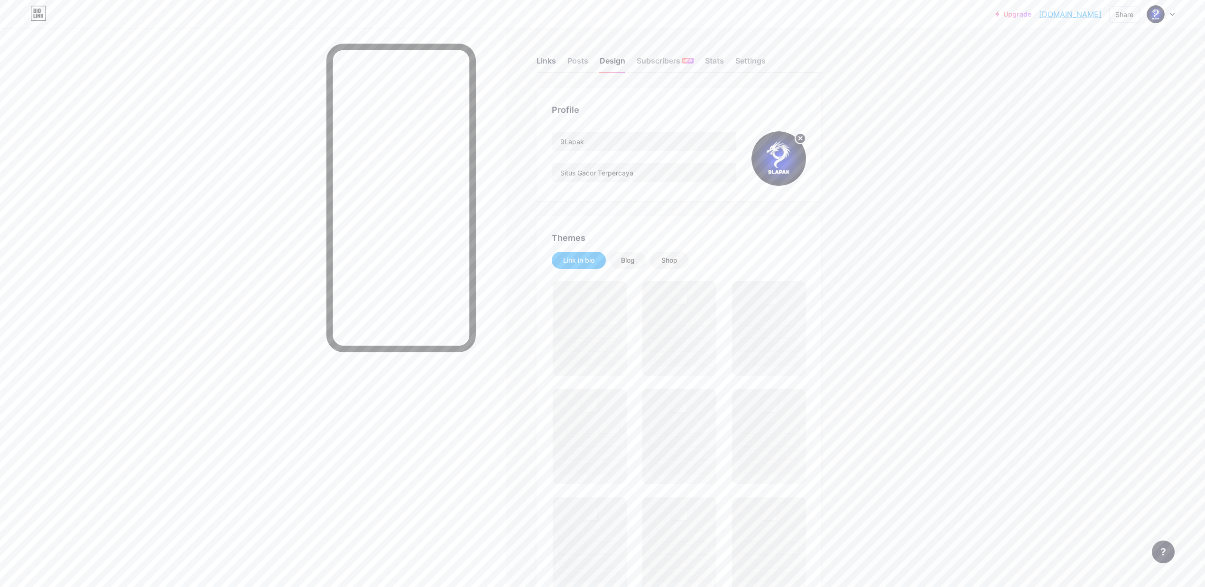
click at [551, 60] on div "Links" at bounding box center [546, 63] width 19 height 17
